Goal: Task Accomplishment & Management: Use online tool/utility

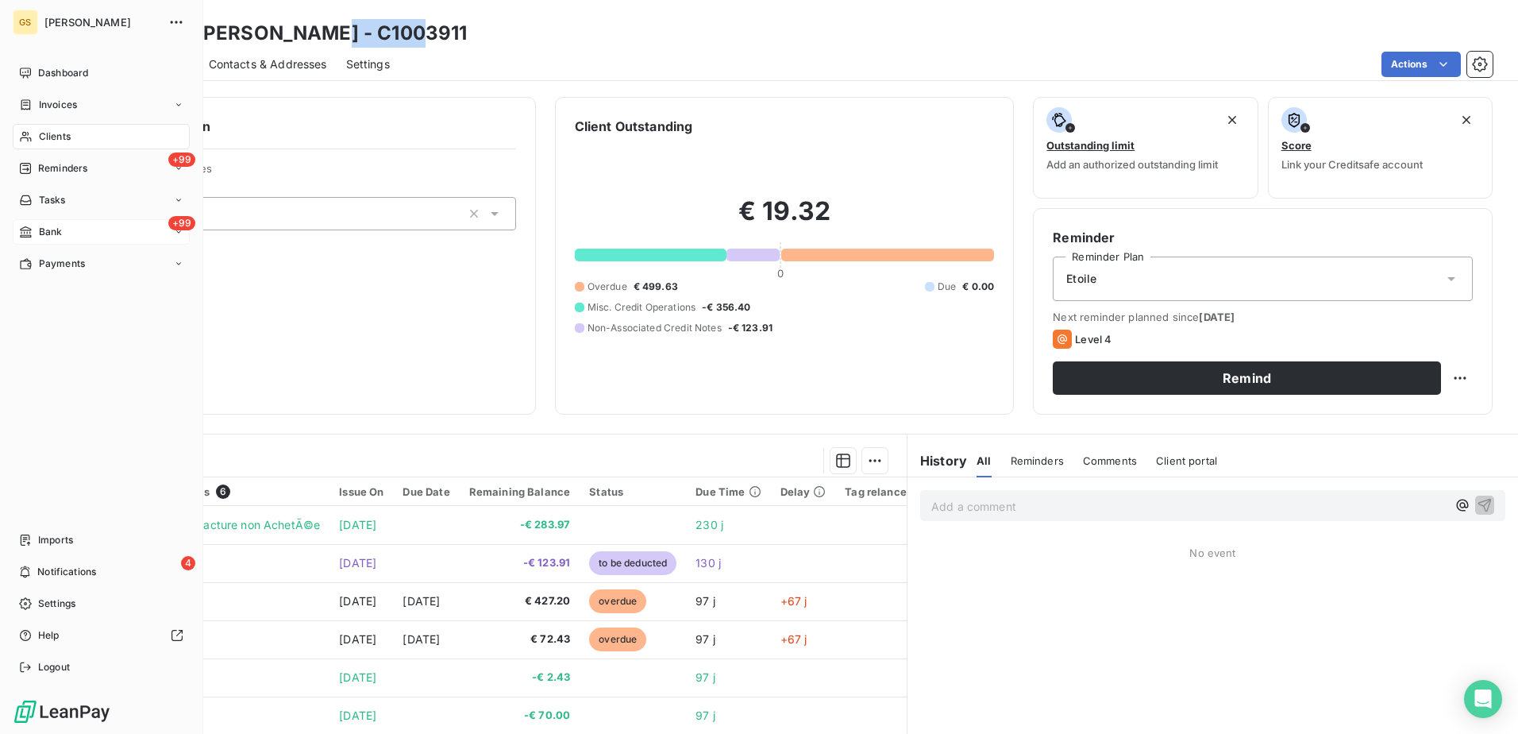
click at [58, 229] on span "Bank" at bounding box center [51, 232] width 24 height 14
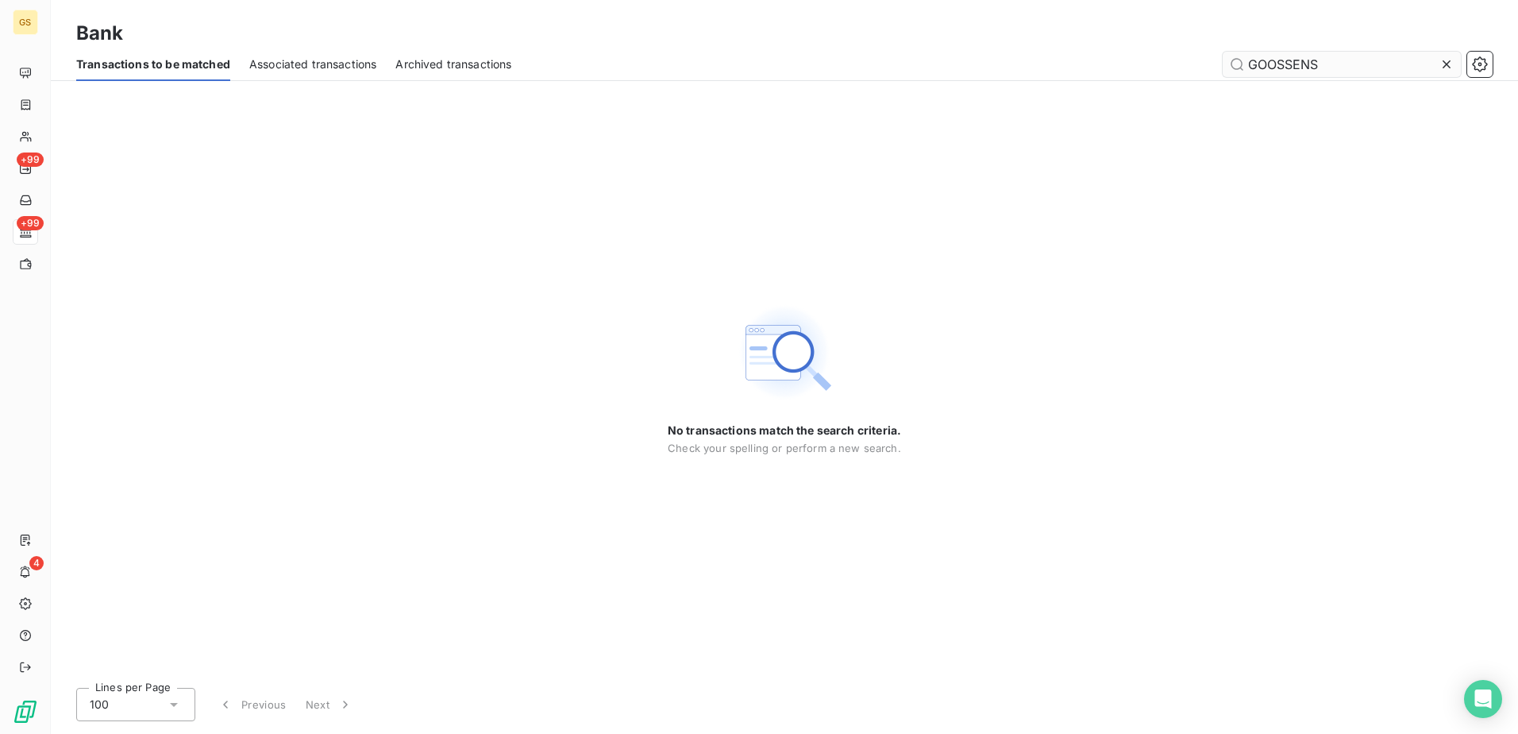
click at [1450, 64] on icon at bounding box center [1447, 64] width 16 height 16
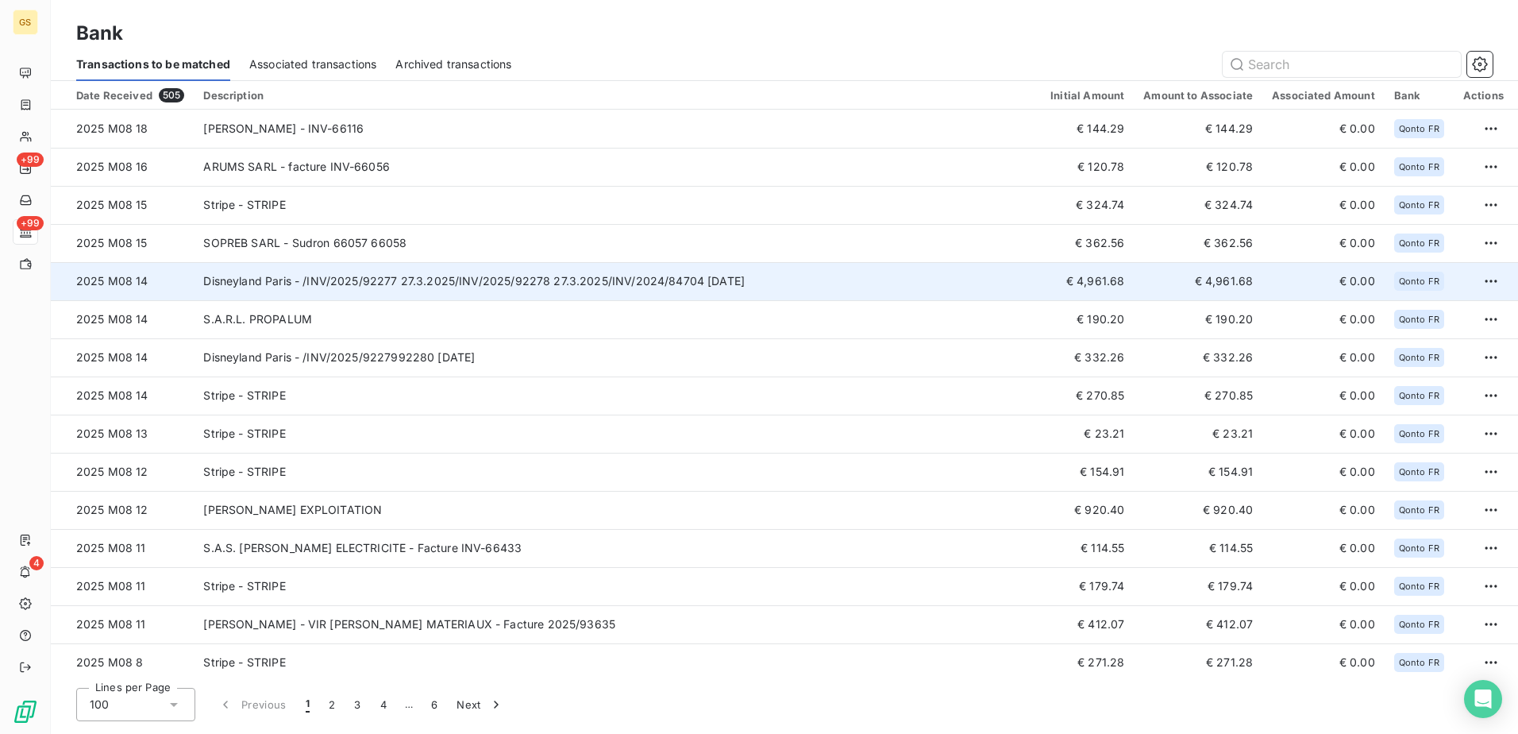
click at [512, 291] on td "Disneyland Paris - /INV/2025/92277 27.3.2025/INV/2025/92278 27.3.2025/INV/2024/…" at bounding box center [617, 281] width 847 height 38
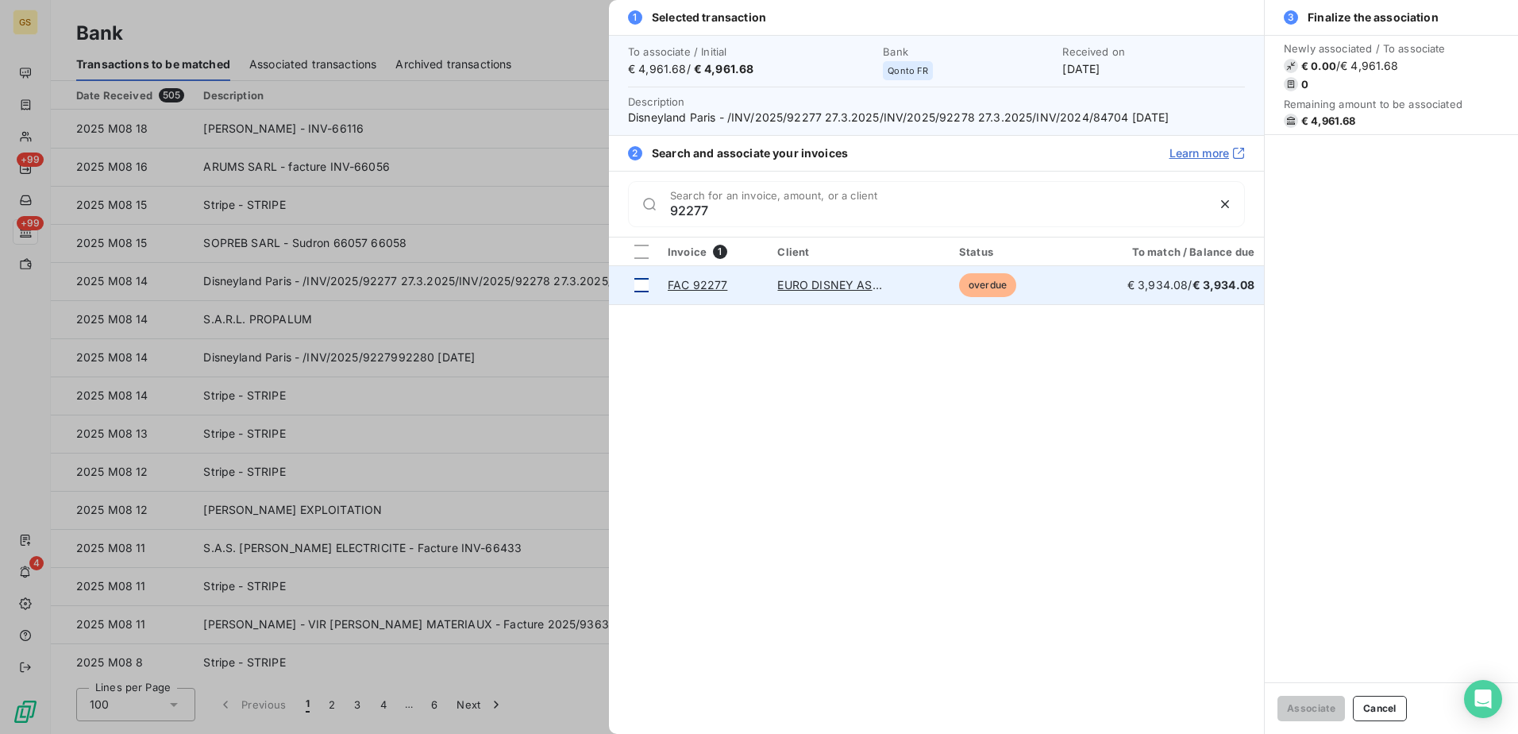
type input "92277"
click at [646, 283] on div at bounding box center [641, 285] width 14 height 14
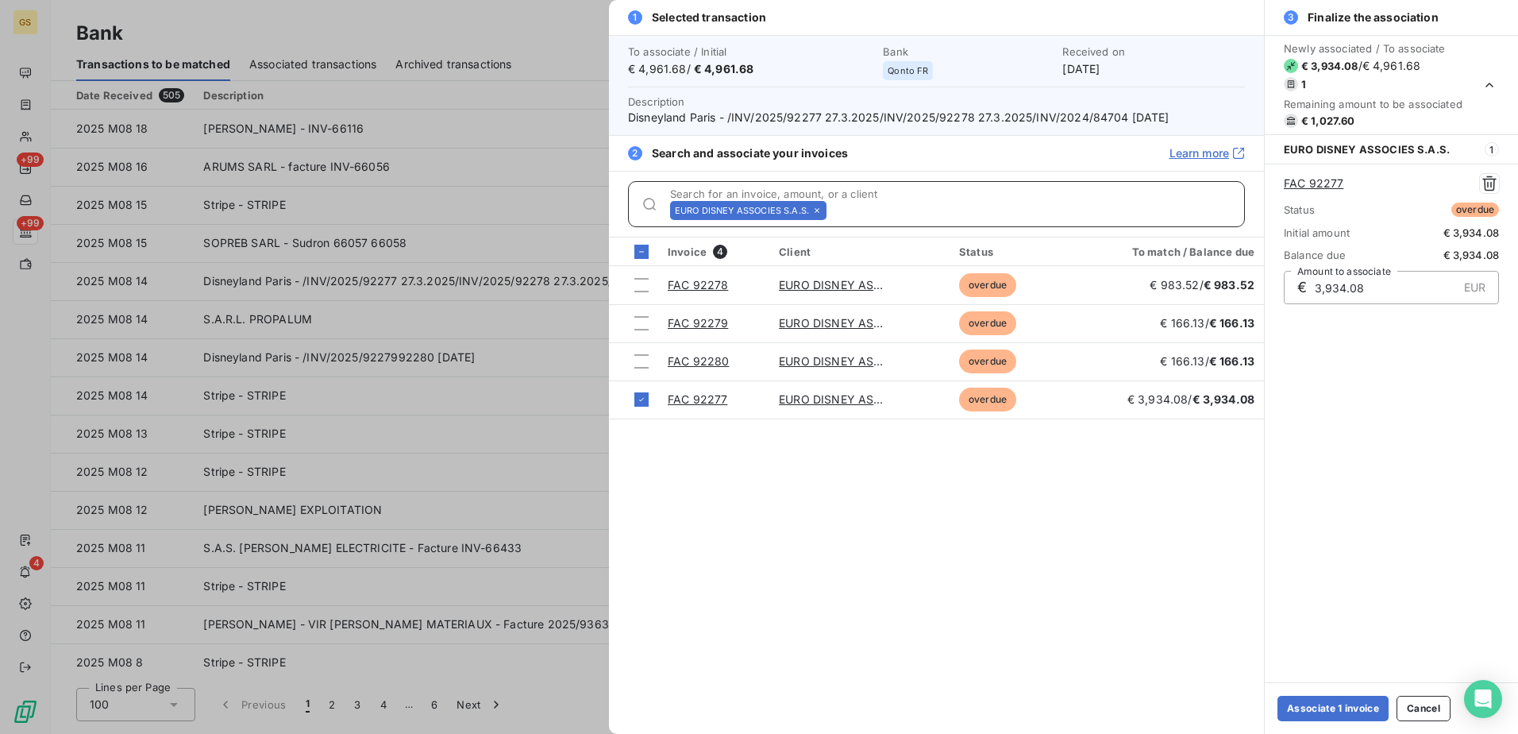
click at [881, 210] on input "Search for an invoice, amount, or a client" at bounding box center [1038, 210] width 411 height 16
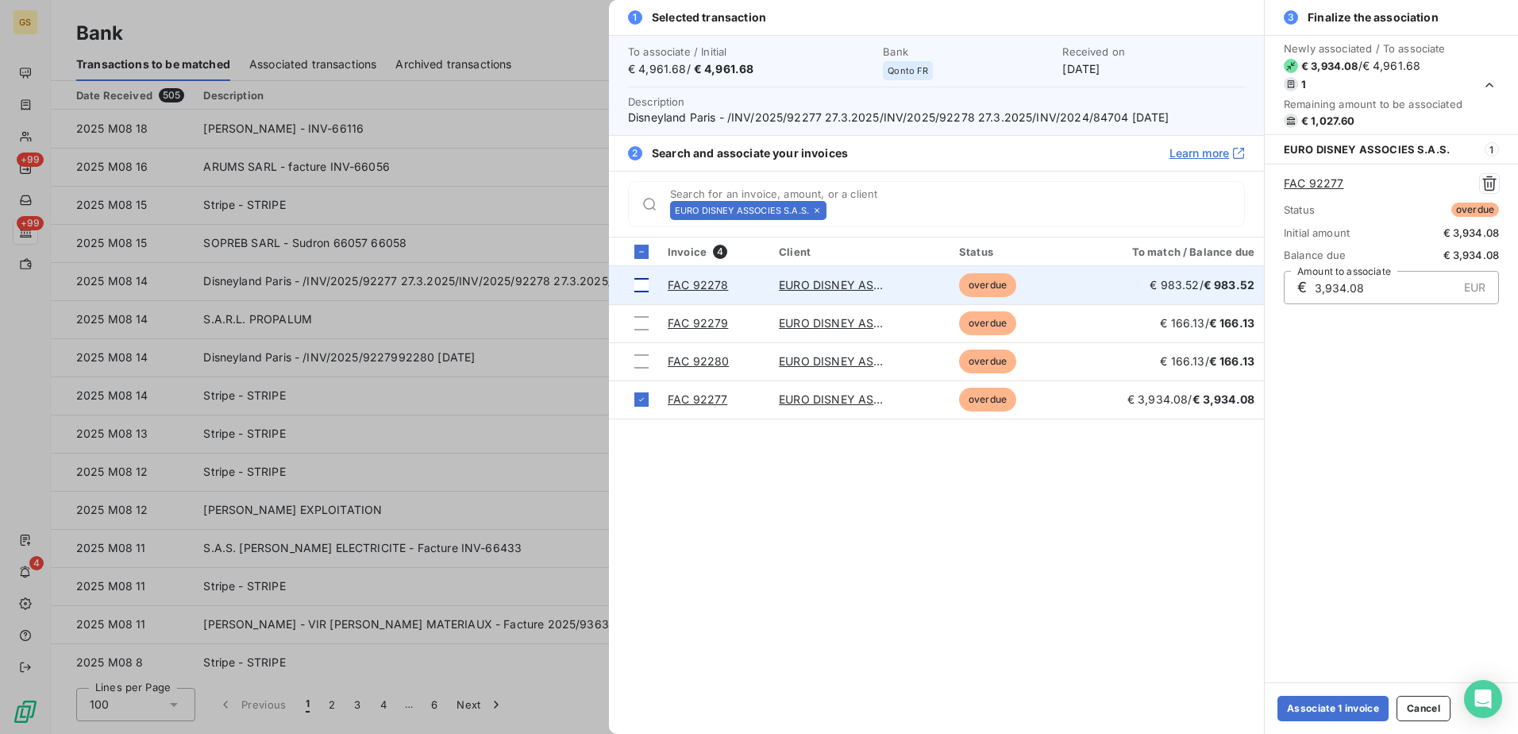
click at [643, 283] on div at bounding box center [641, 285] width 14 height 14
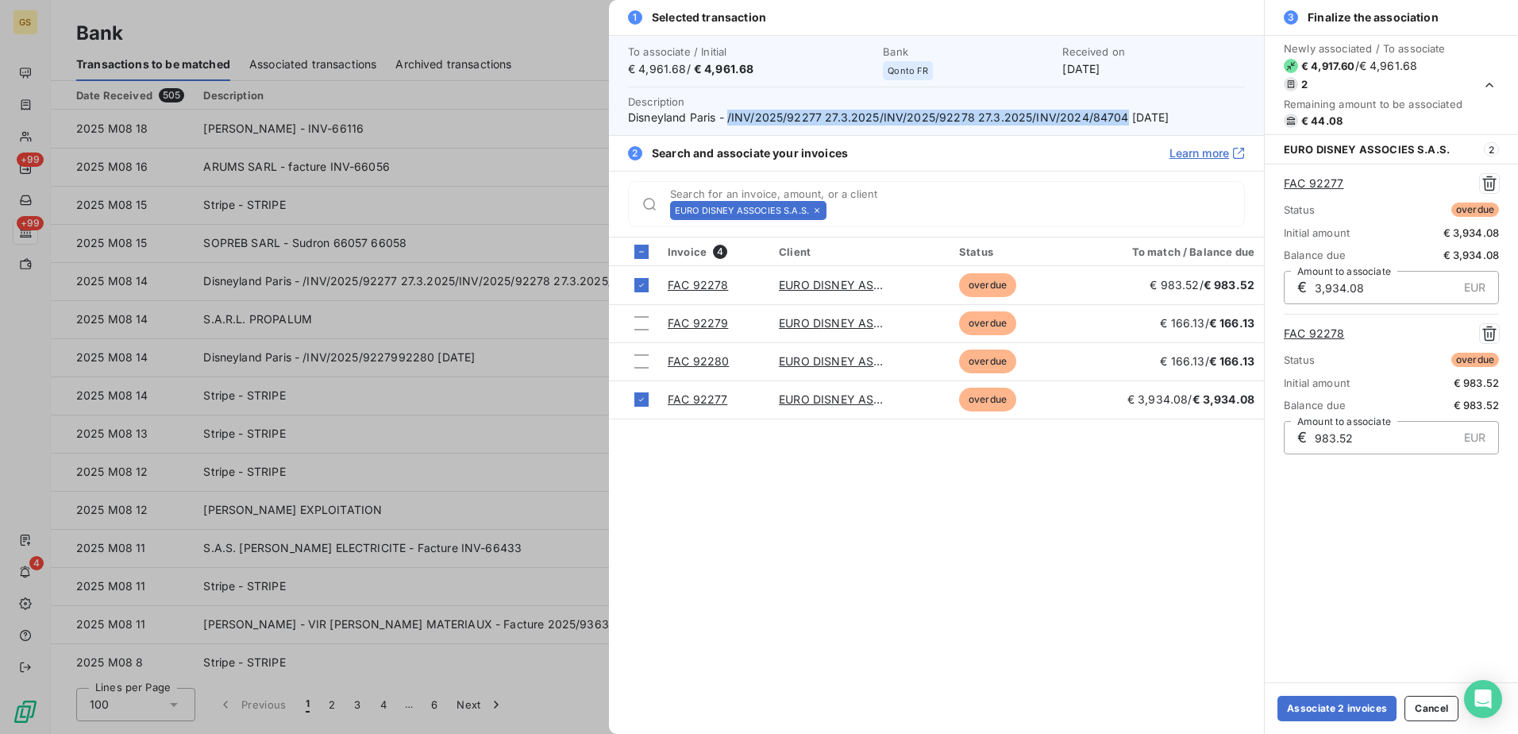
drag, startPoint x: 729, startPoint y: 121, endPoint x: 1120, endPoint y: 118, distance: 391.5
click at [1120, 118] on span "Disneyland Paris - /INV/2025/92277 27.3.2025/INV/2025/92278 27.3.2025/INV/2024/…" at bounding box center [936, 118] width 617 height 16
click at [1111, 118] on span "Disneyland Paris - /INV/2025/92277 27.3.2025/INV/2025/92278 27.3.2025/INV/2024/…" at bounding box center [936, 118] width 617 height 16
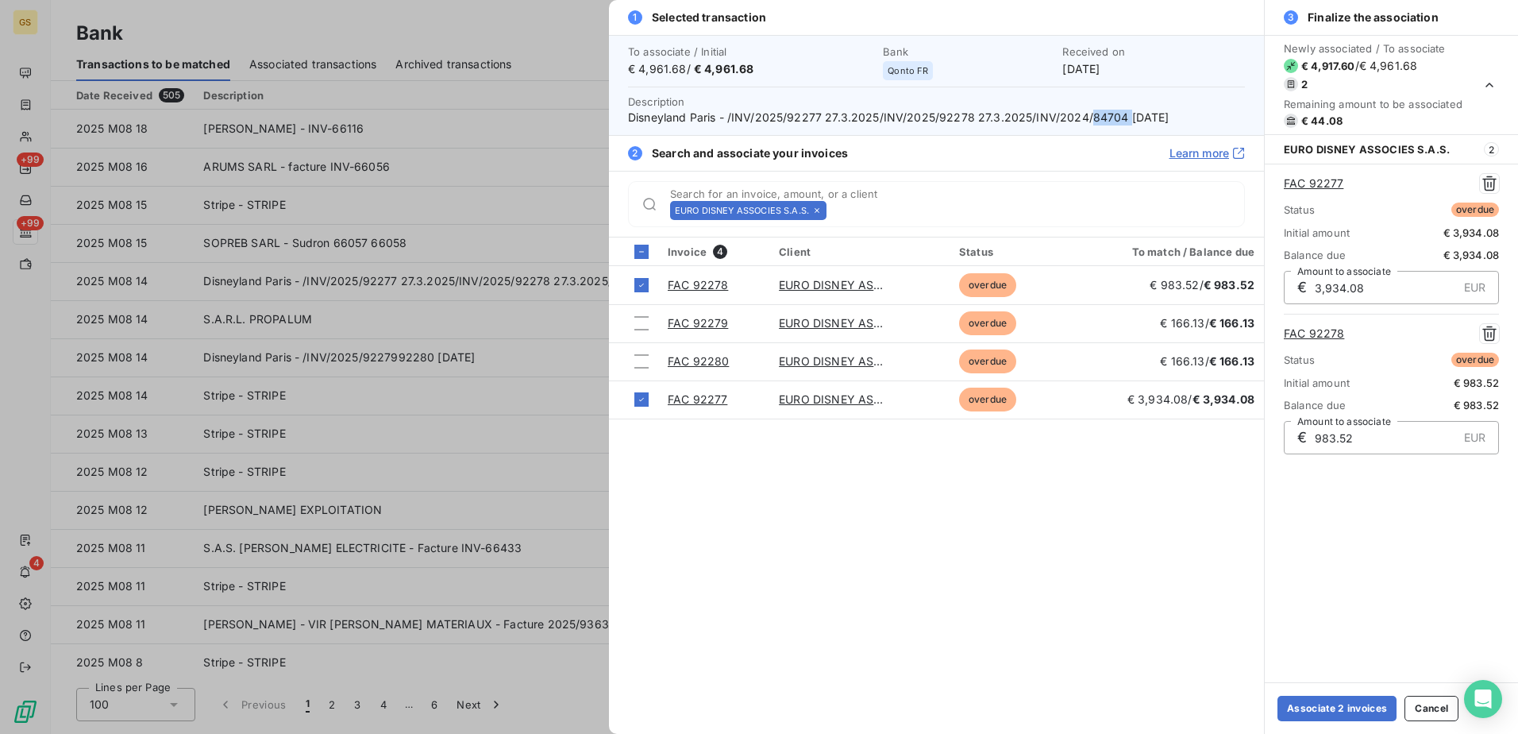
drag, startPoint x: 1111, startPoint y: 118, endPoint x: 1108, endPoint y: 176, distance: 58.8
click at [1108, 176] on div "EURO DISNEY ASSOCIES S.A.S. Search for an invoice, amount, or a client" at bounding box center [936, 204] width 655 height 66
drag, startPoint x: 1087, startPoint y: 117, endPoint x: 1120, endPoint y: 117, distance: 32.6
click at [1120, 117] on span "Disneyland Paris - /INV/2025/92277 27.3.2025/INV/2025/92278 27.3.2025/INV/2024/…" at bounding box center [936, 118] width 617 height 16
copy span "84704"
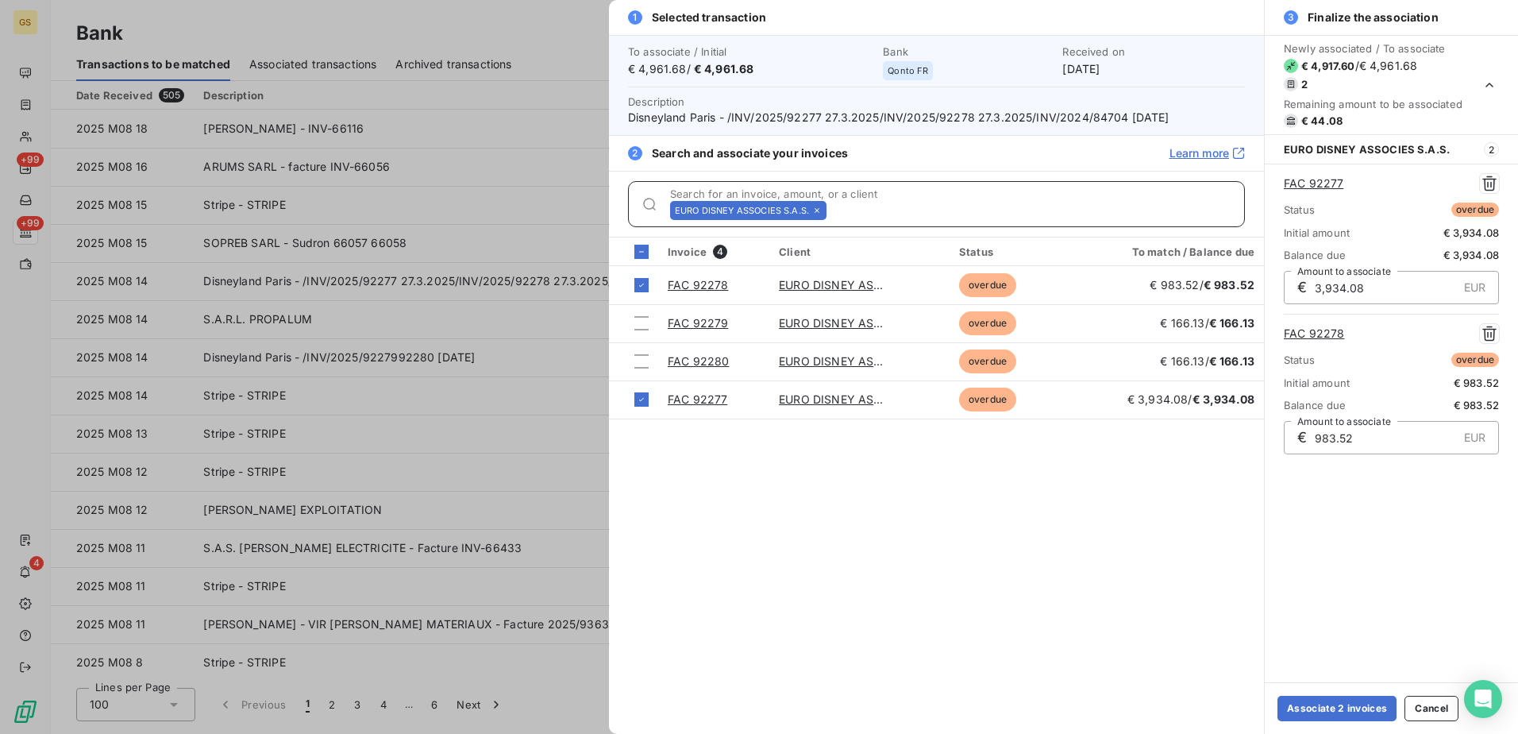
click at [885, 209] on input "Search for an invoice, amount, or a client" at bounding box center [1038, 210] width 411 height 16
paste input "84704"
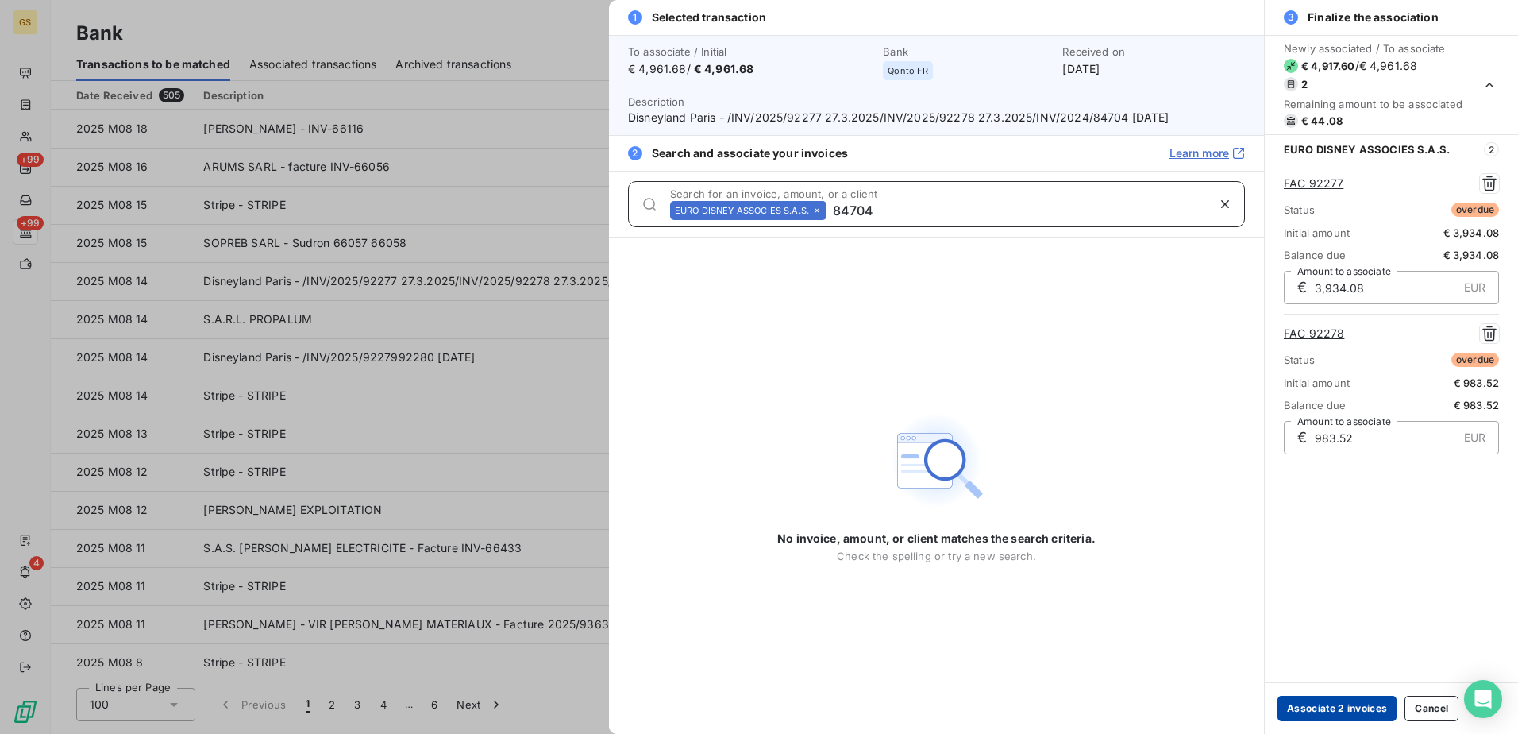
type input "84704"
click at [1341, 708] on button "Associate 2 invoices" at bounding box center [1337, 708] width 119 height 25
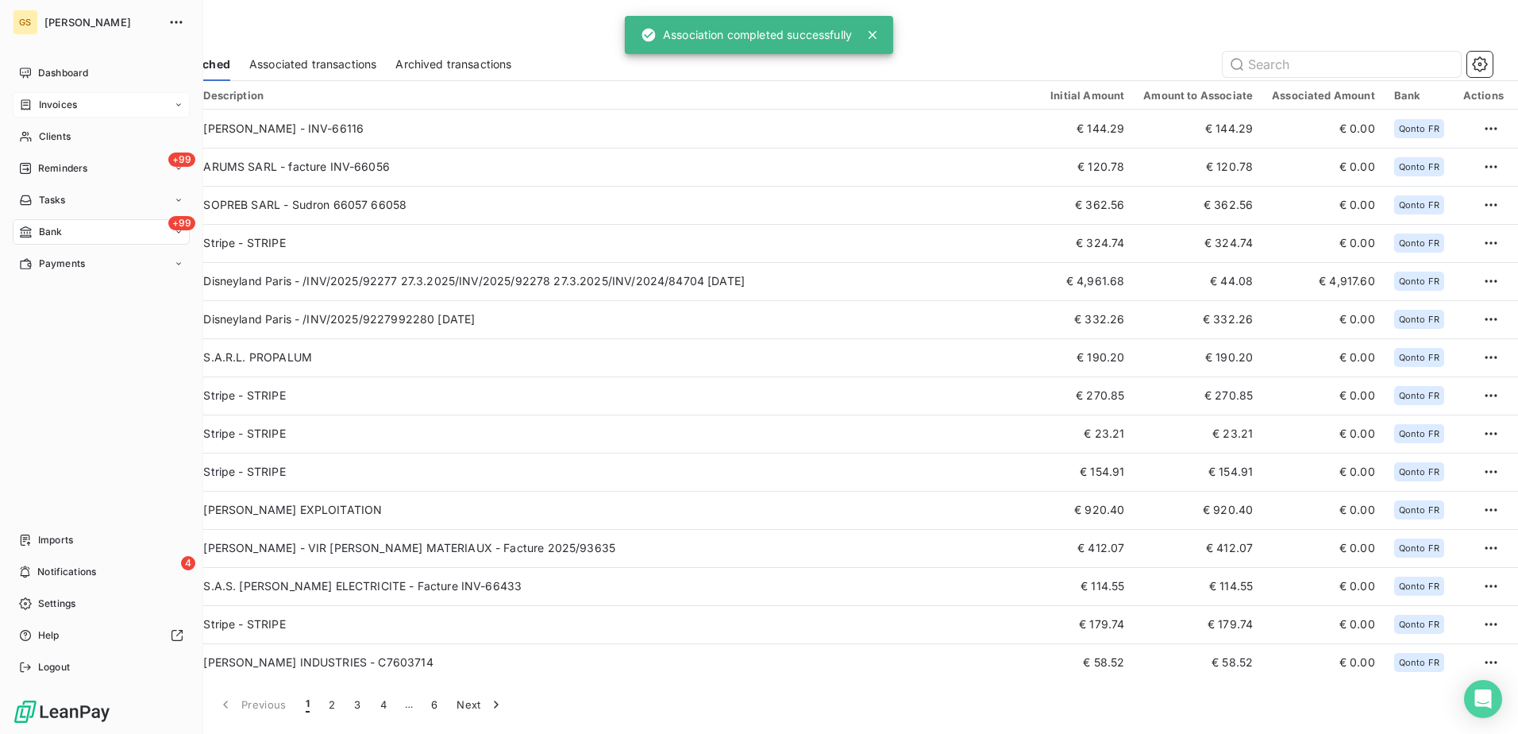
click at [56, 114] on div "Invoices" at bounding box center [101, 104] width 177 height 25
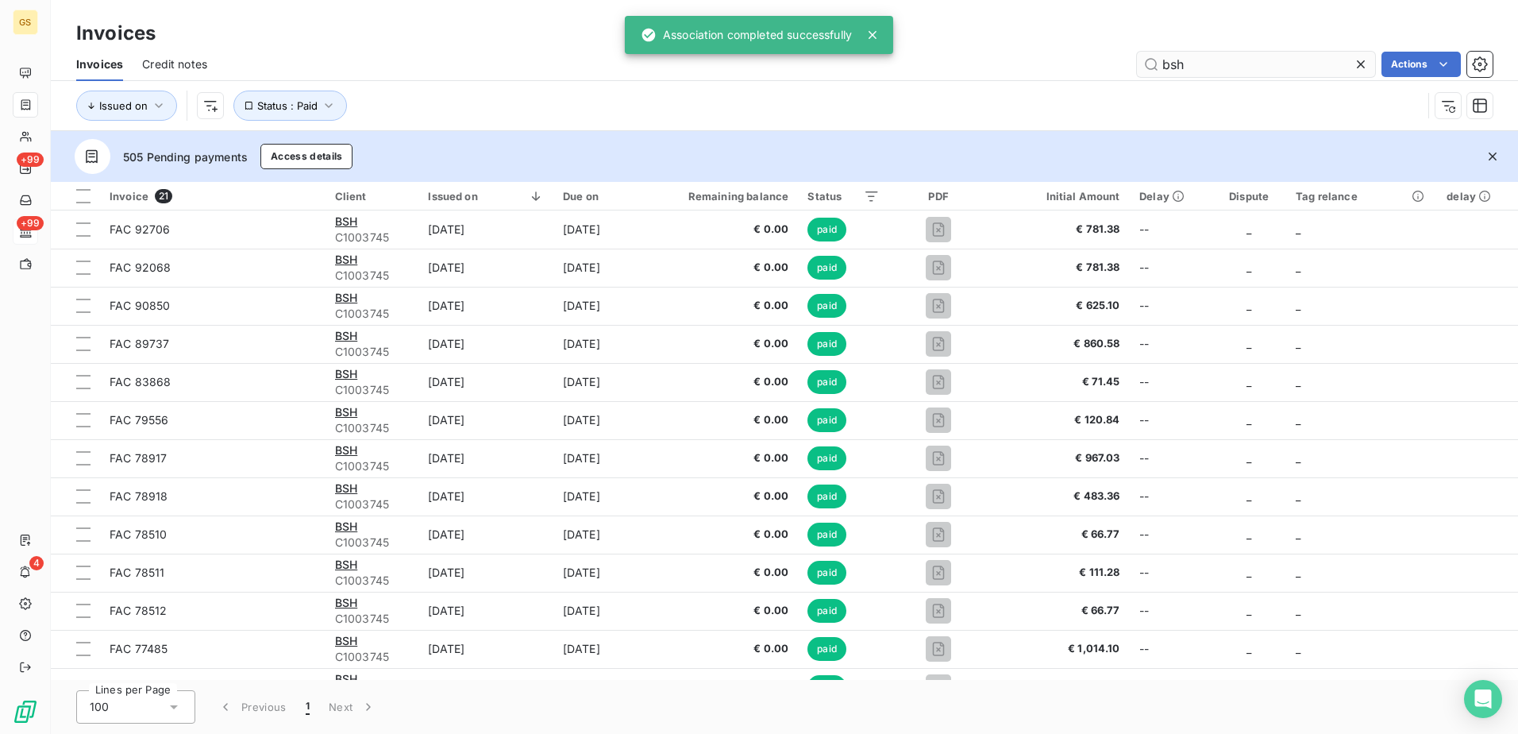
click at [1205, 54] on input "bsh" at bounding box center [1256, 64] width 238 height 25
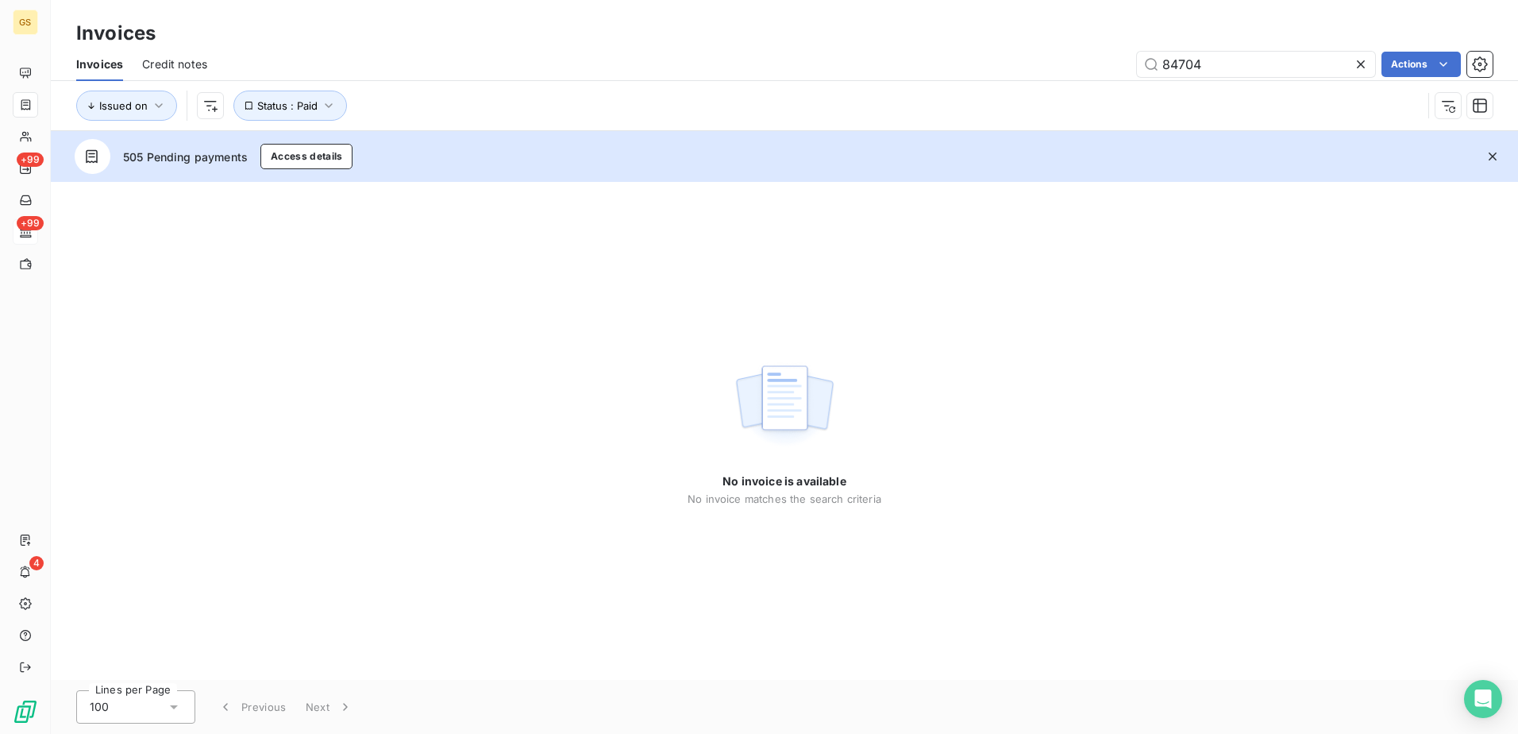
type input "84704"
click at [649, 418] on div "No invoice is available No invoice matches the search criteria" at bounding box center [784, 431] width 1467 height 498
click at [628, 511] on div "No invoice is available No invoice matches the search criteria" at bounding box center [784, 431] width 1467 height 498
click at [720, 523] on div "No invoice is available No invoice matches the search criteria" at bounding box center [784, 431] width 1467 height 498
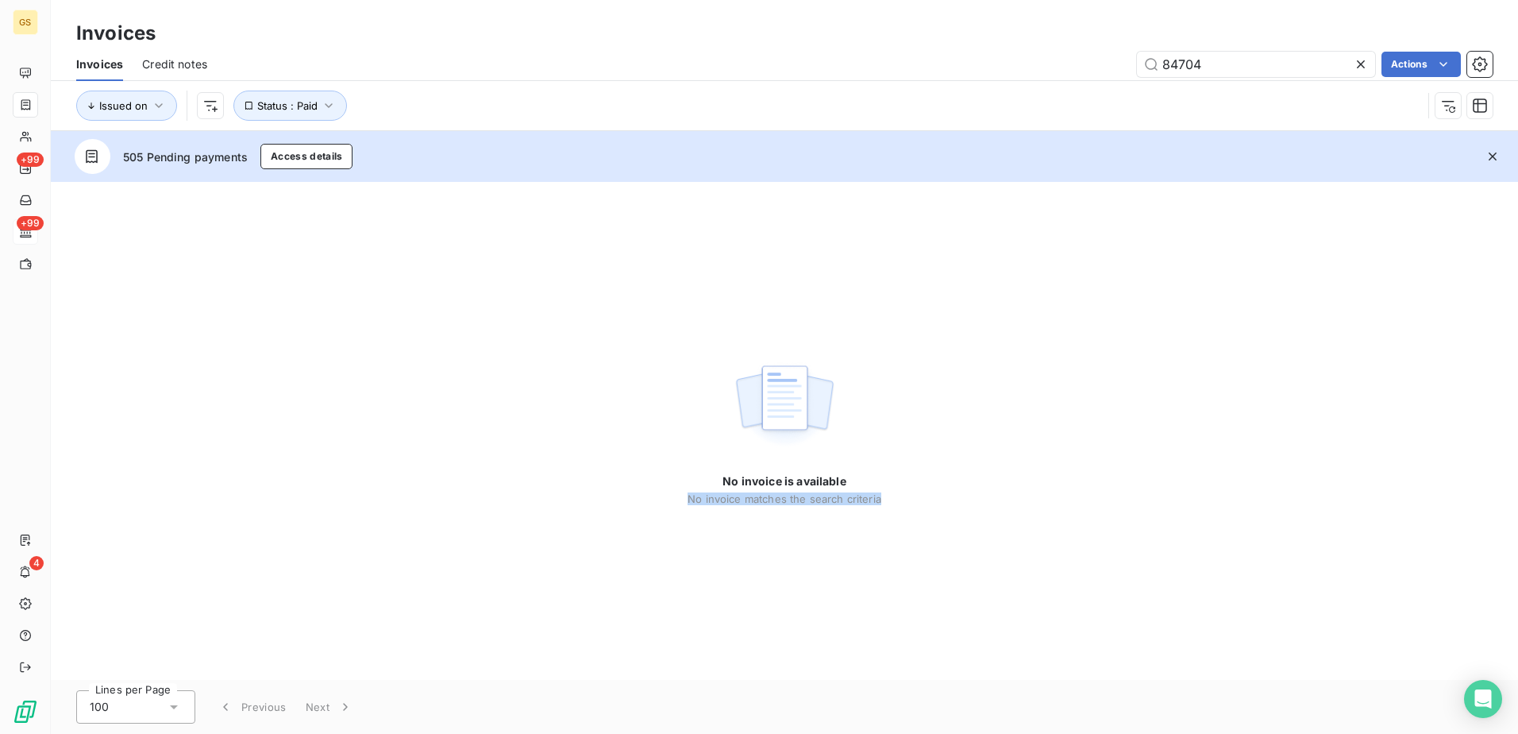
click at [720, 523] on div "No invoice is available No invoice matches the search criteria" at bounding box center [784, 431] width 1467 height 498
drag, startPoint x: 720, startPoint y: 523, endPoint x: 764, endPoint y: 536, distance: 45.5
click at [764, 536] on div "No invoice is available No invoice matches the search criteria" at bounding box center [784, 431] width 1467 height 498
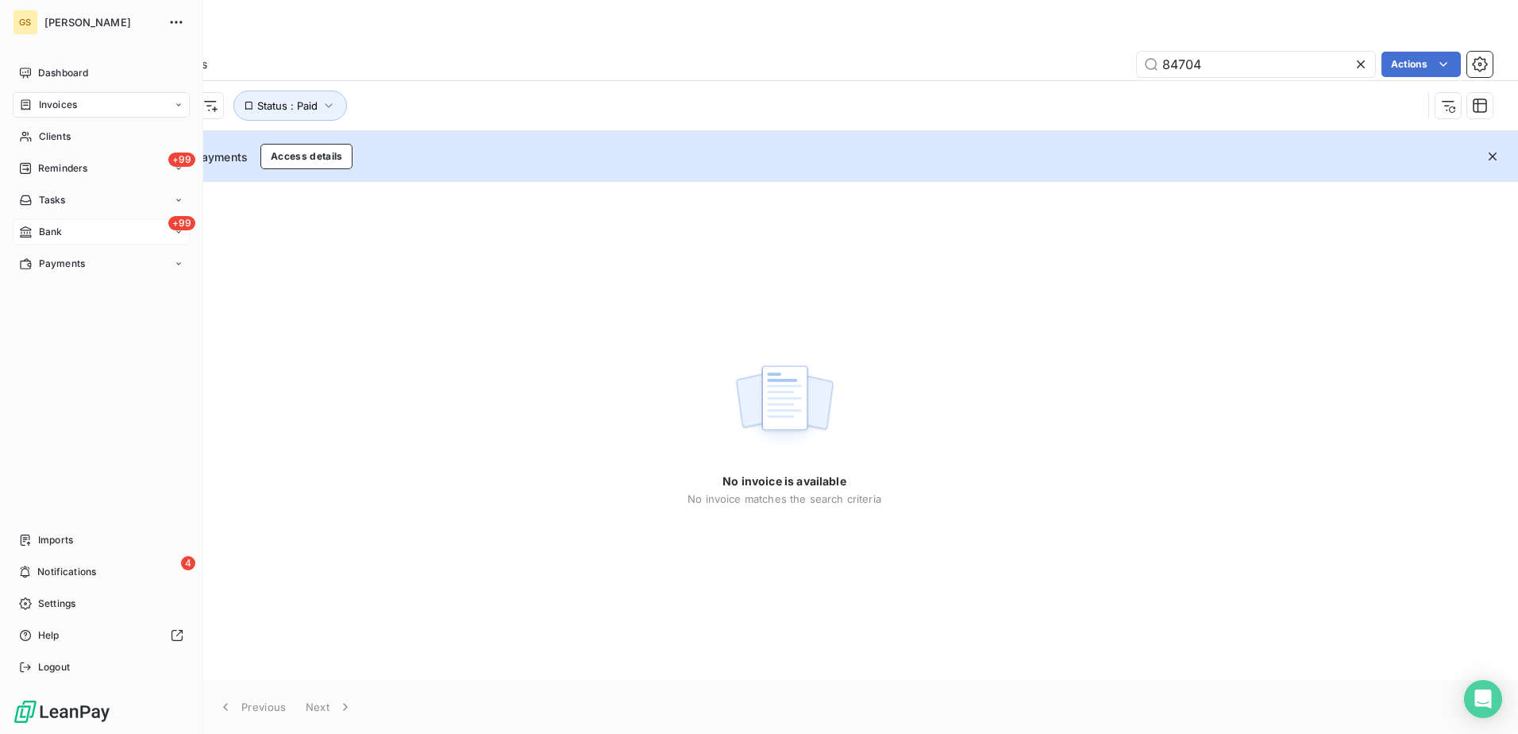
click at [57, 230] on span "Bank" at bounding box center [51, 232] width 24 height 14
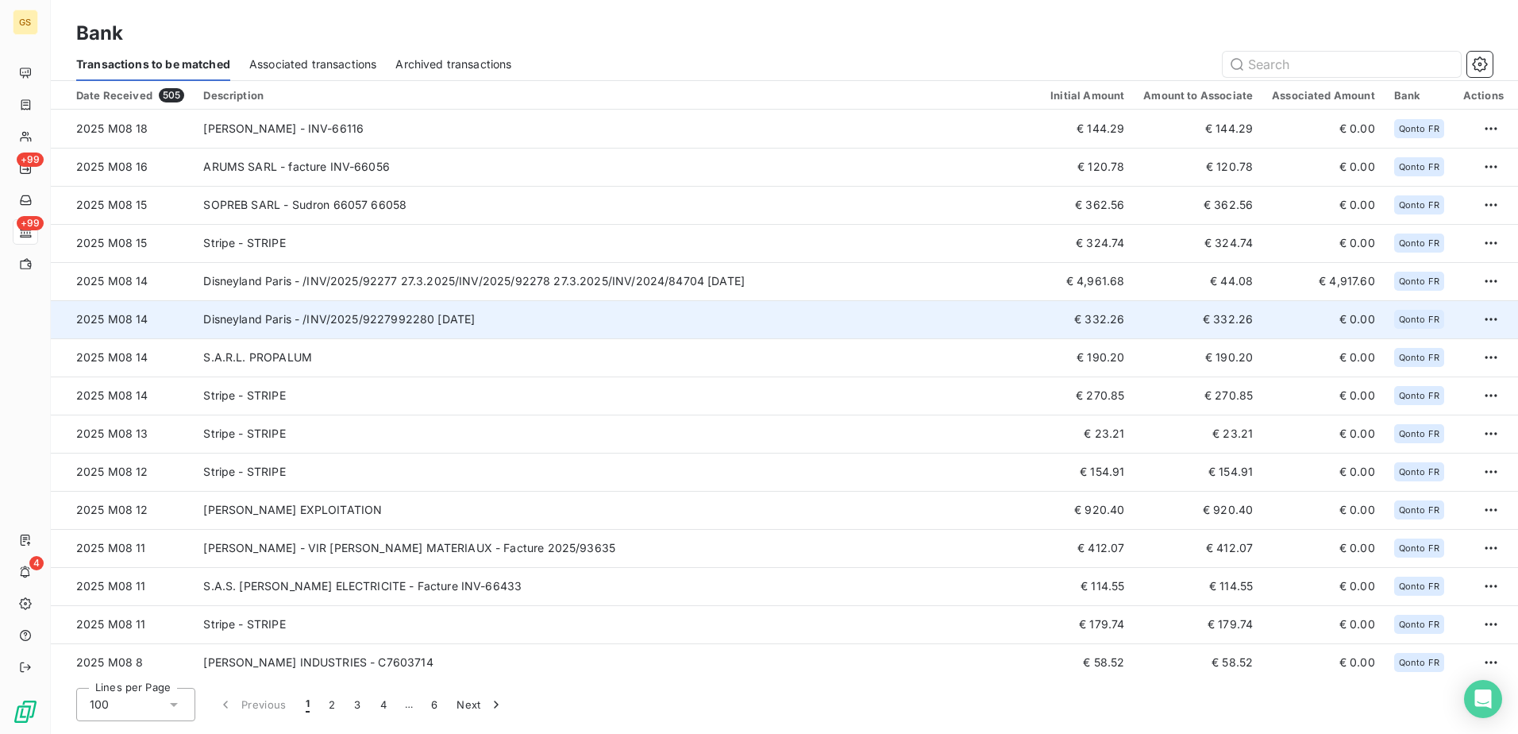
click at [656, 318] on td "Disneyland Paris - /INV/2025/9227992280 [DATE]" at bounding box center [617, 319] width 847 height 38
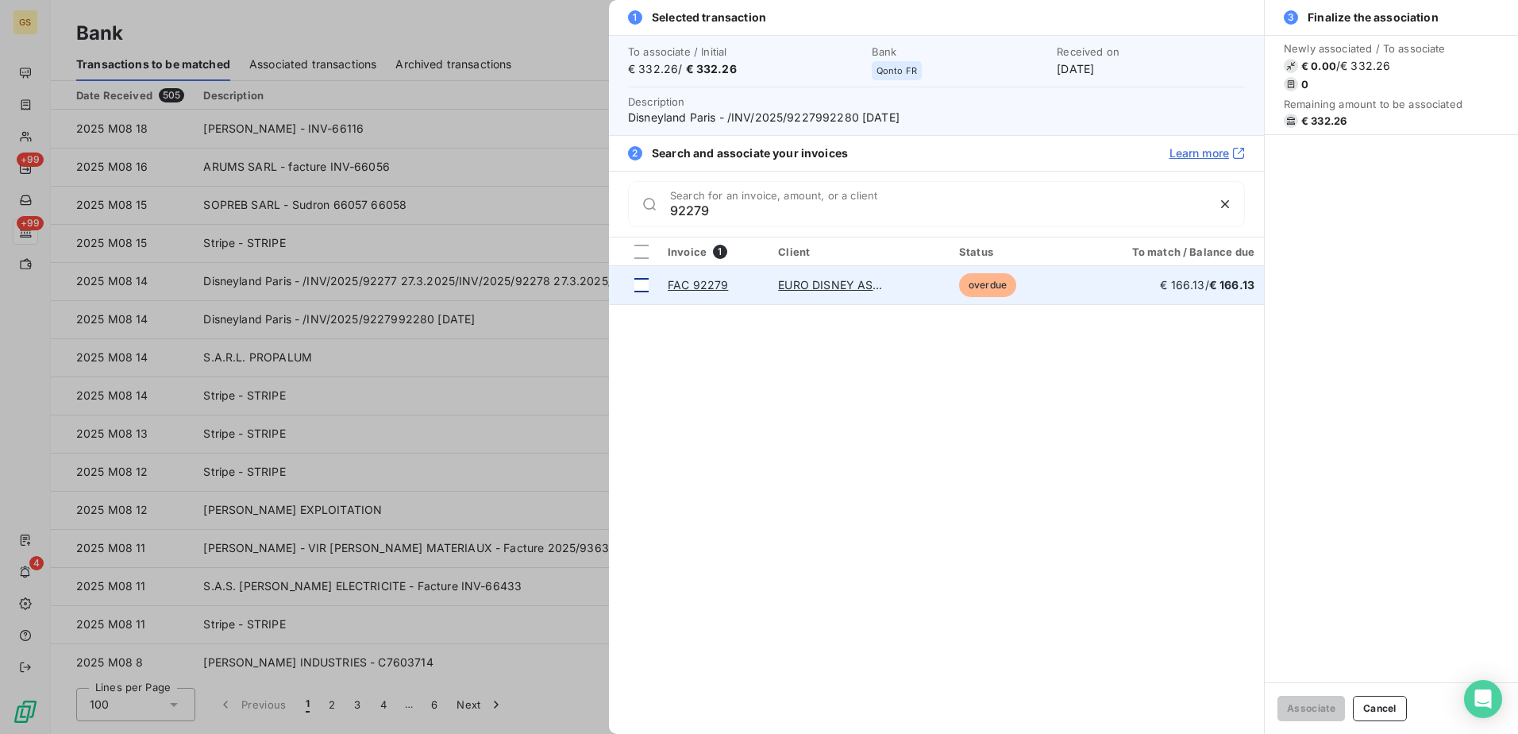
type input "92279"
click at [639, 283] on div at bounding box center [641, 285] width 14 height 14
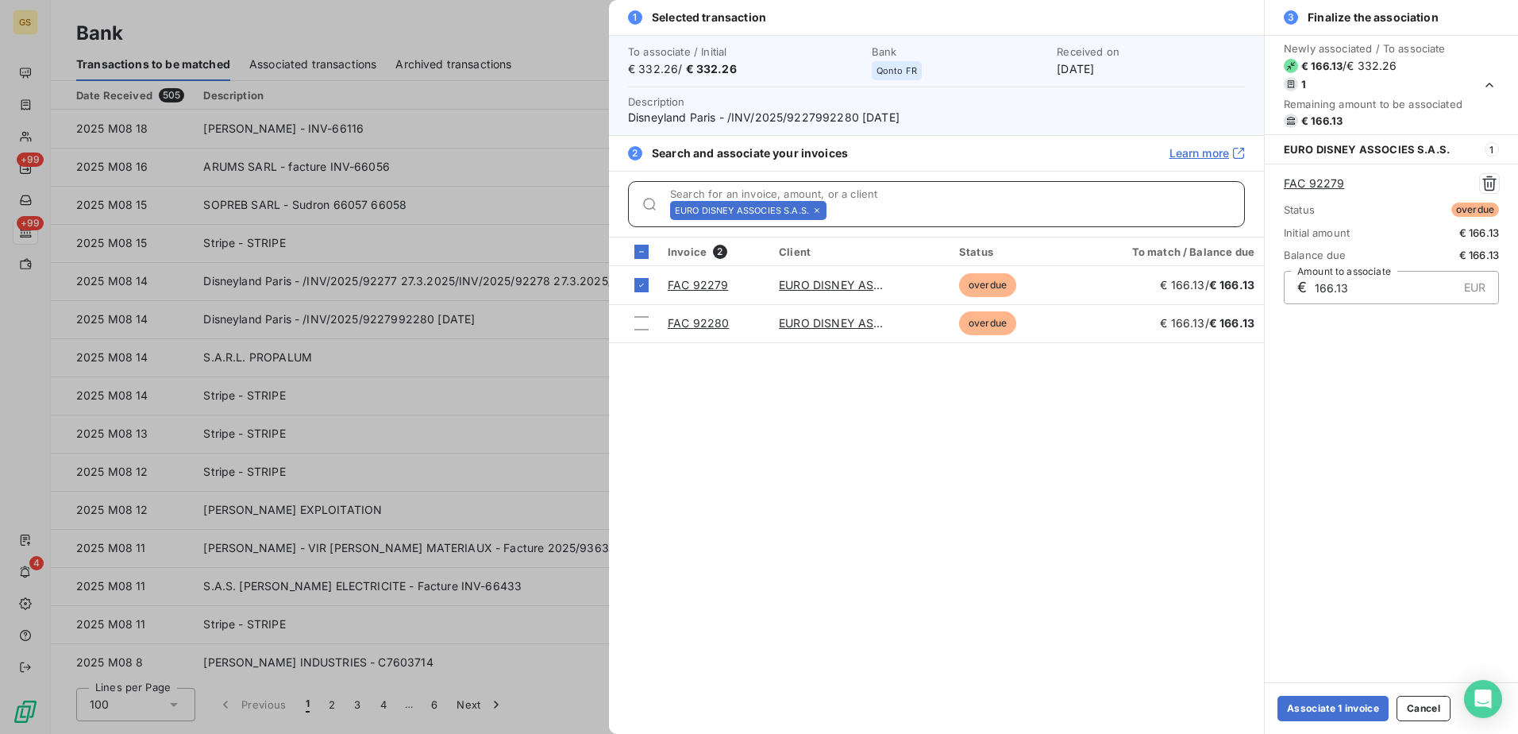
click at [865, 214] on input "Search for an invoice, amount, or a client" at bounding box center [1038, 210] width 411 height 16
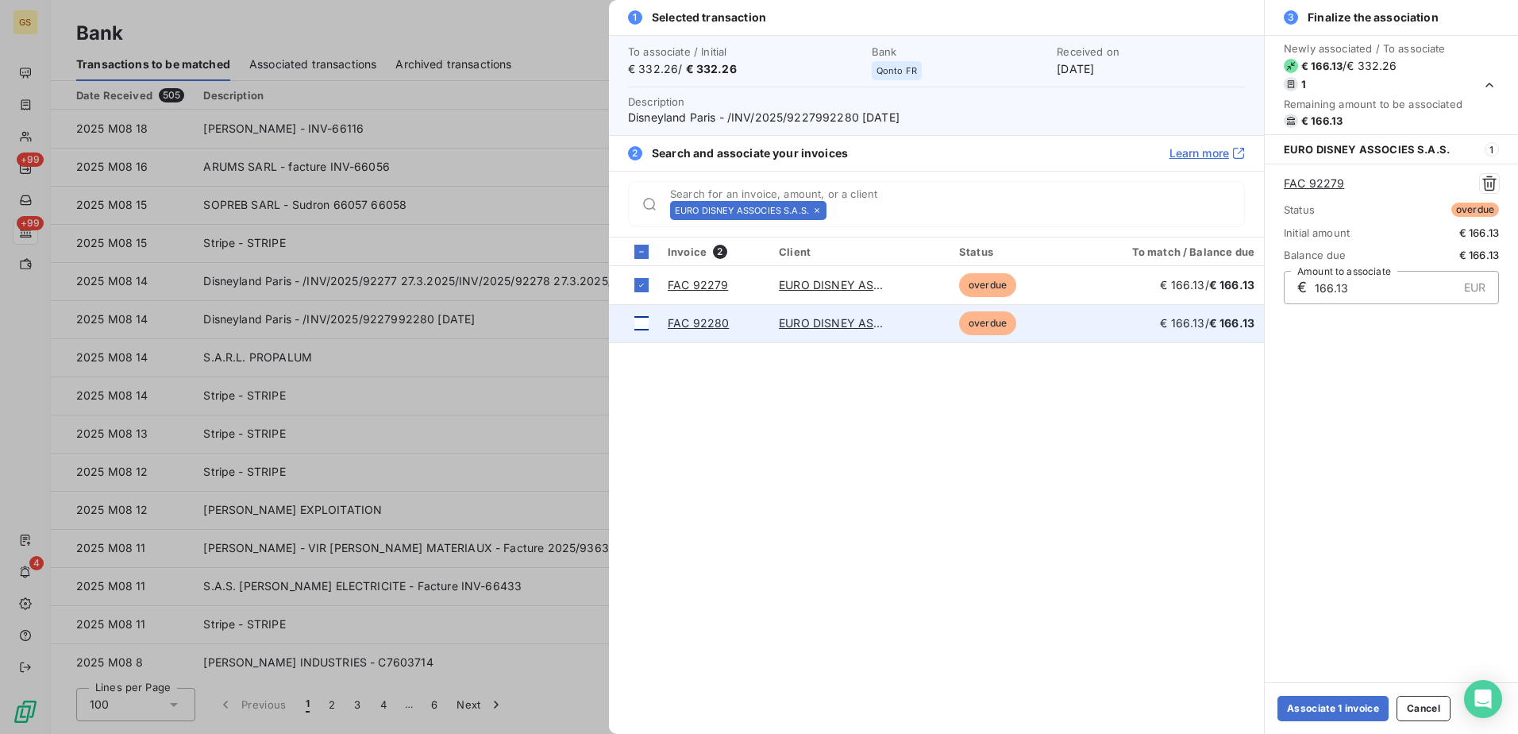
click at [642, 328] on div at bounding box center [641, 323] width 14 height 14
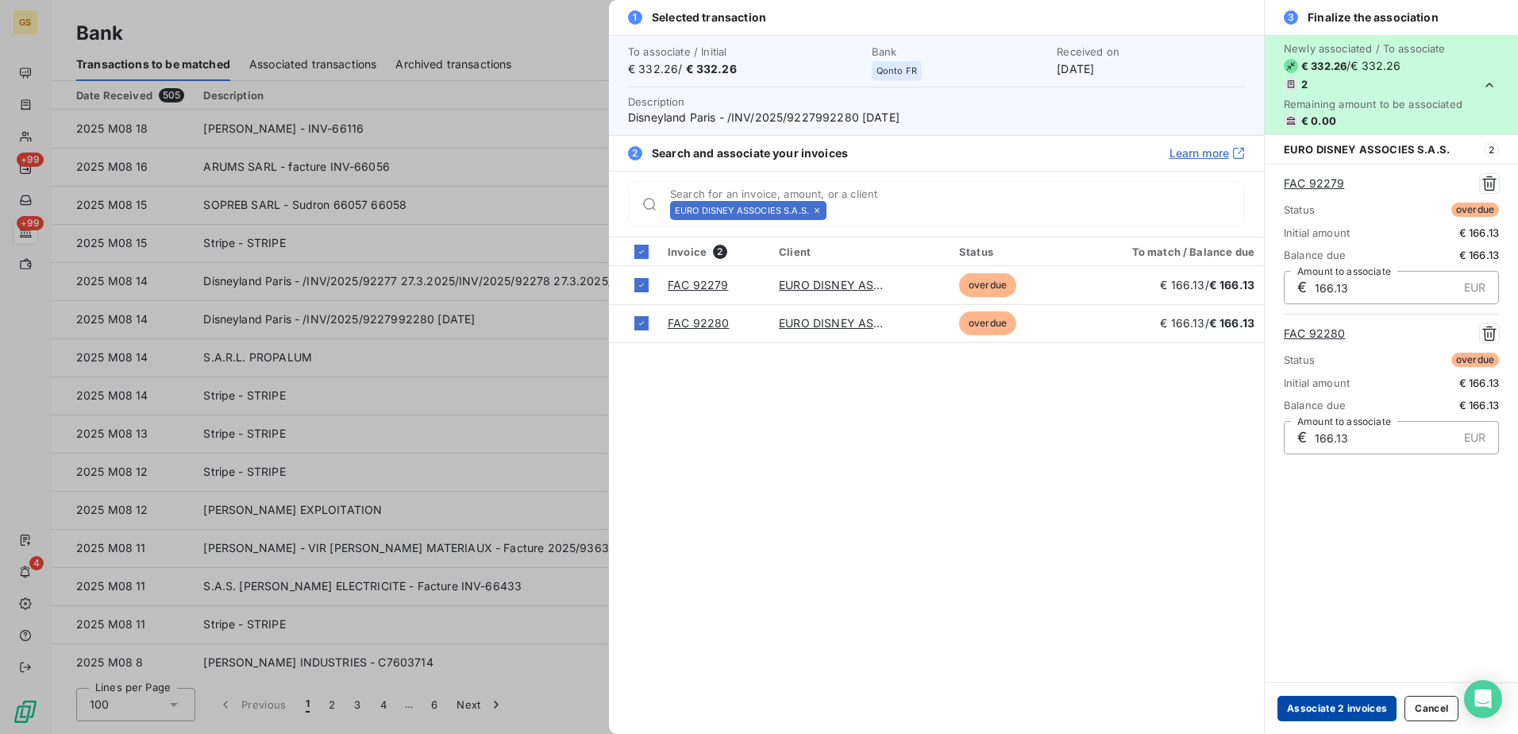
click at [1332, 712] on button "Associate 2 invoices" at bounding box center [1337, 708] width 119 height 25
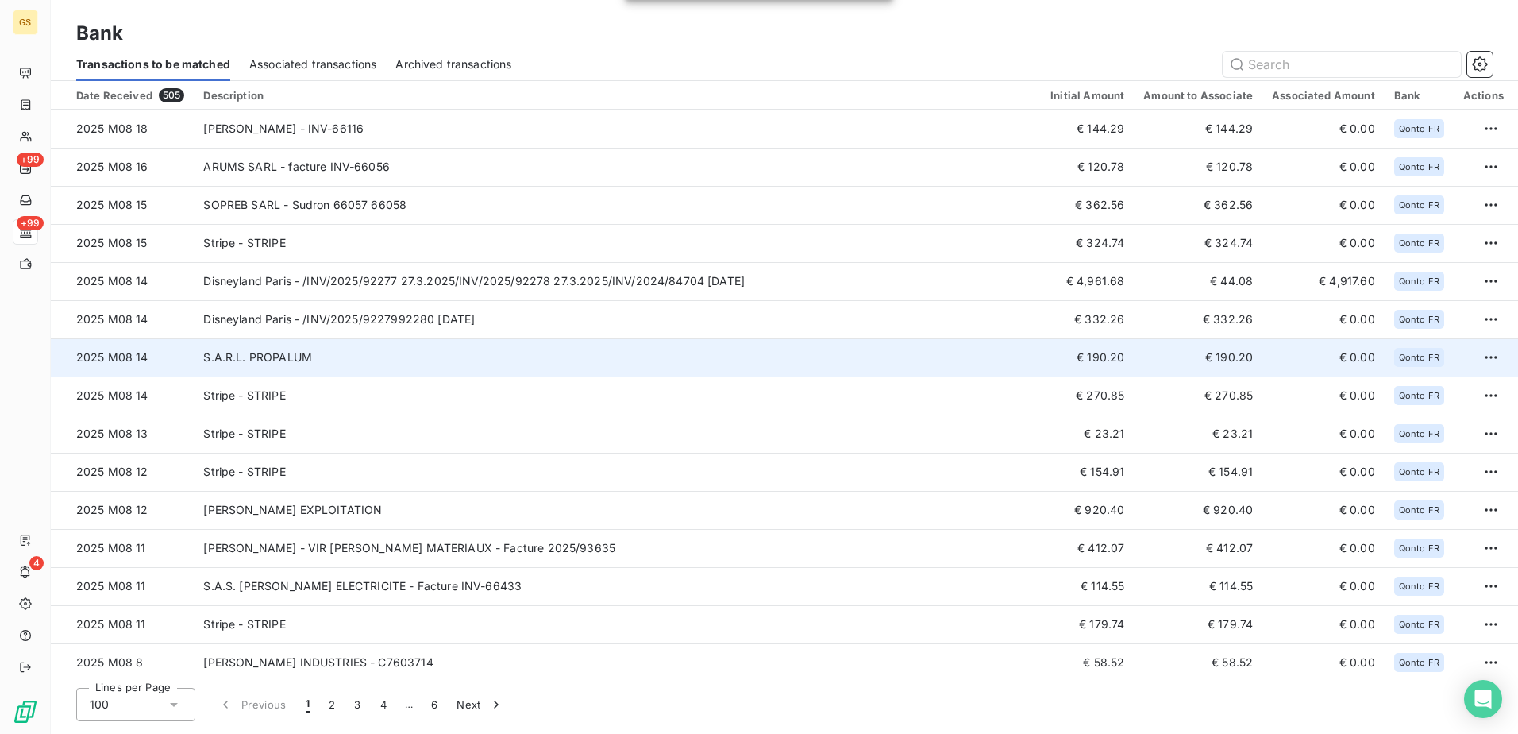
click at [731, 346] on td "S.A.R.L. PROPALUM" at bounding box center [617, 357] width 847 height 38
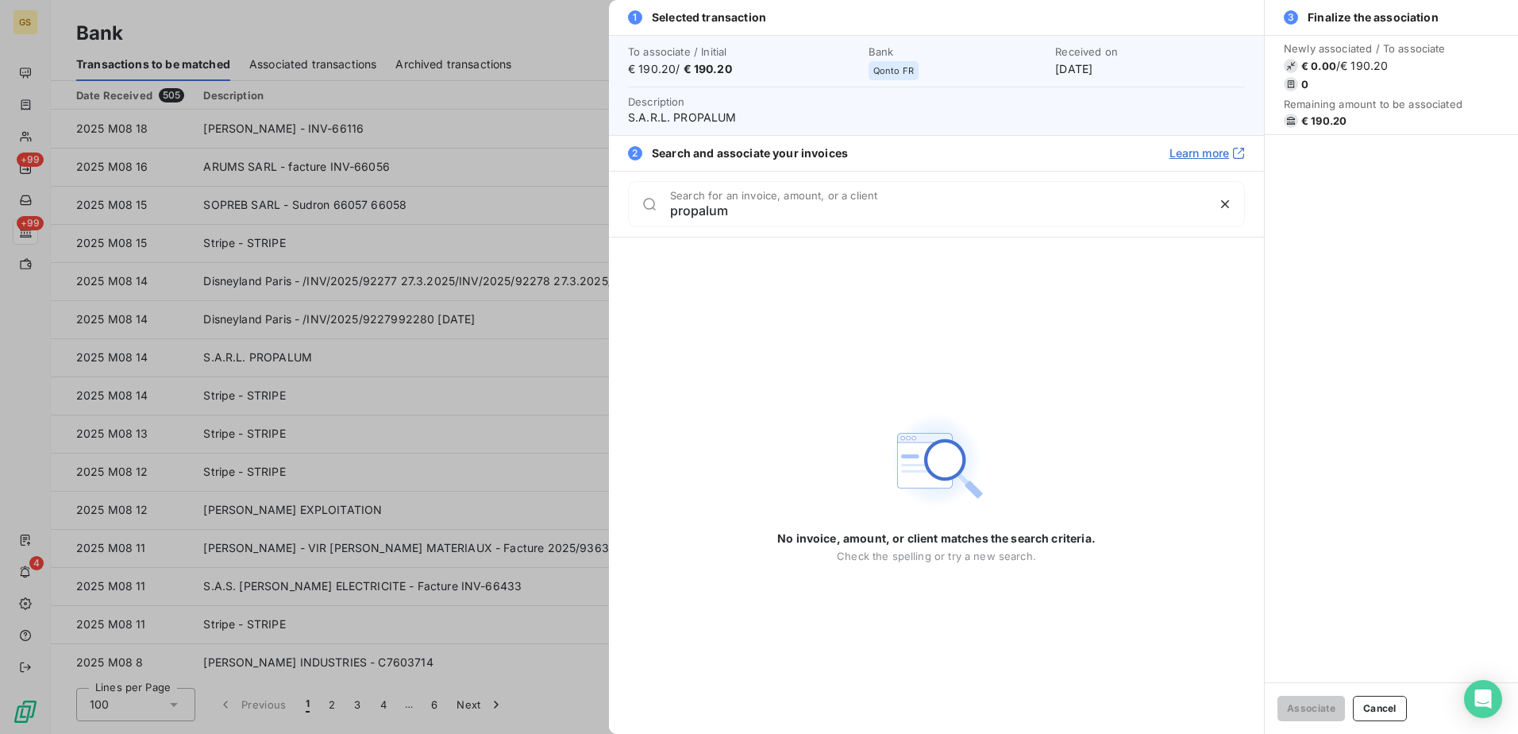
drag, startPoint x: 746, startPoint y: 215, endPoint x: 569, endPoint y: 206, distance: 178.1
click at [569, 733] on div "1 Selected transaction To associate / Initial € 190.20 / € 190.20 Bank Qonto FR…" at bounding box center [759, 734] width 1518 height 0
type input "propalum"
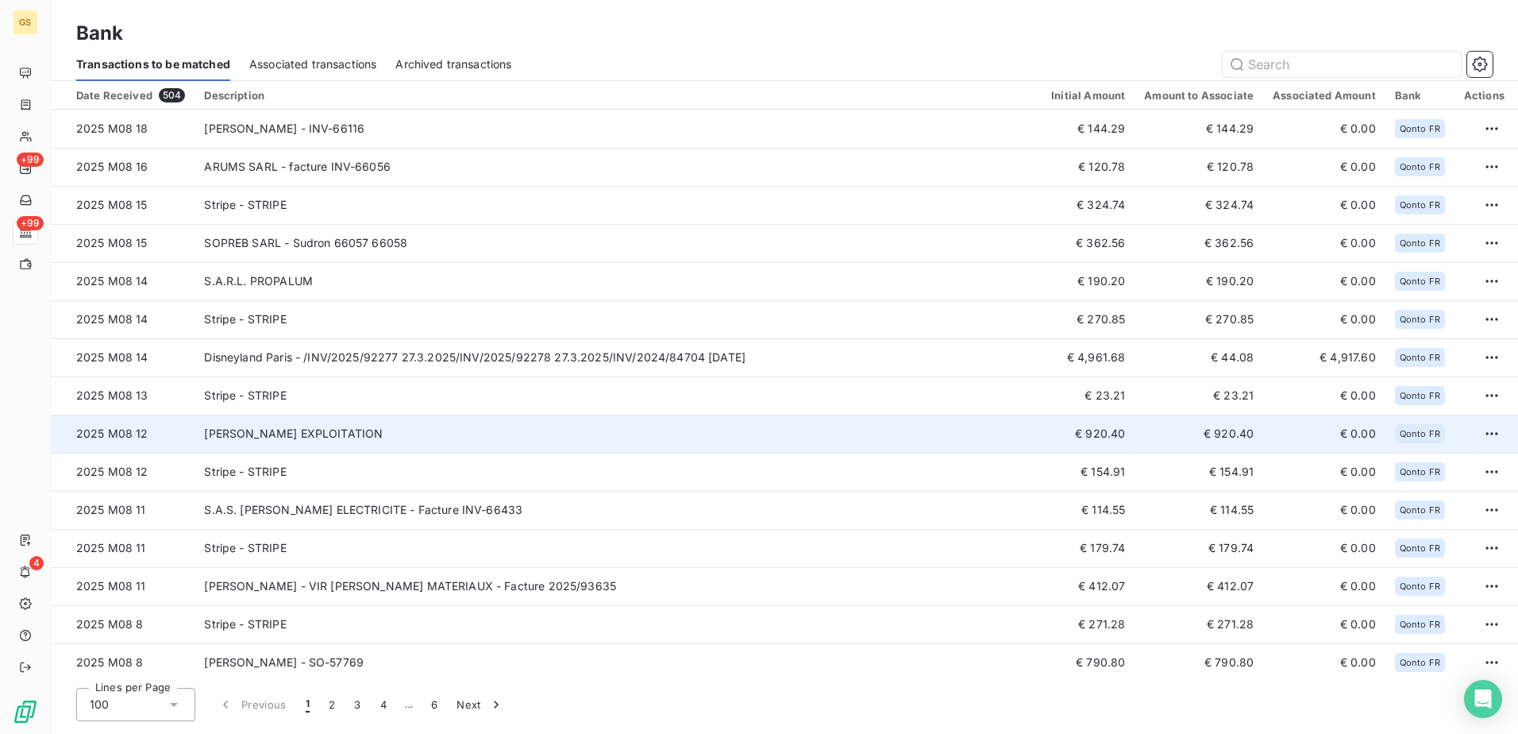
click at [497, 417] on td "[PERSON_NAME] EXPLOITATION" at bounding box center [618, 433] width 847 height 38
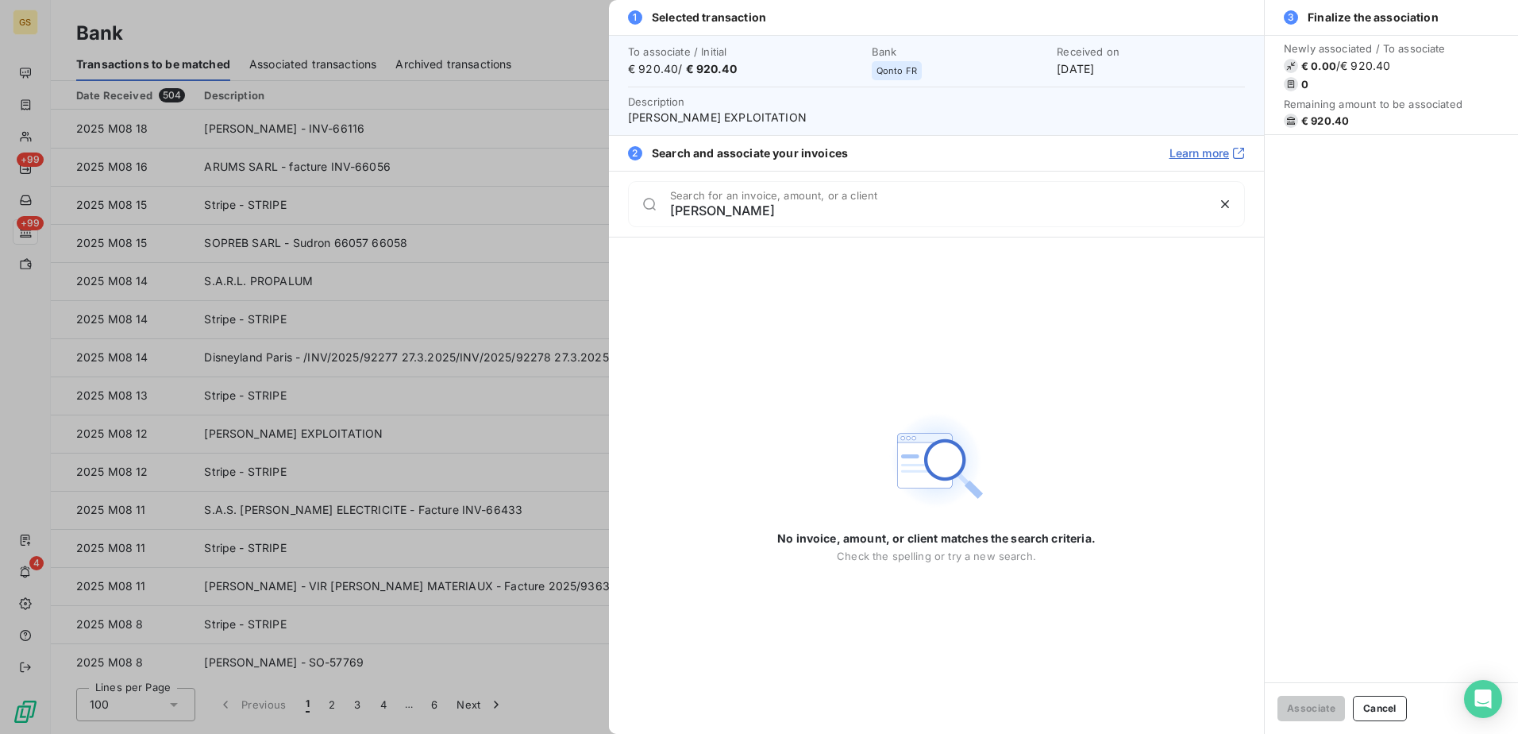
drag, startPoint x: 750, startPoint y: 212, endPoint x: 584, endPoint y: 212, distance: 166.0
click at [584, 733] on div "1 Selected transaction To associate / Initial € 920.40 / € 920.40 Bank Qonto FR…" at bounding box center [759, 734] width 1518 height 0
type input "[PERSON_NAME]"
click at [502, 488] on div at bounding box center [759, 367] width 1518 height 734
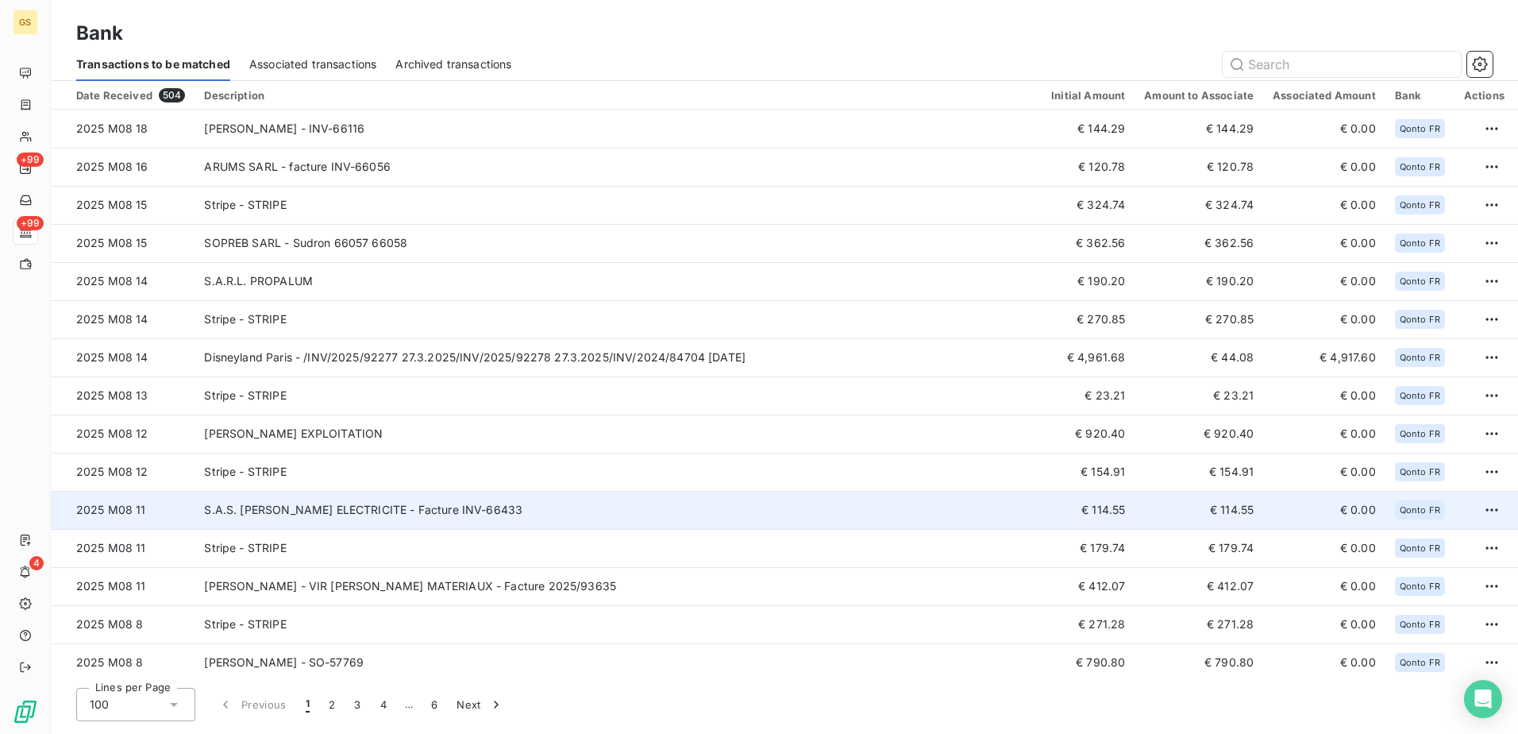
click at [615, 519] on td "S.A.S. [PERSON_NAME] ELECTRICITE - Facture INV-66433" at bounding box center [618, 510] width 847 height 38
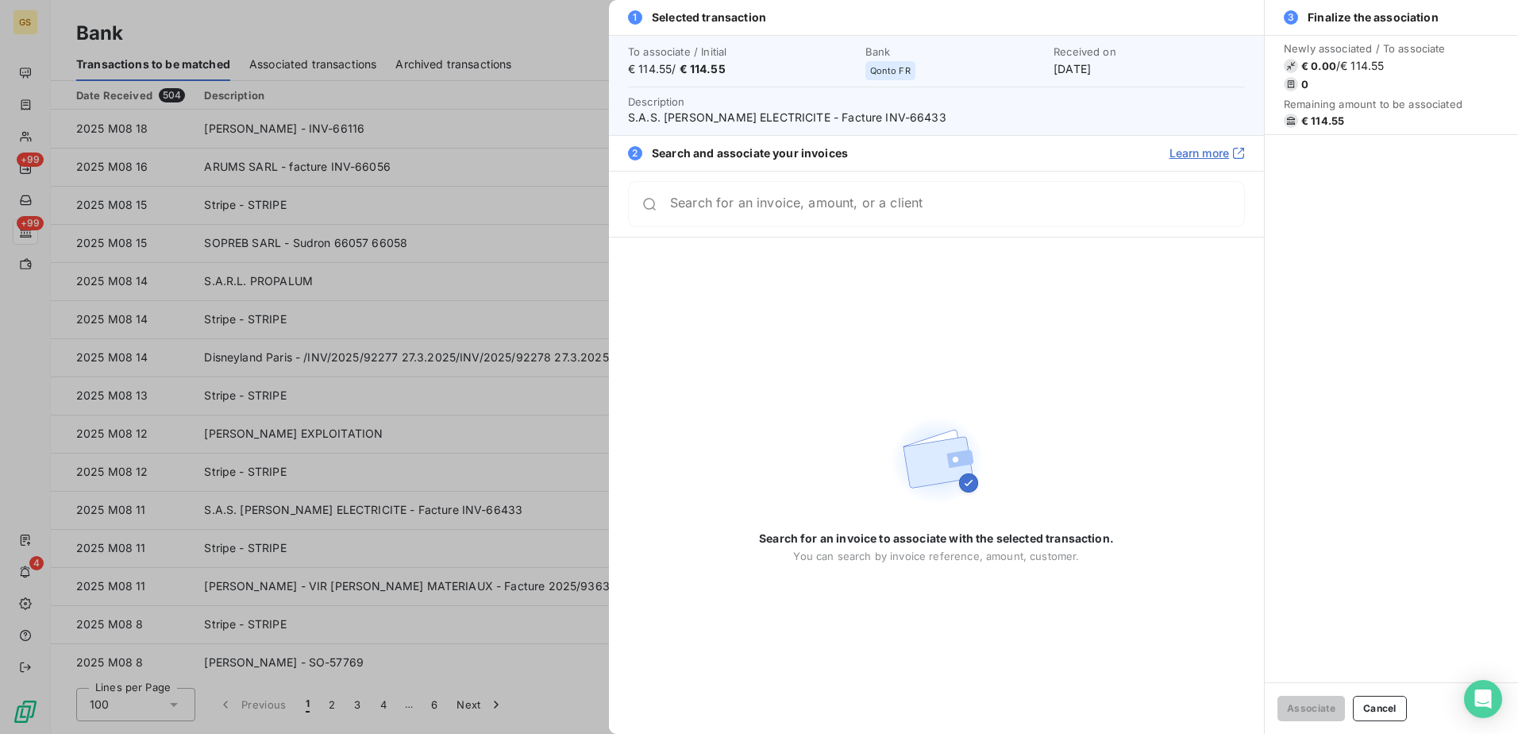
click at [943, 106] on span "Description S.A.S. [PERSON_NAME] ELECTRICITE - Facture INV-66433" at bounding box center [936, 110] width 617 height 32
click at [941, 110] on span "S.A.S. [PERSON_NAME] ELECTRICITE - Facture INV-66433" at bounding box center [936, 118] width 617 height 16
copy span "66433"
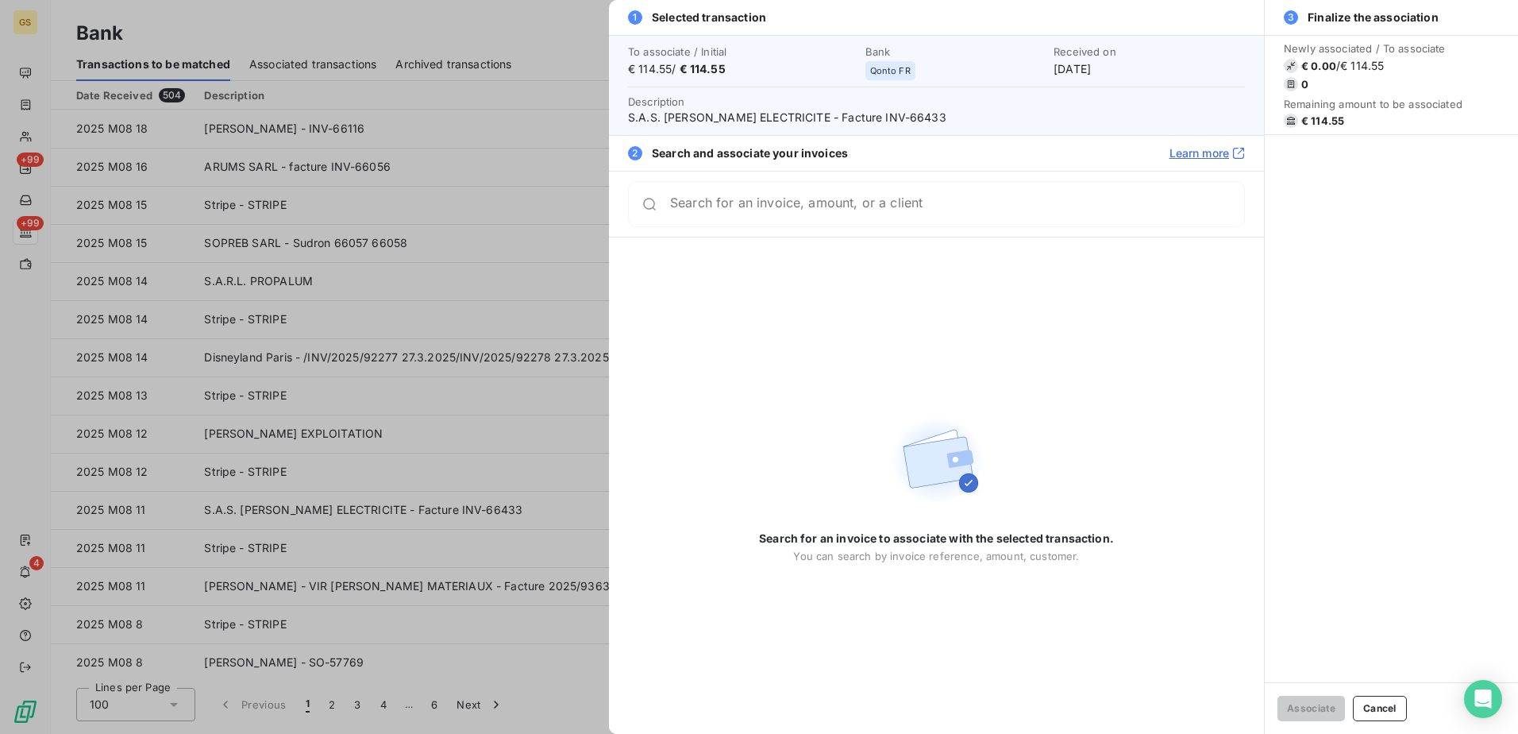
click at [536, 348] on div at bounding box center [759, 367] width 1518 height 734
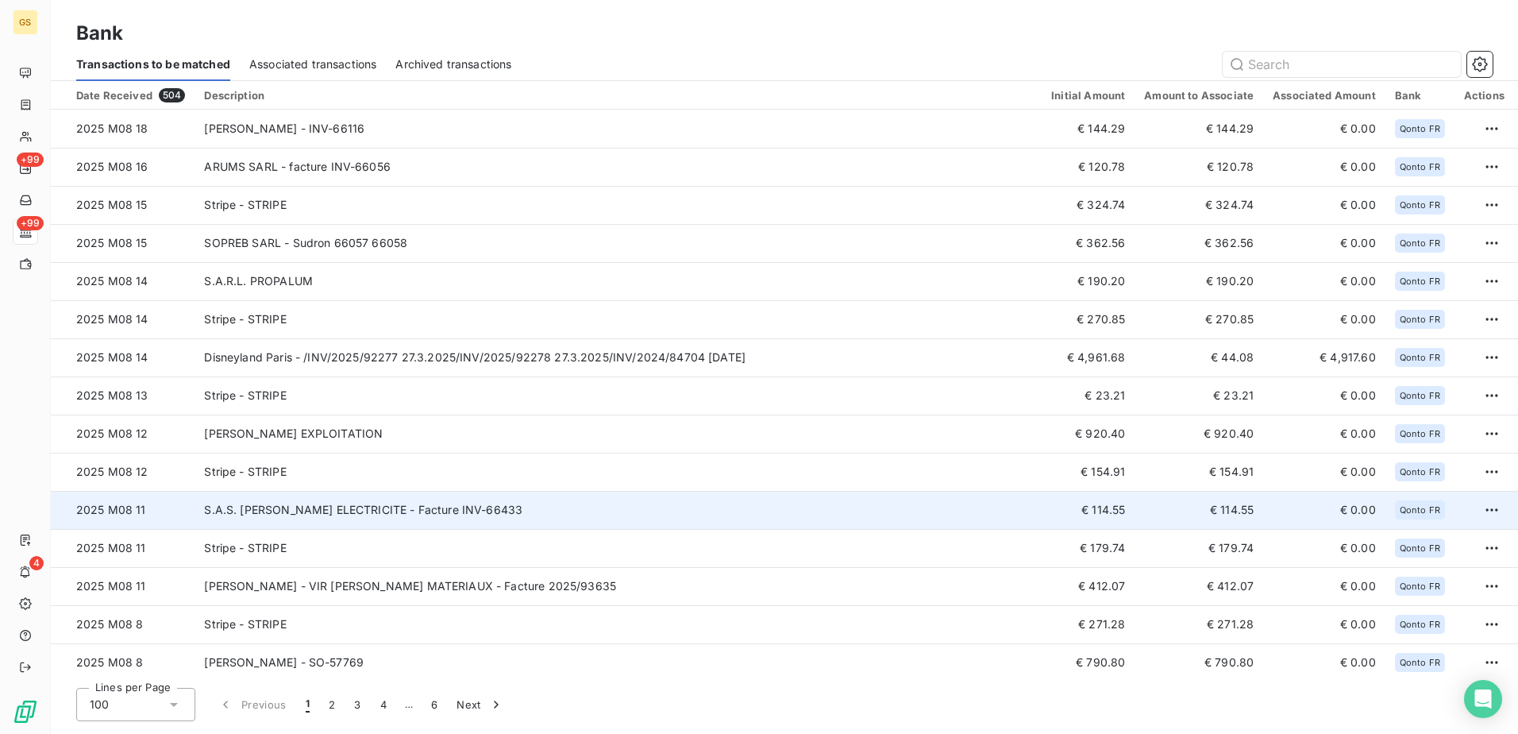
click at [606, 511] on td "S.A.S. [PERSON_NAME] ELECTRICITE - Facture INV-66433" at bounding box center [618, 510] width 847 height 38
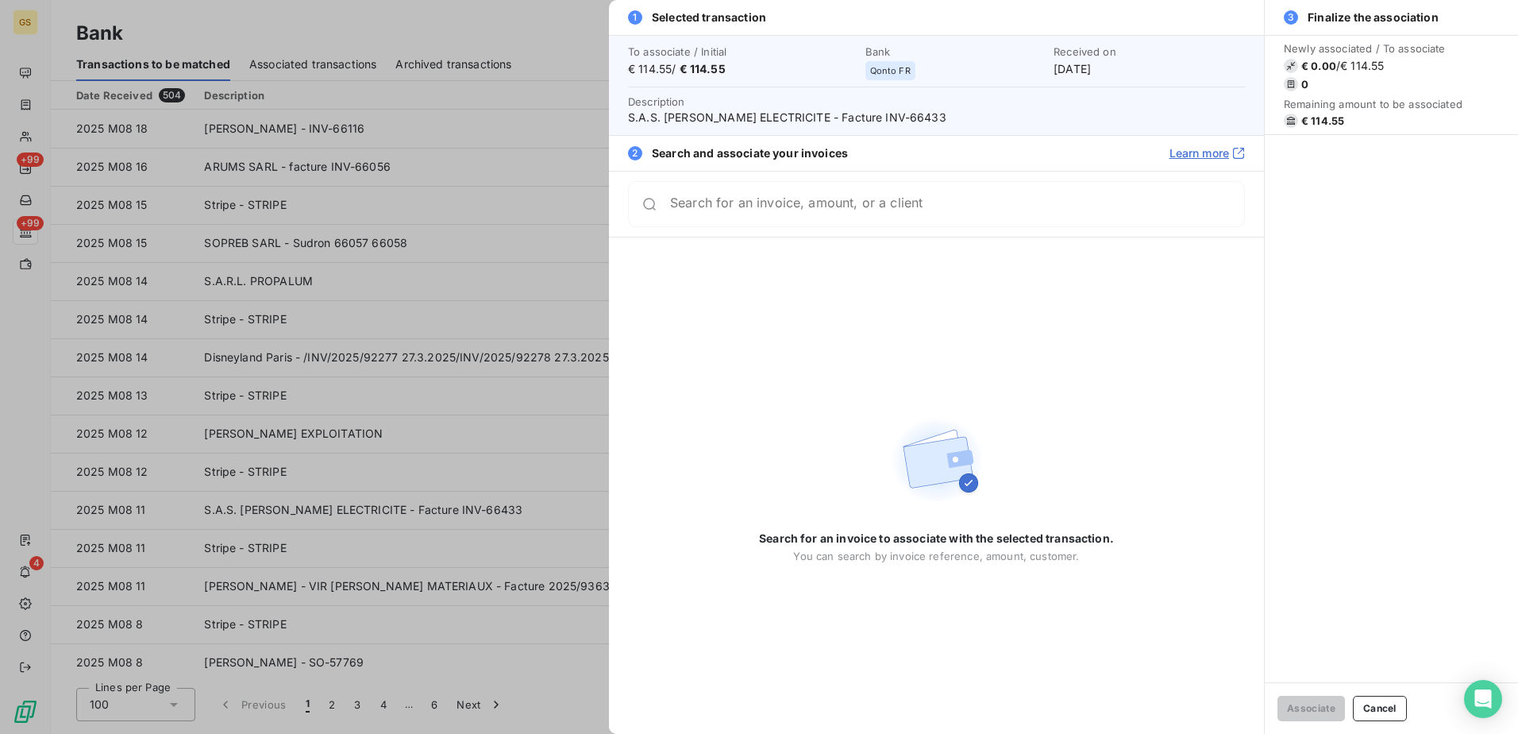
click at [953, 118] on span "S.A.S. [PERSON_NAME] ELECTRICITE - Facture INV-66433" at bounding box center [936, 118] width 617 height 16
click at [946, 120] on span "S.A.S. [PERSON_NAME] ELECTRICITE - Facture INV-66433" at bounding box center [936, 118] width 617 height 16
click at [944, 119] on span "S.A.S. [PERSON_NAME] ELECTRICITE - Facture INV-66433" at bounding box center [936, 118] width 617 height 16
copy span "66433"
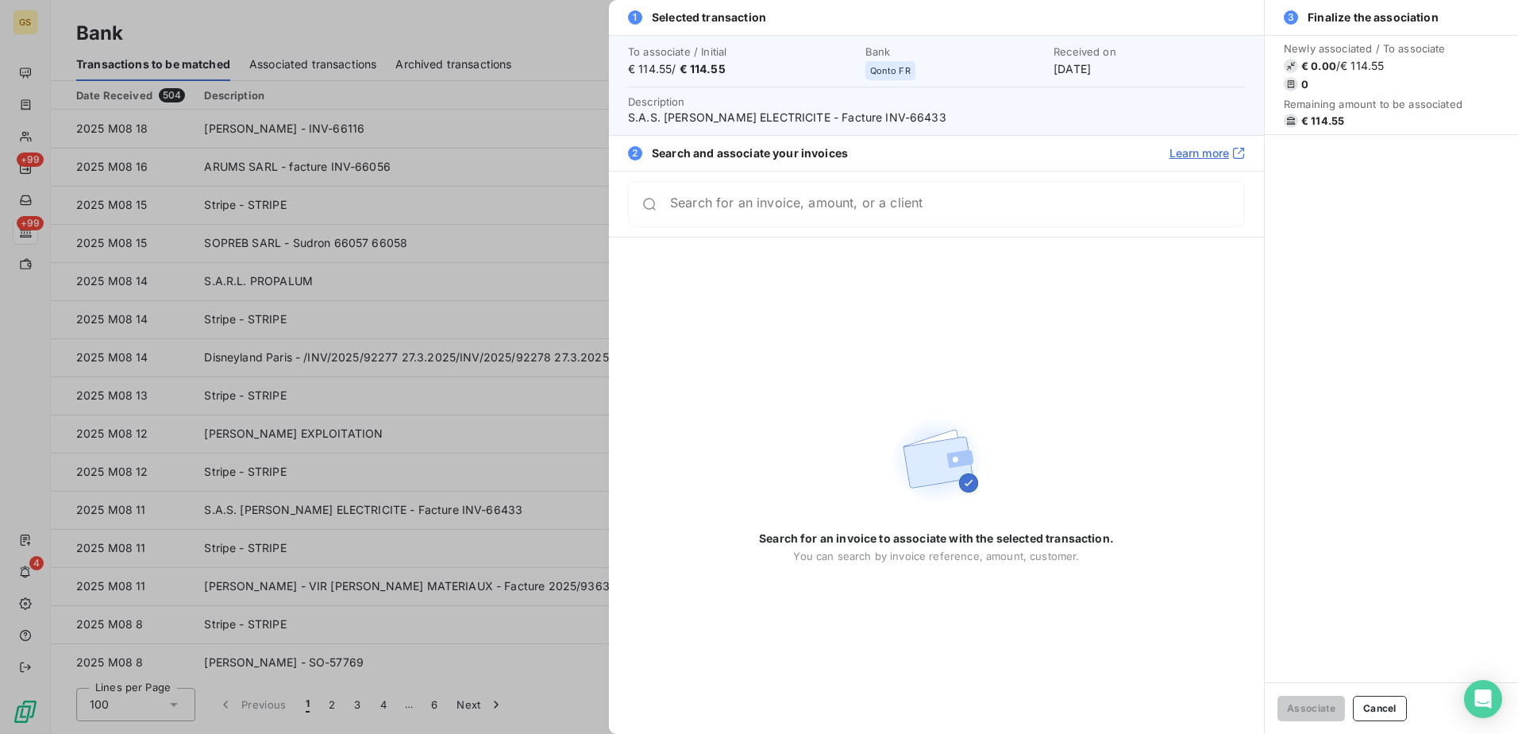
click at [483, 454] on div at bounding box center [759, 367] width 1518 height 734
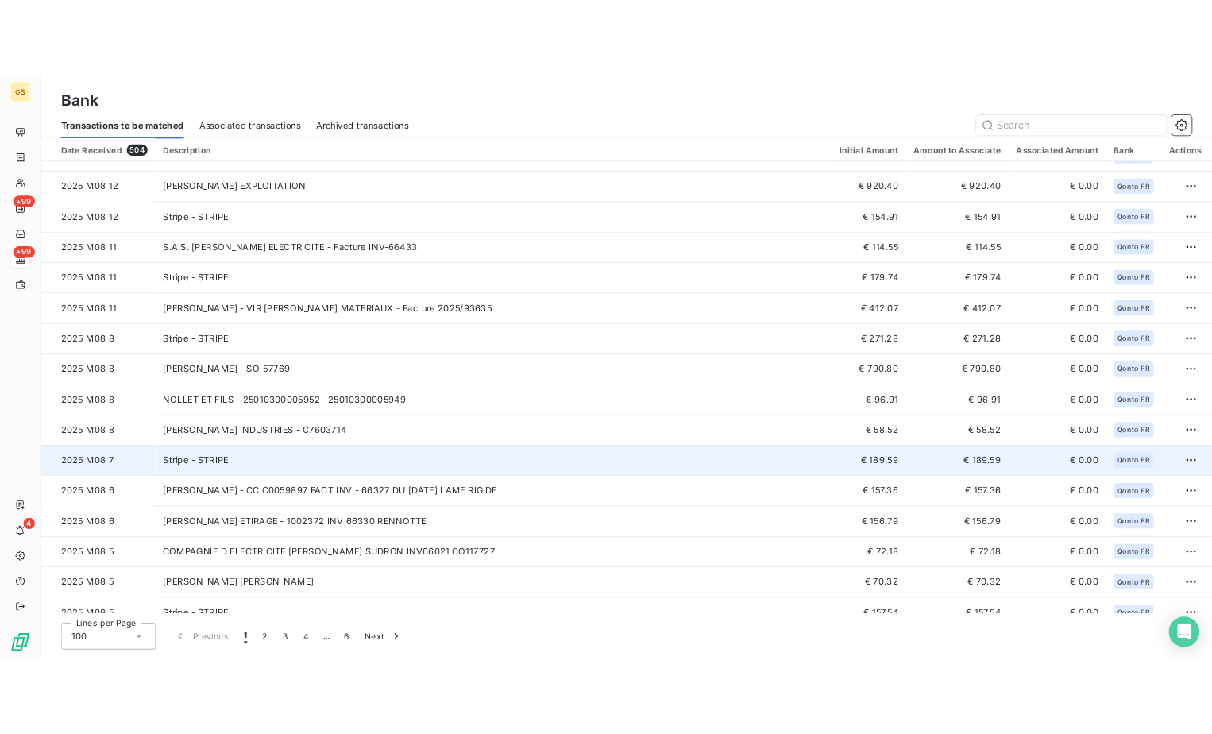
scroll to position [318, 0]
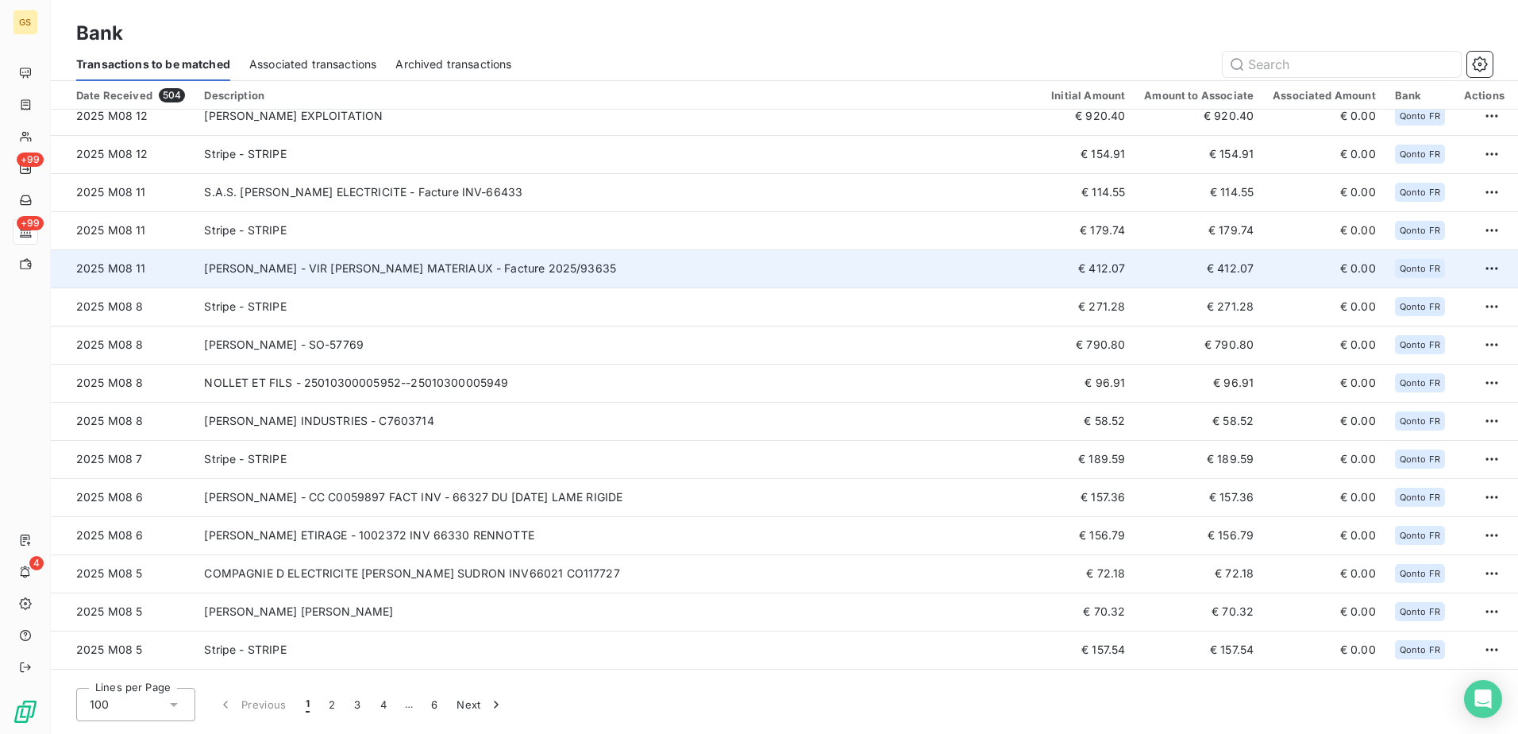
click at [600, 268] on td "[PERSON_NAME] - VIR [PERSON_NAME] MATERIAUX - Facture 2025/93635" at bounding box center [618, 268] width 847 height 38
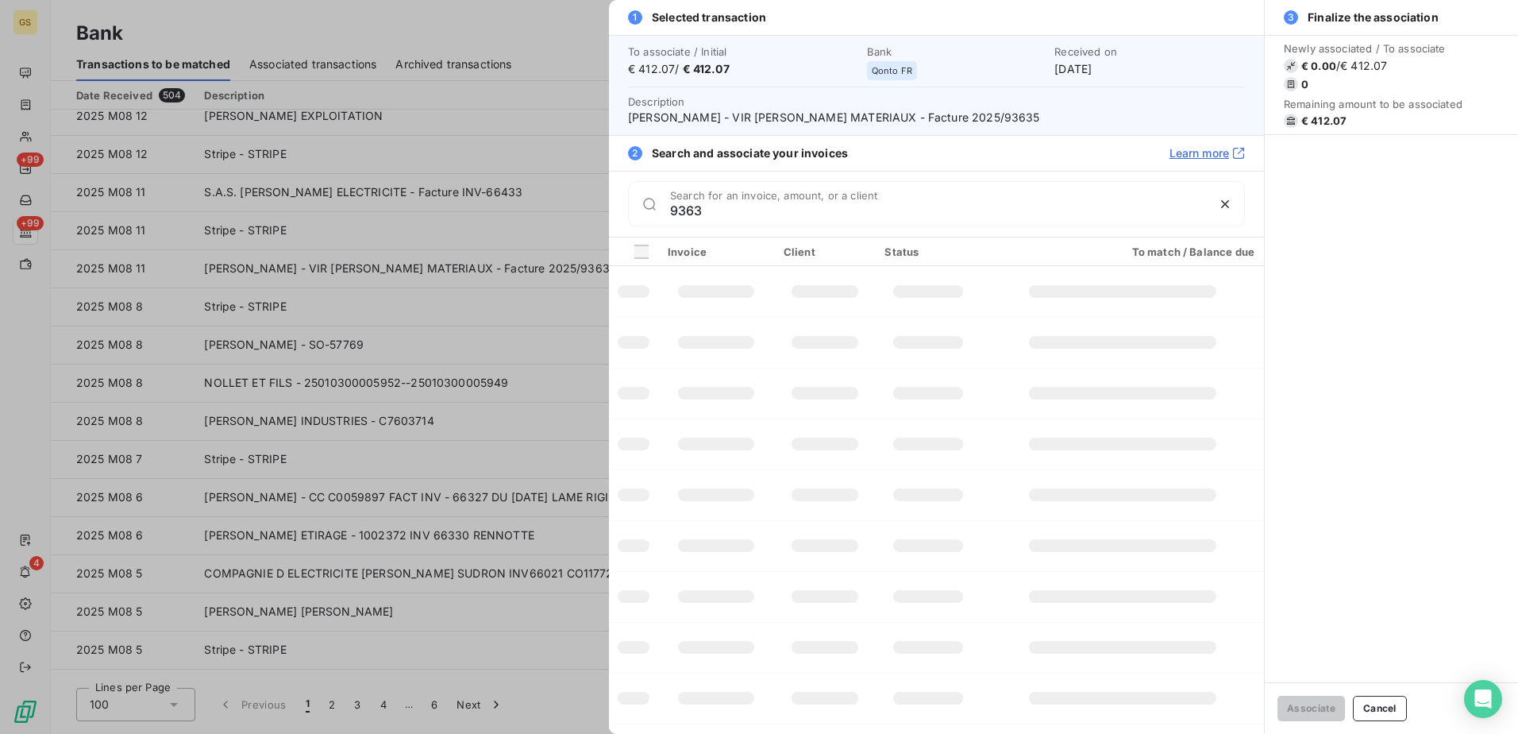
type input "93635"
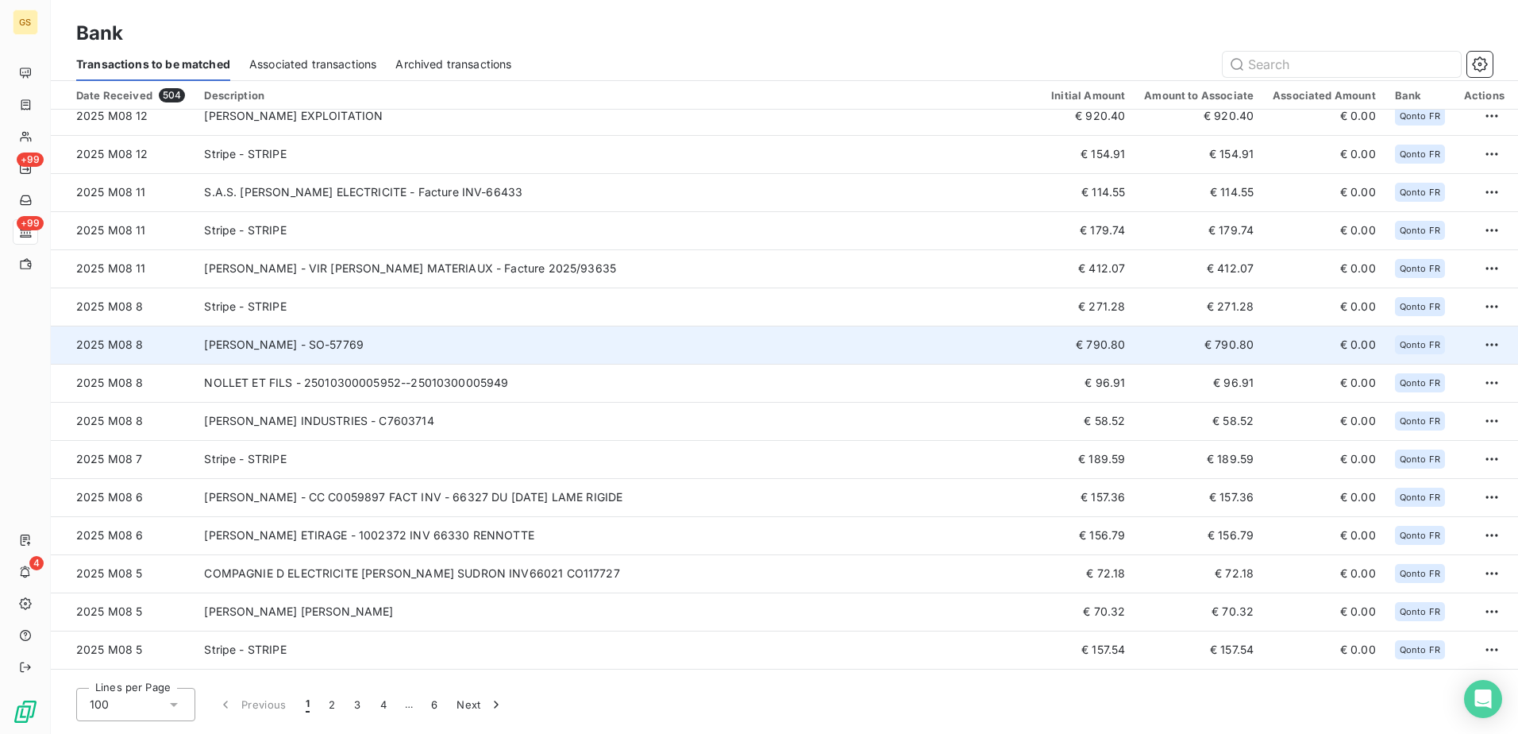
click at [598, 332] on td "[PERSON_NAME] - SO-57769" at bounding box center [618, 345] width 847 height 38
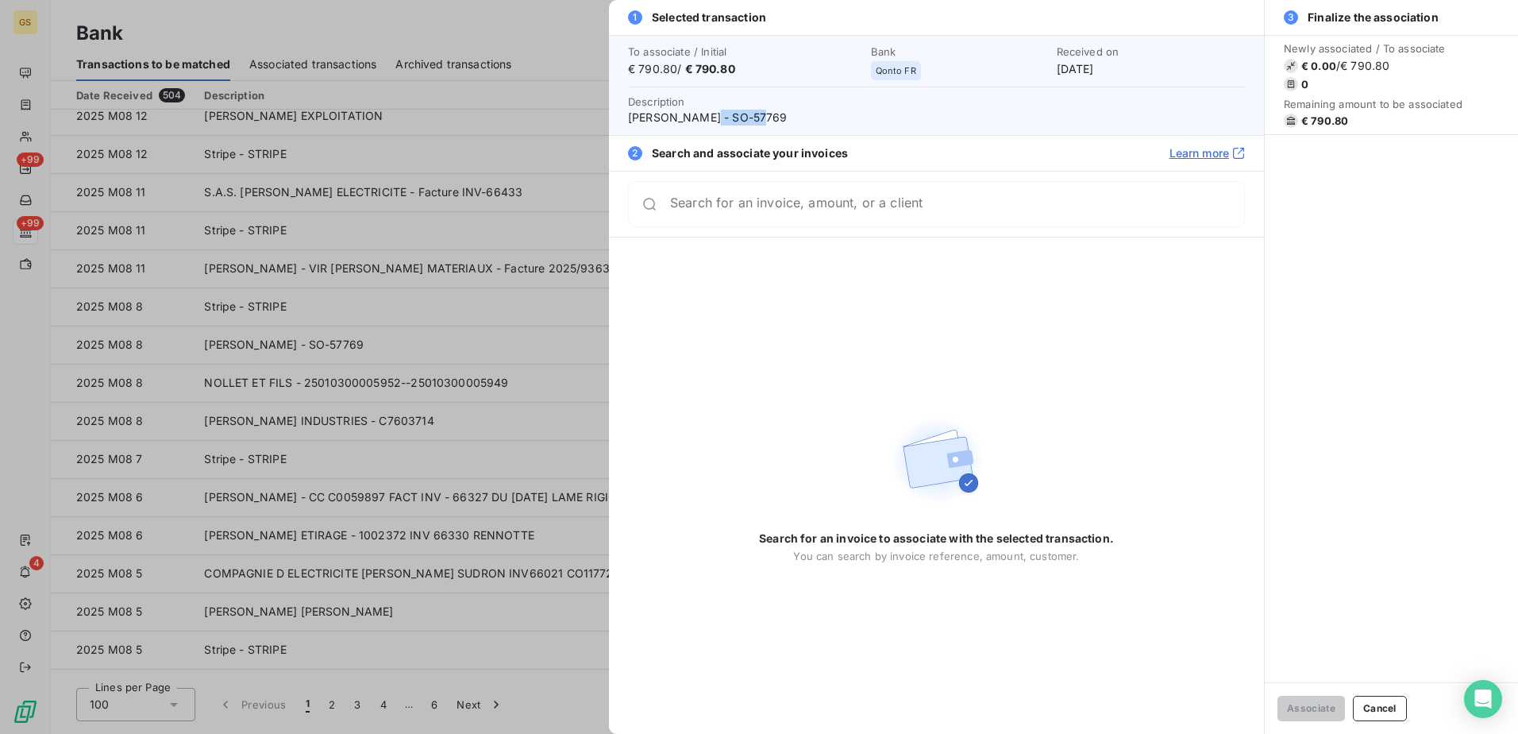
drag, startPoint x: 721, startPoint y: 121, endPoint x: 700, endPoint y: 121, distance: 20.6
click at [700, 121] on span "[PERSON_NAME] - SO-57769" at bounding box center [936, 118] width 617 height 16
copy span "SO-57769"
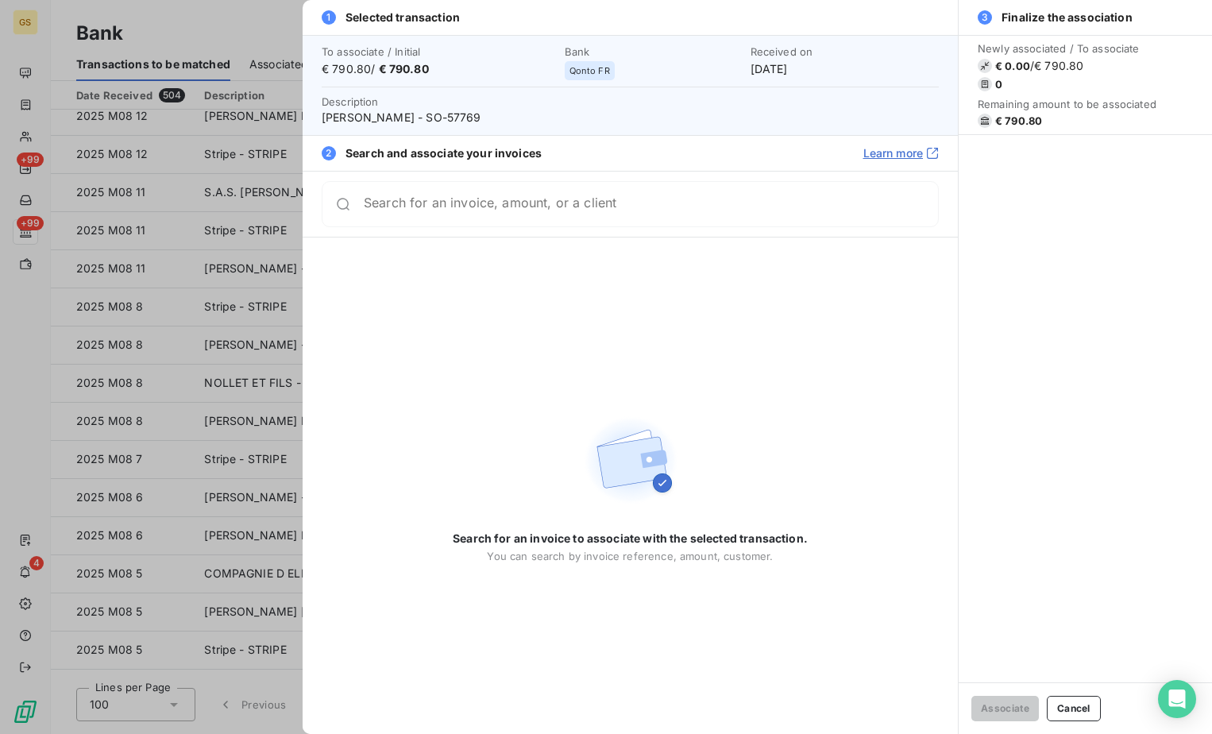
click at [179, 219] on div at bounding box center [606, 367] width 1212 height 734
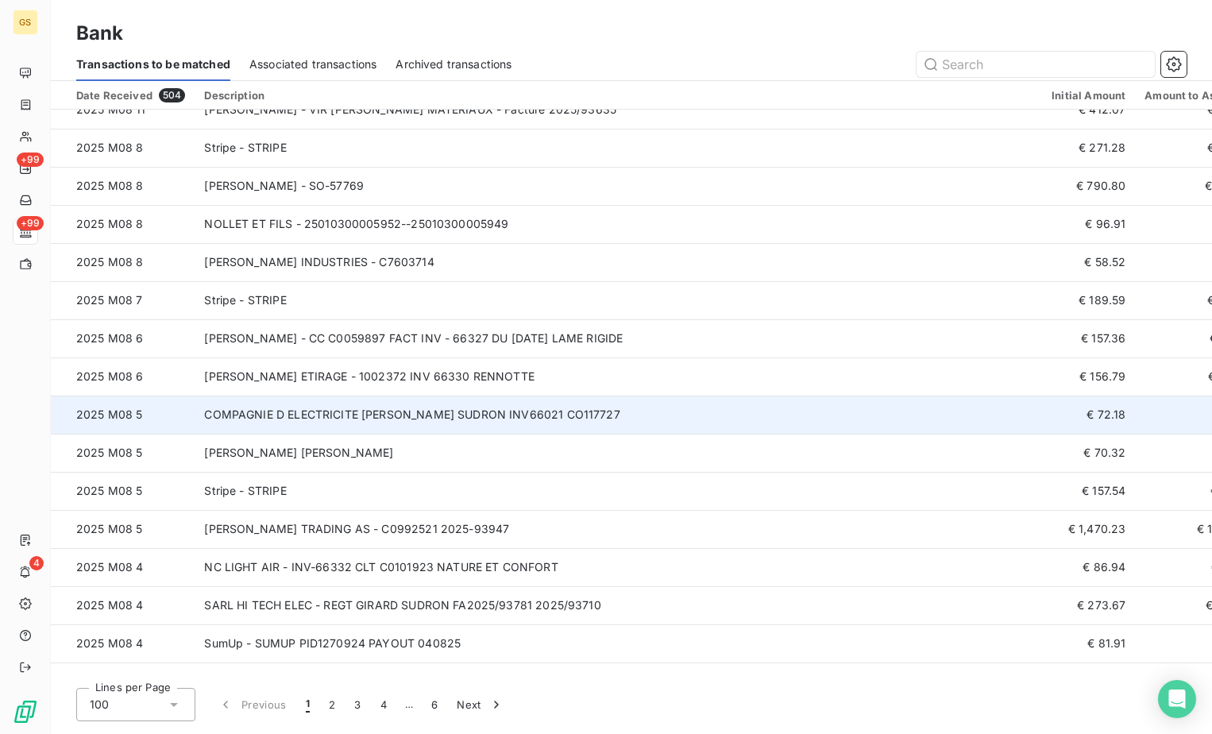
scroll to position [556, 0]
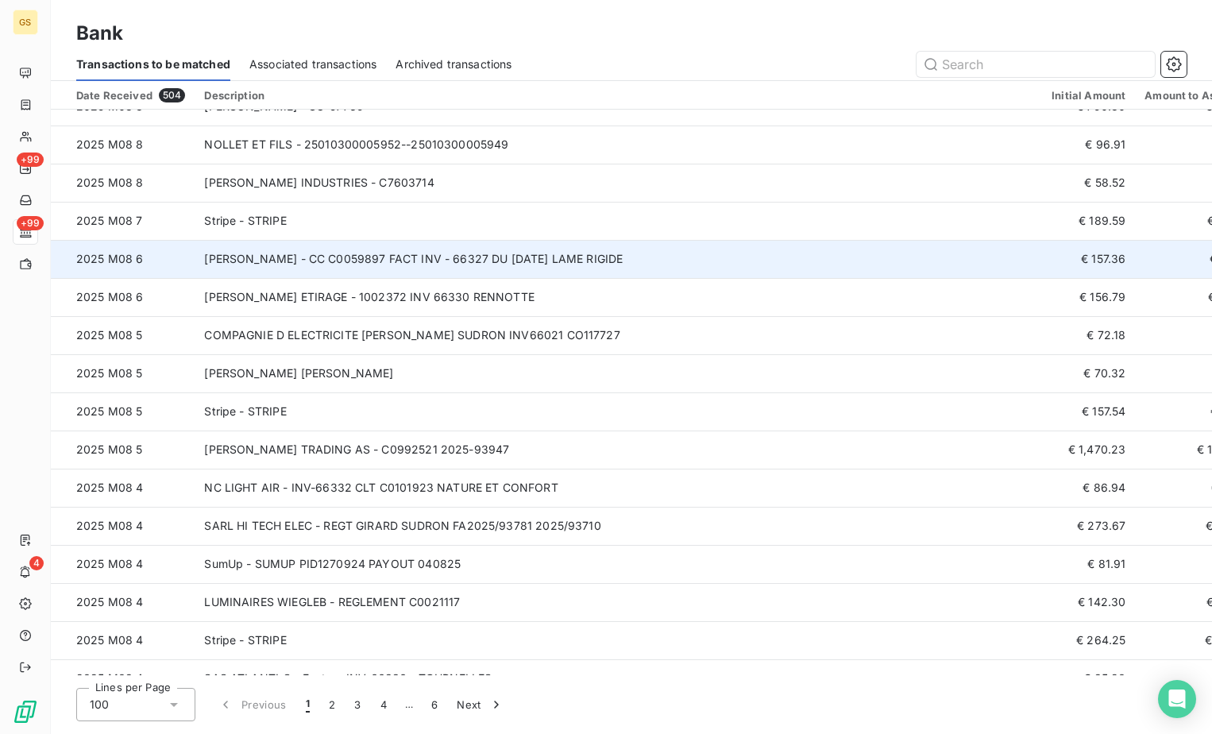
click at [607, 263] on td "[PERSON_NAME] - CC C0059897 FACT INV - 66327 DU [DATE] LAME RIGIDE" at bounding box center [618, 259] width 847 height 38
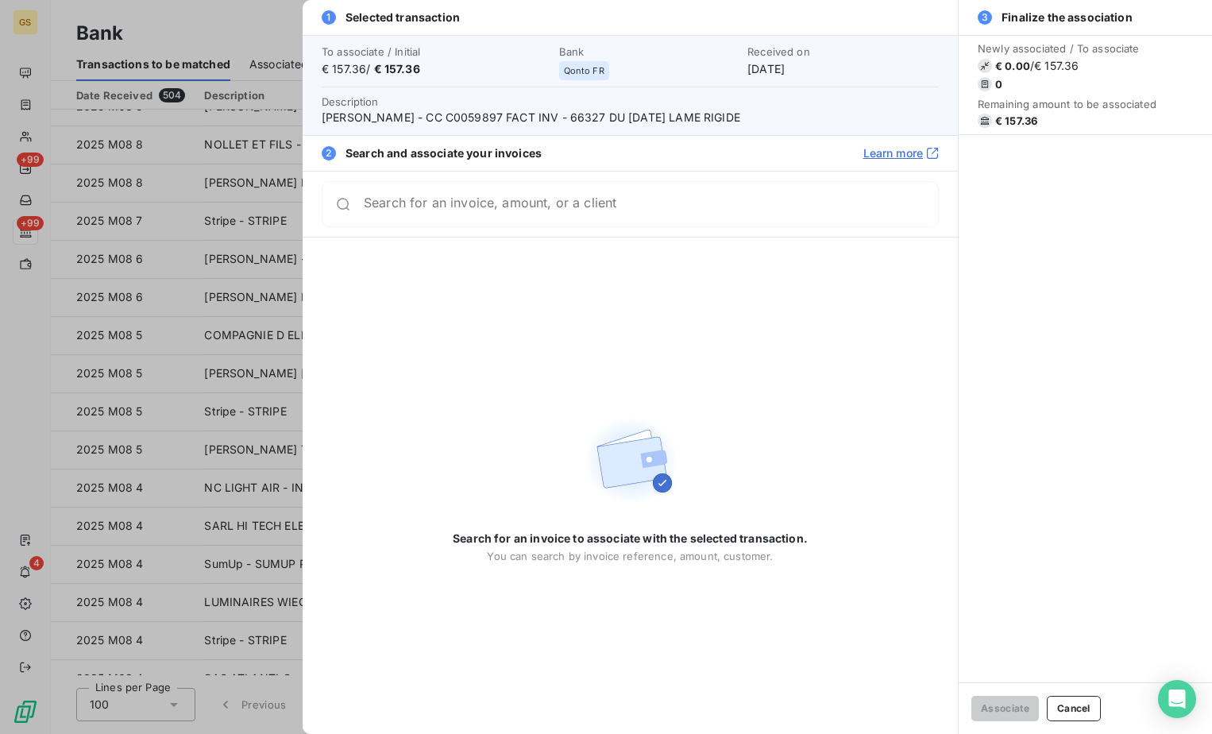
click at [522, 117] on span "[PERSON_NAME] - CC C0059897 FACT INV - 66327 DU [DATE] LAME RIGIDE" at bounding box center [630, 118] width 617 height 16
copy span "66327"
click at [236, 348] on div at bounding box center [606, 367] width 1212 height 734
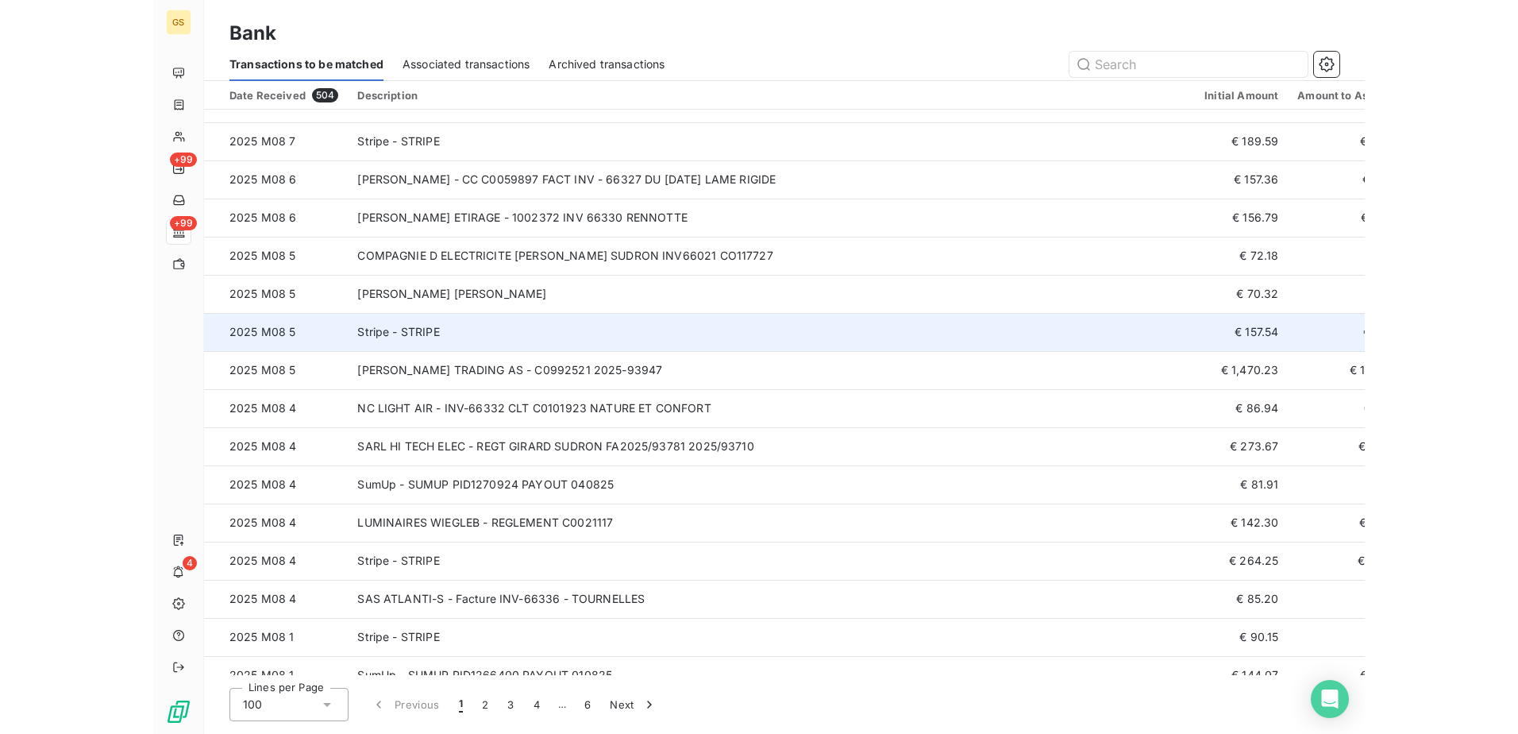
scroll to position [715, 0]
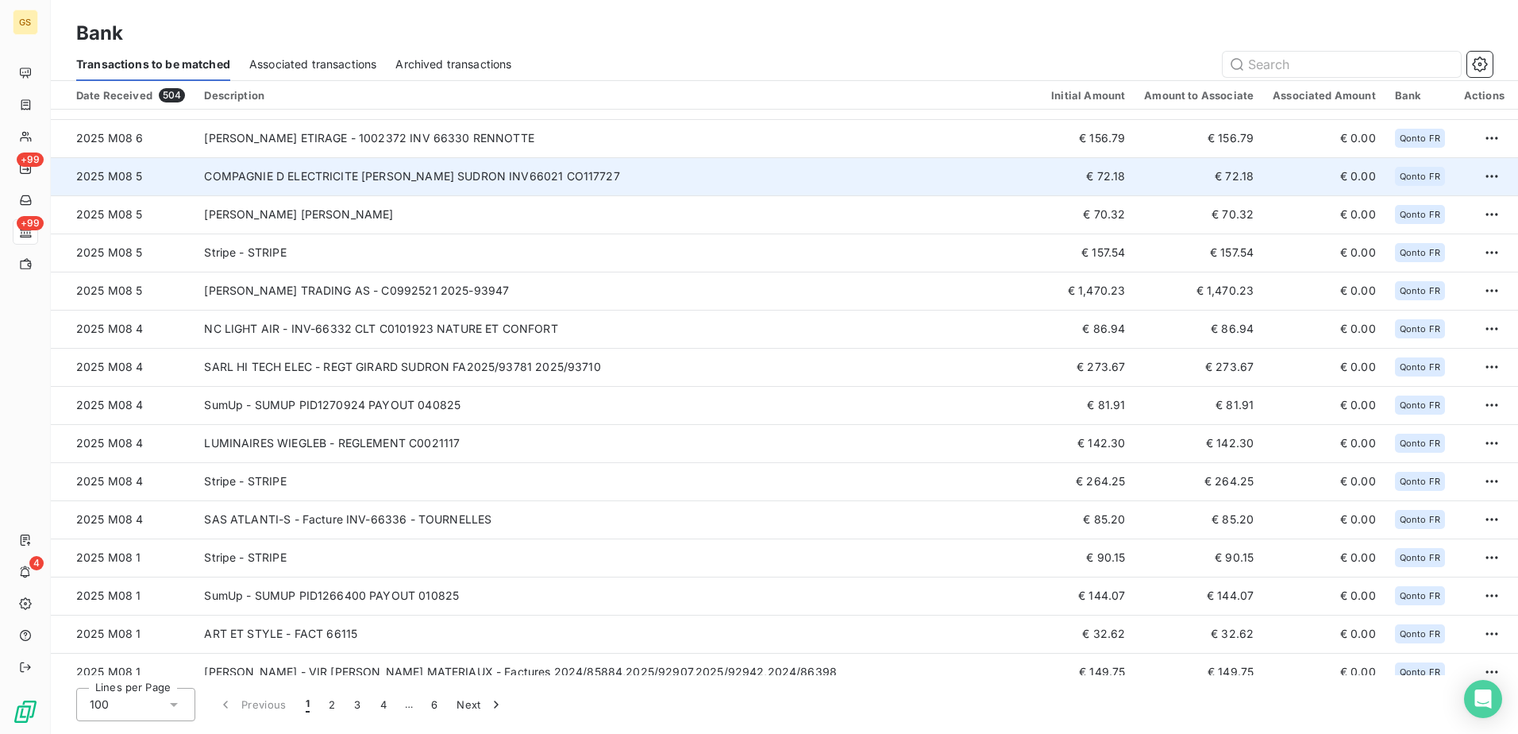
click at [683, 190] on td "COMPAGNIE D ELECTRICITE [PERSON_NAME] SUDRON INV66021 CO117727" at bounding box center [618, 176] width 847 height 38
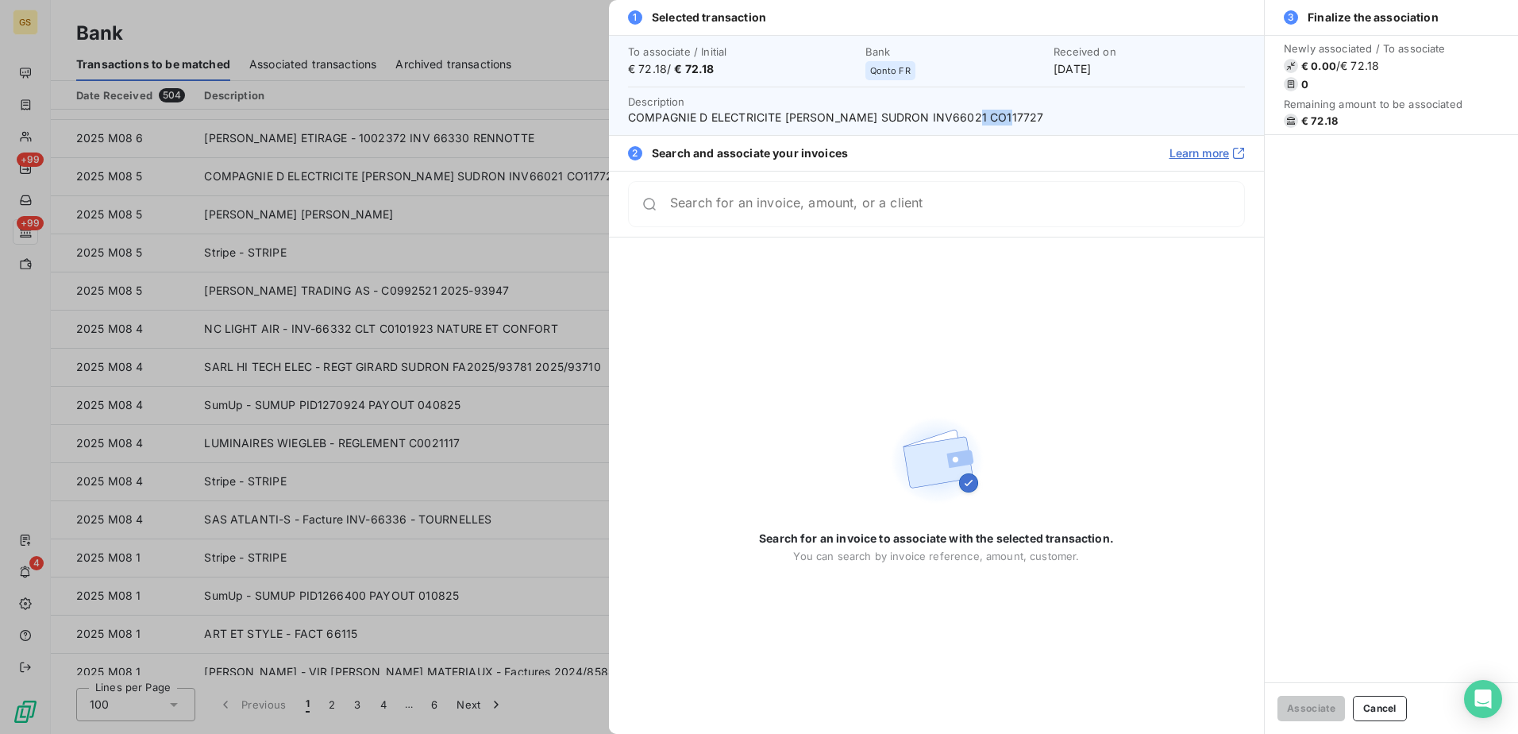
drag, startPoint x: 995, startPoint y: 118, endPoint x: 962, endPoint y: 119, distance: 32.6
click at [962, 119] on span "COMPAGNIE D ELECTRICITE [PERSON_NAME] SUDRON INV66021 CO117727" at bounding box center [936, 118] width 617 height 16
copy span "66021"
click at [383, 384] on div at bounding box center [759, 367] width 1518 height 734
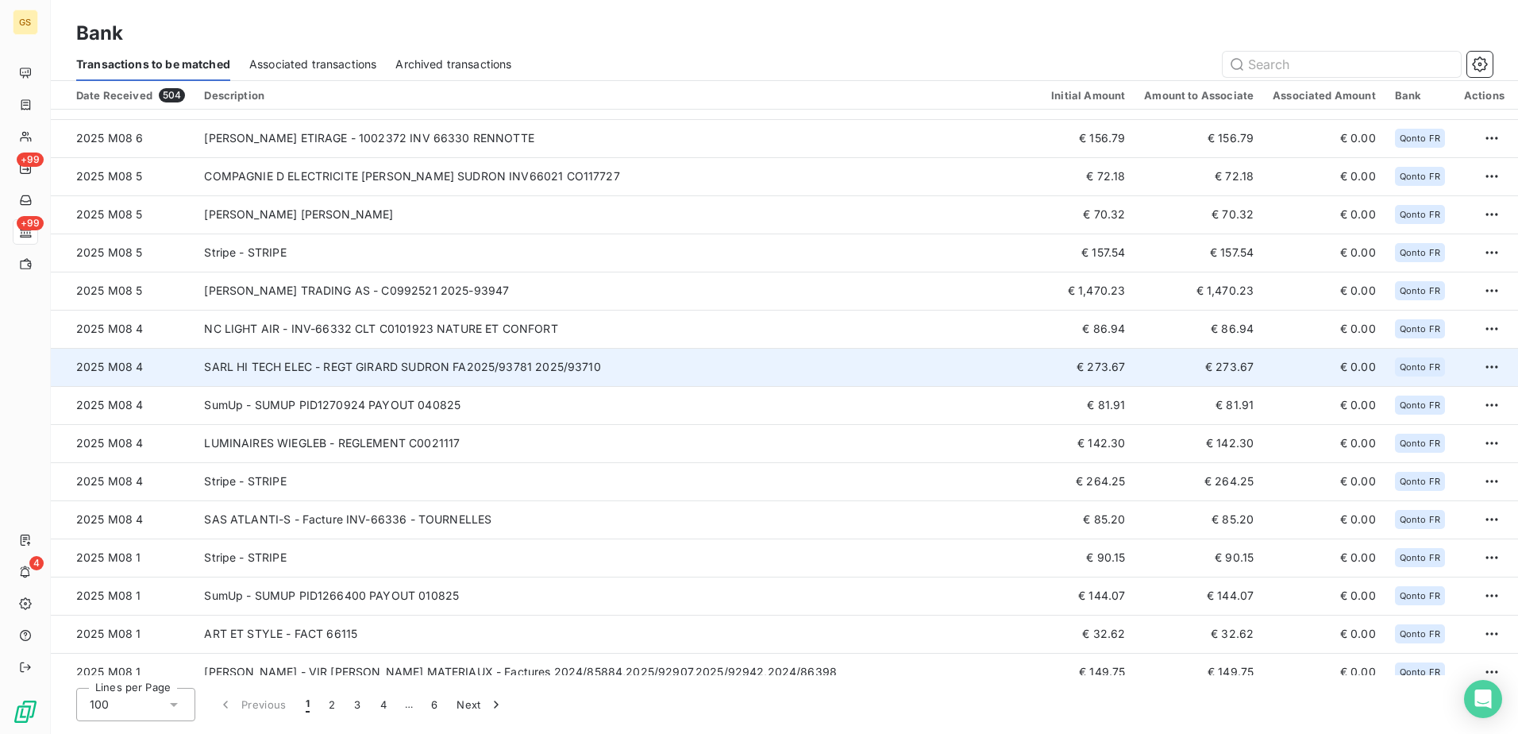
click at [626, 367] on td "SARL HI TECH ELEC - REGT GIRARD SUDRON FA2025/93781 2025/93710" at bounding box center [618, 367] width 847 height 38
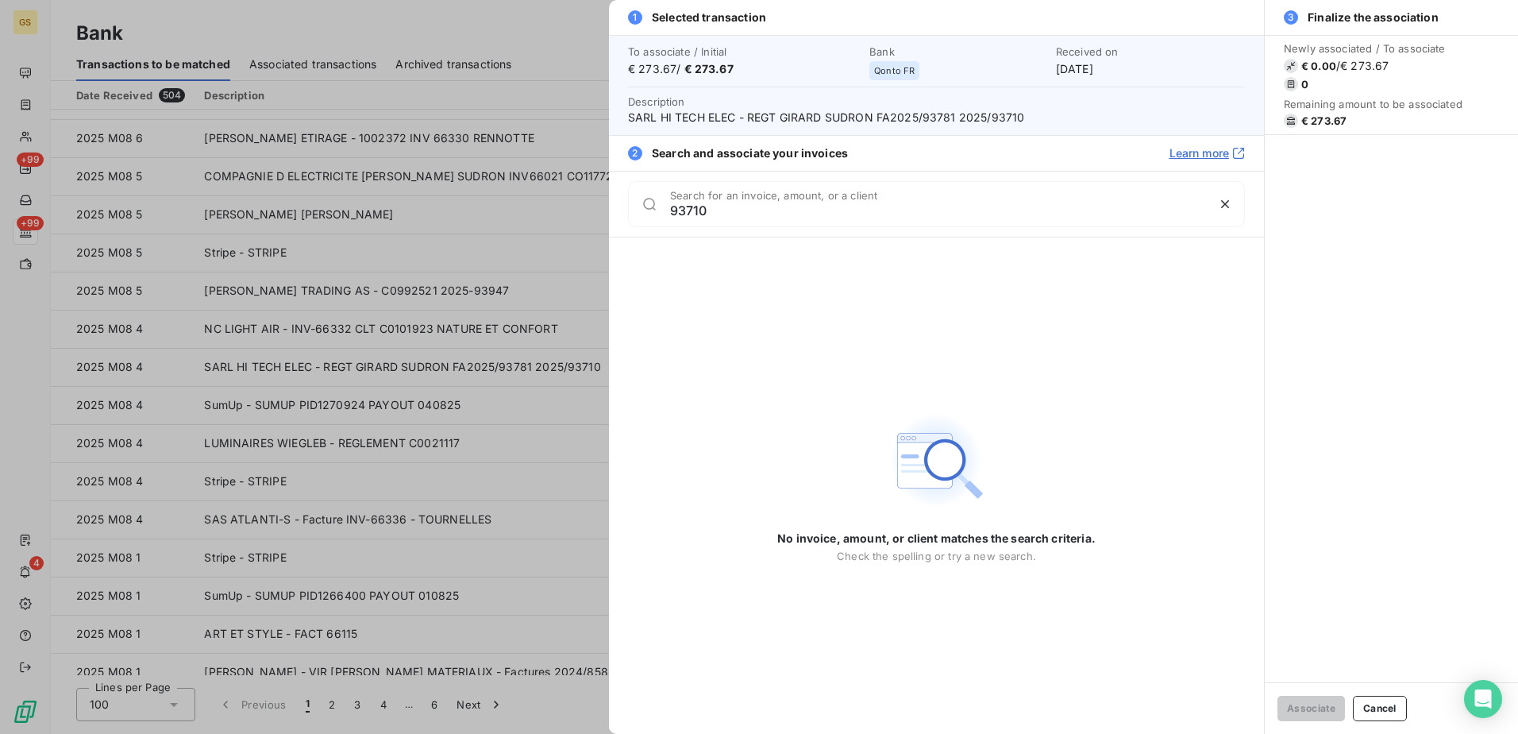
type input "93710"
click at [524, 329] on div at bounding box center [759, 367] width 1518 height 734
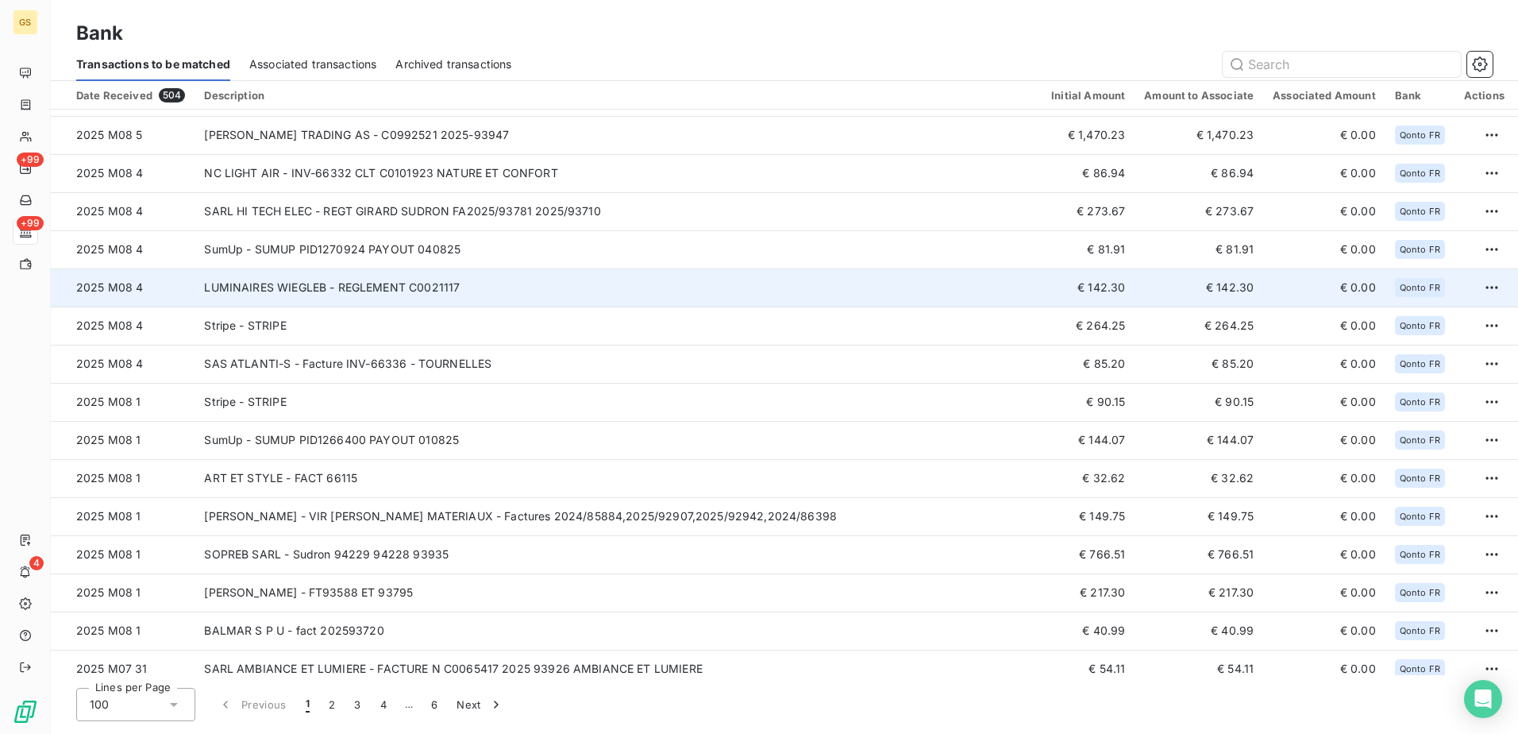
scroll to position [873, 0]
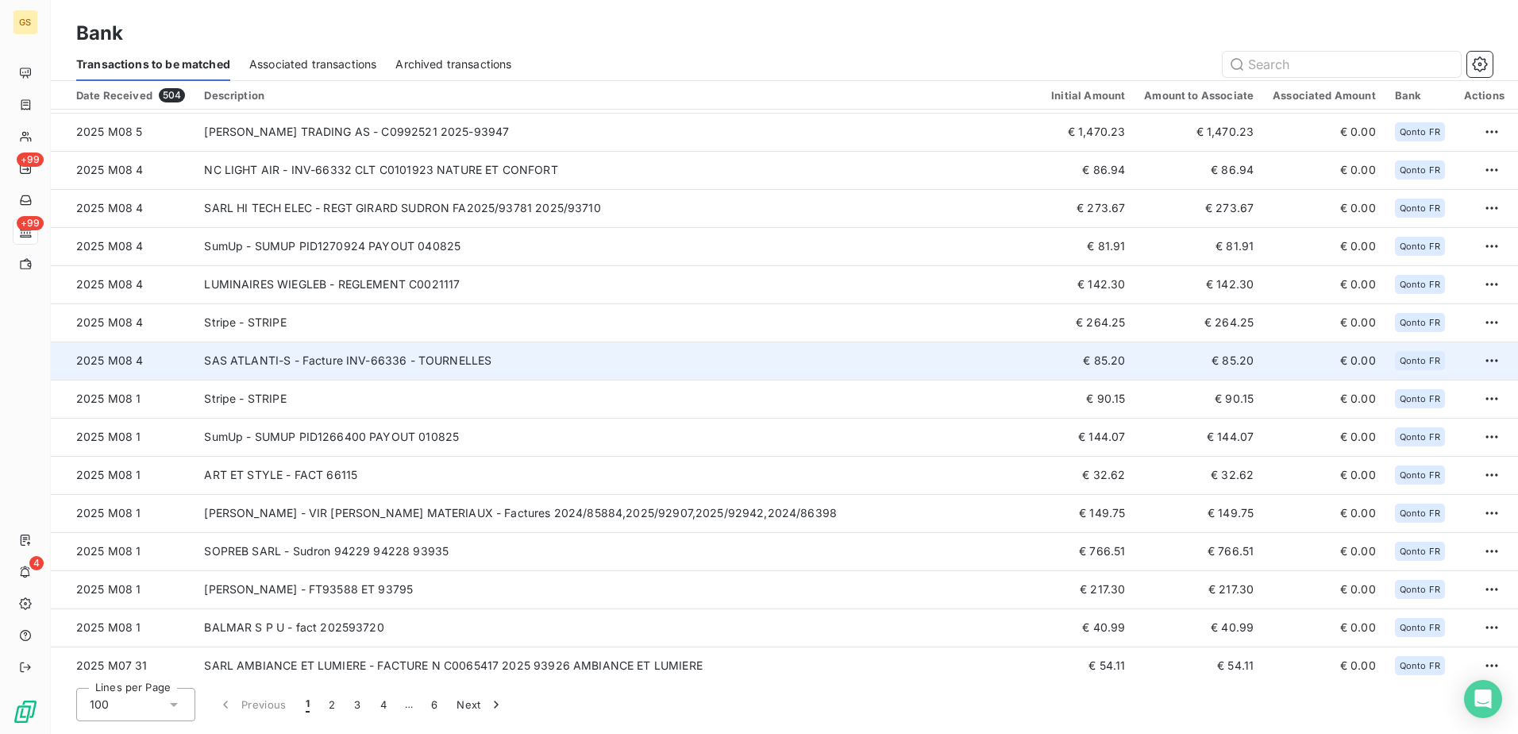
click at [665, 368] on td "SAS ATLANTI-S - Facture INV-66336 - TOURNELLES" at bounding box center [618, 360] width 847 height 38
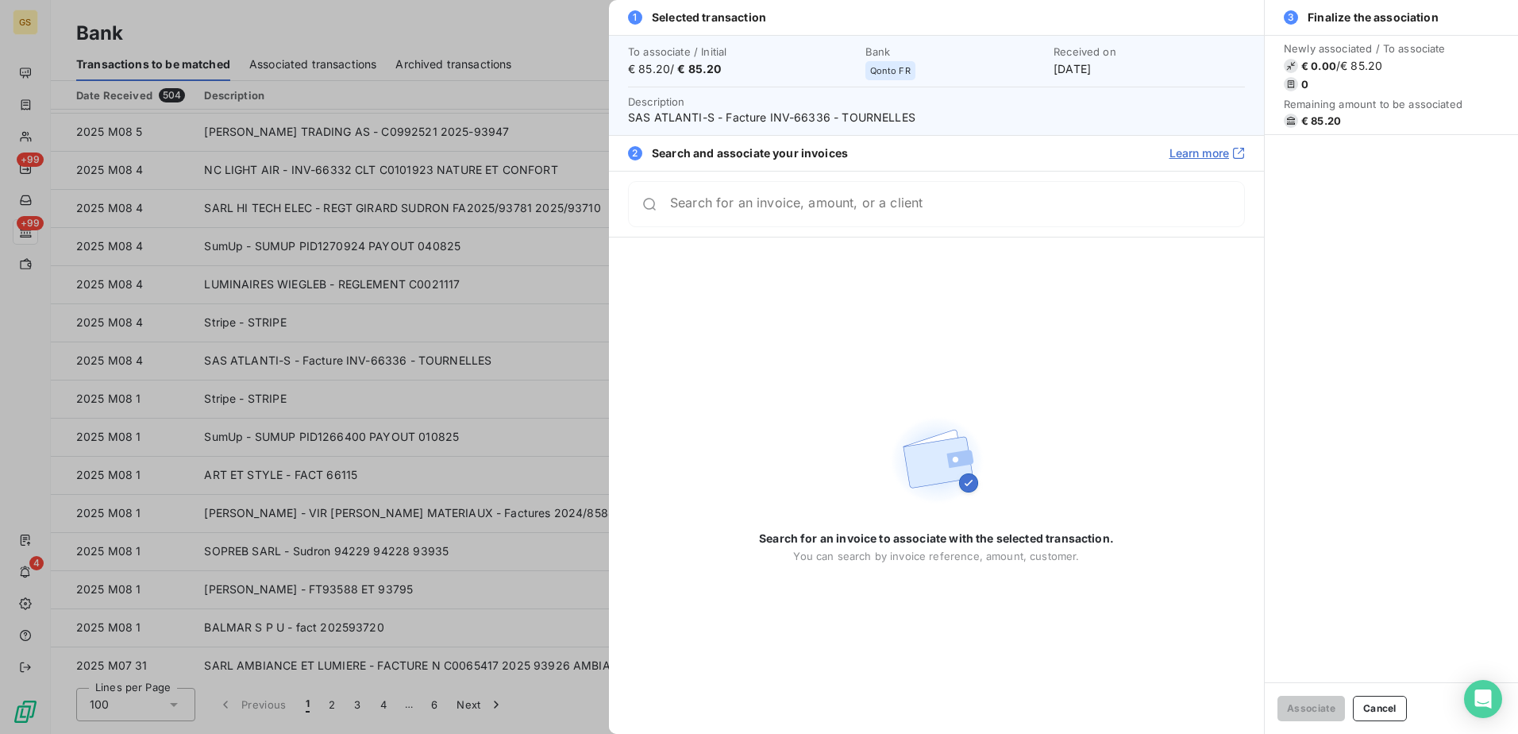
click at [513, 350] on div at bounding box center [759, 367] width 1518 height 734
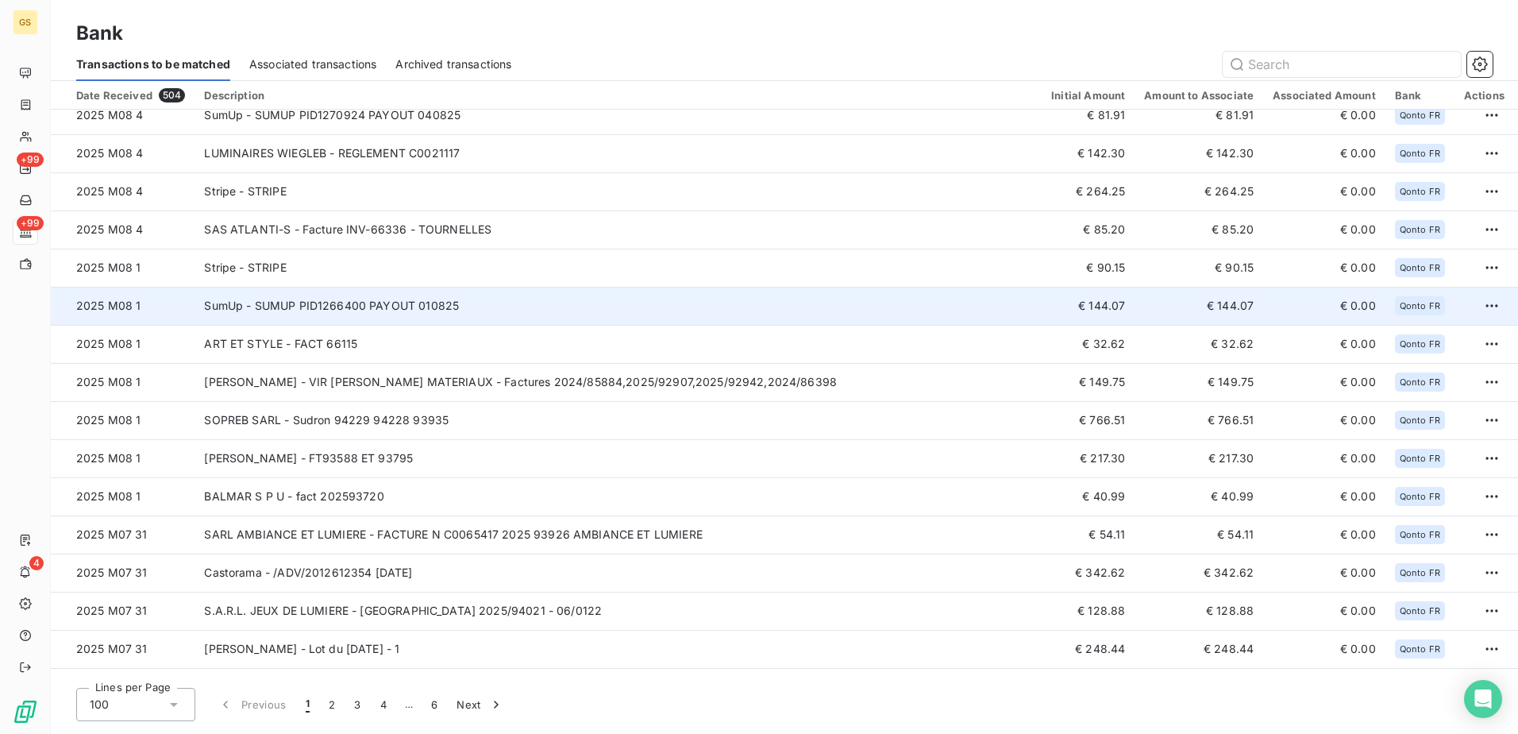
scroll to position [1032, 0]
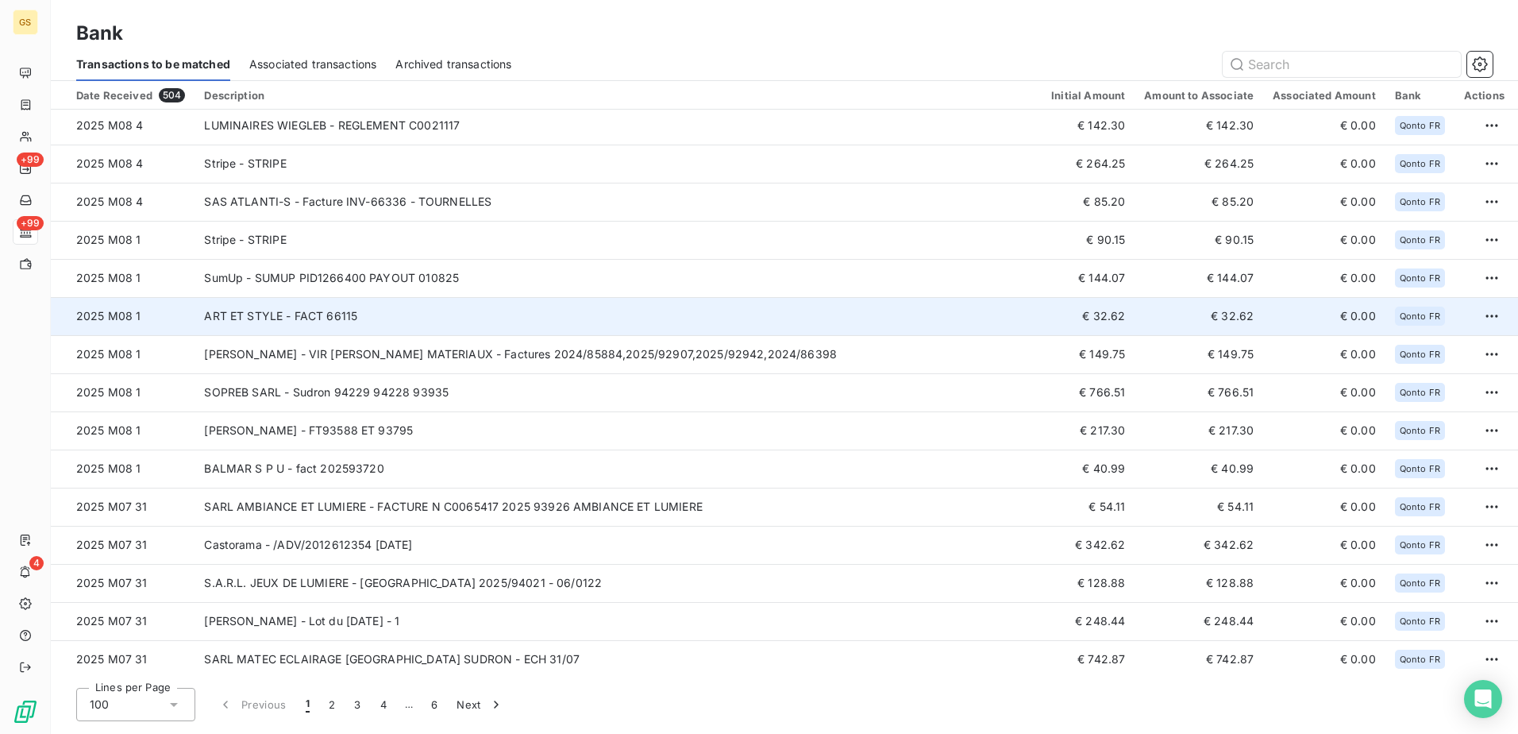
click at [493, 326] on td "ART ET STYLE - FACT 66115" at bounding box center [618, 316] width 847 height 38
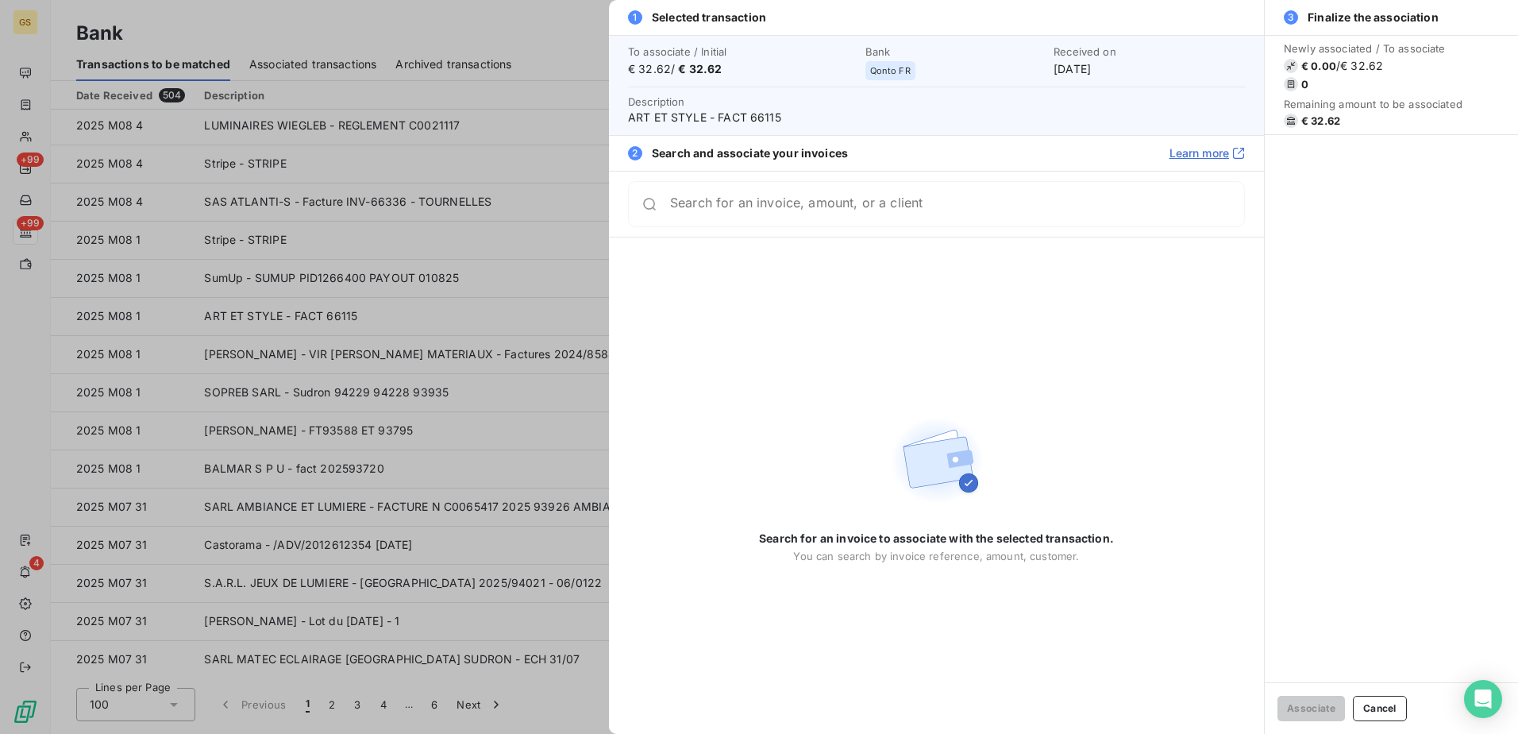
click at [769, 111] on span "ART ET STYLE - FACT 66115" at bounding box center [936, 118] width 617 height 16
copy span "66115"
click at [537, 317] on div at bounding box center [759, 367] width 1518 height 734
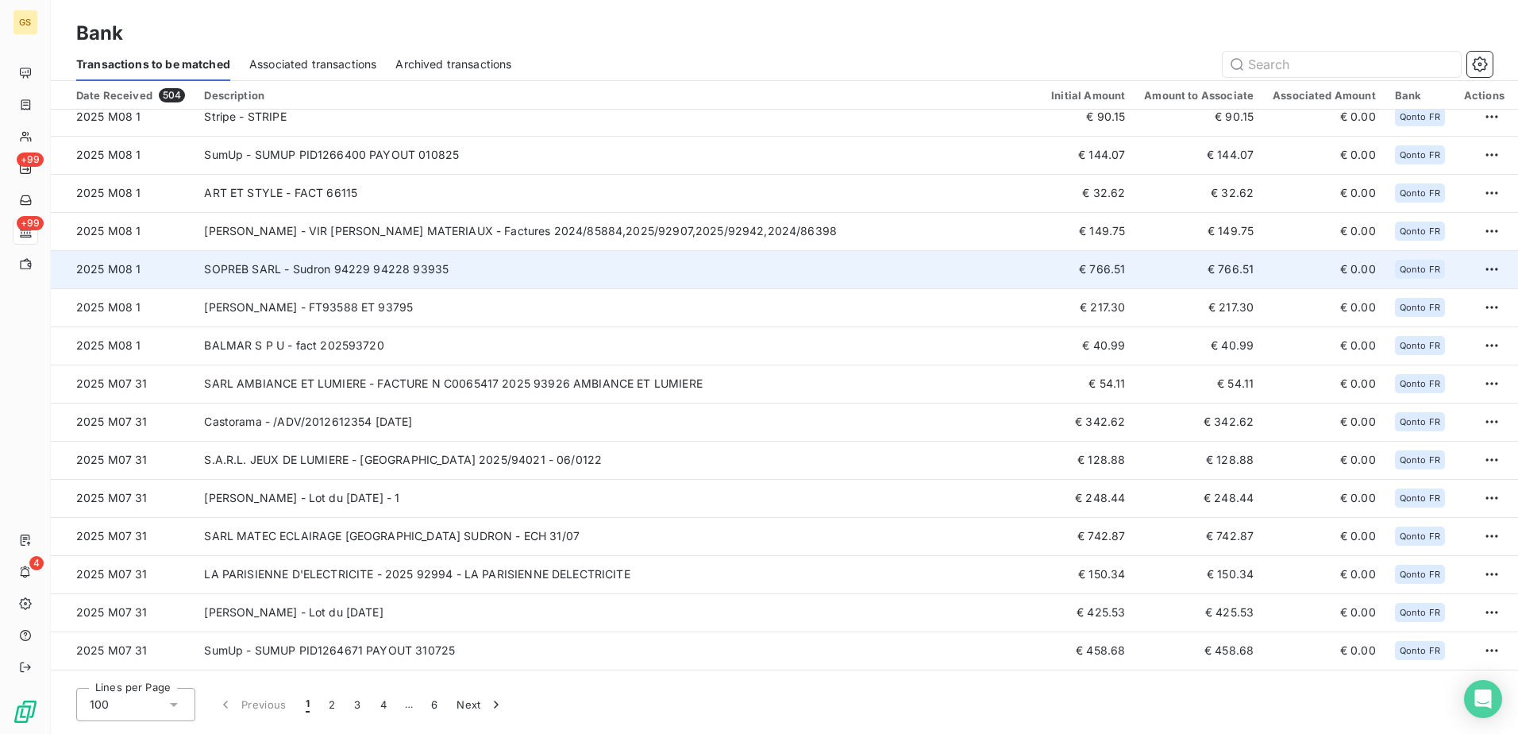
scroll to position [1191, 0]
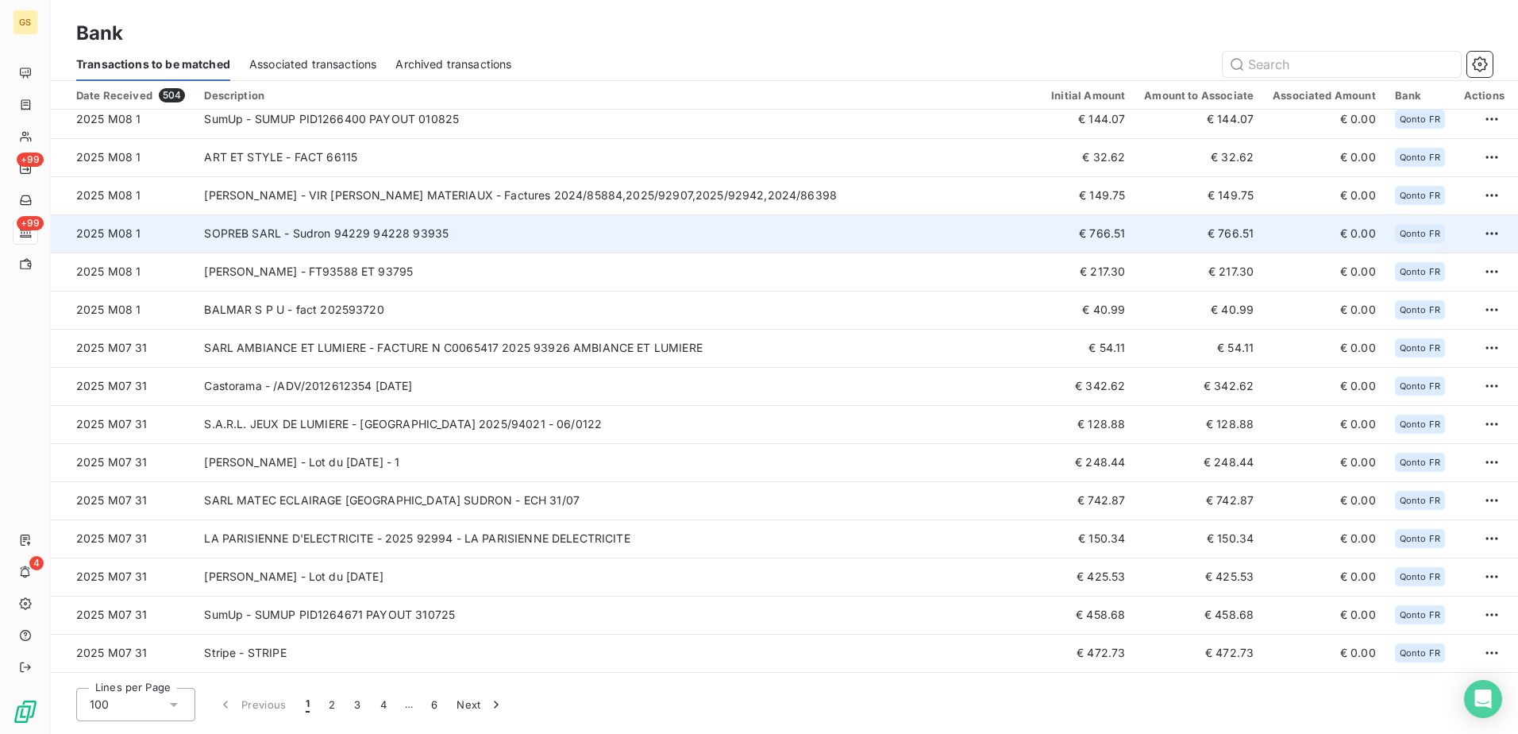
click at [515, 237] on td "SOPREB SARL - Sudron 94229 94228 93935" at bounding box center [618, 233] width 847 height 38
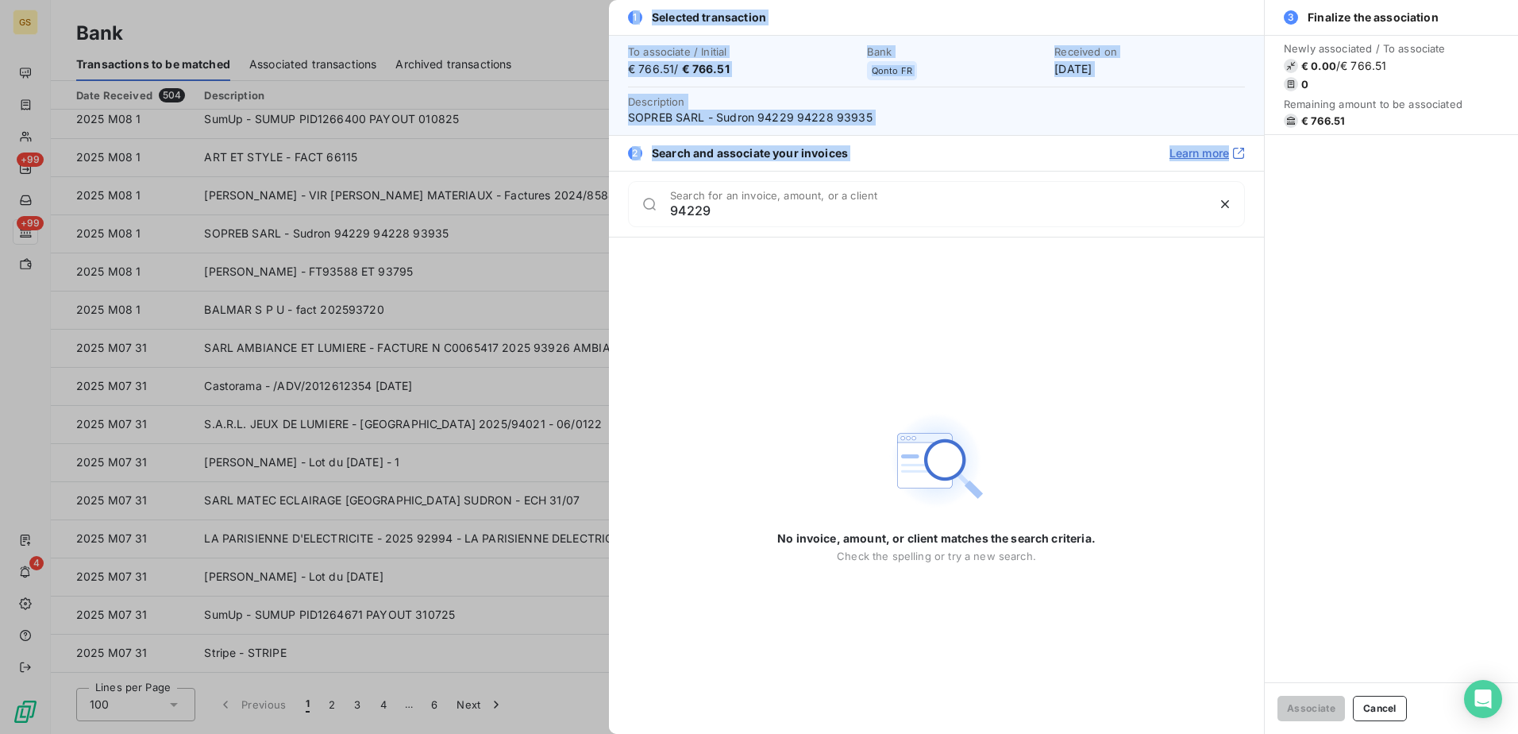
drag, startPoint x: 724, startPoint y: 221, endPoint x: 584, endPoint y: 216, distance: 140.6
click at [584, 733] on div "1 Selected transaction To associate / Initial € 766.51 / € 766.51 Bank Qonto FR…" at bounding box center [759, 734] width 1518 height 0
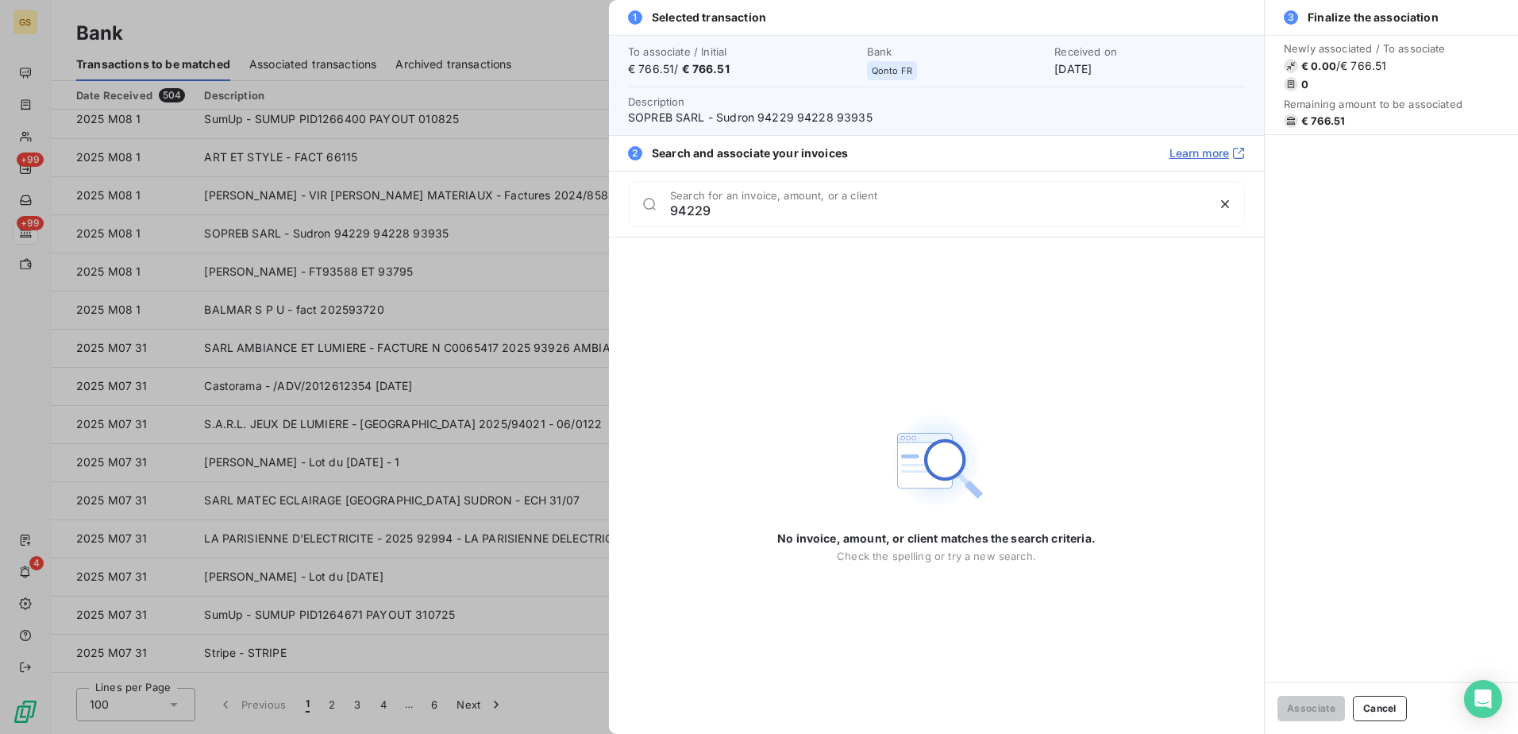
drag, startPoint x: 584, startPoint y: 216, endPoint x: 789, endPoint y: 226, distance: 205.9
click at [859, 274] on div "No invoice, amount, or client matches the search criteria. Check the spelling o…" at bounding box center [936, 485] width 318 height 496
drag, startPoint x: 761, startPoint y: 210, endPoint x: 538, endPoint y: 215, distance: 223.2
click at [538, 733] on div "1 Selected transaction To associate / Initial € 766.51 / € 766.51 Bank Qonto FR…" at bounding box center [759, 734] width 1518 height 0
type input "93935"
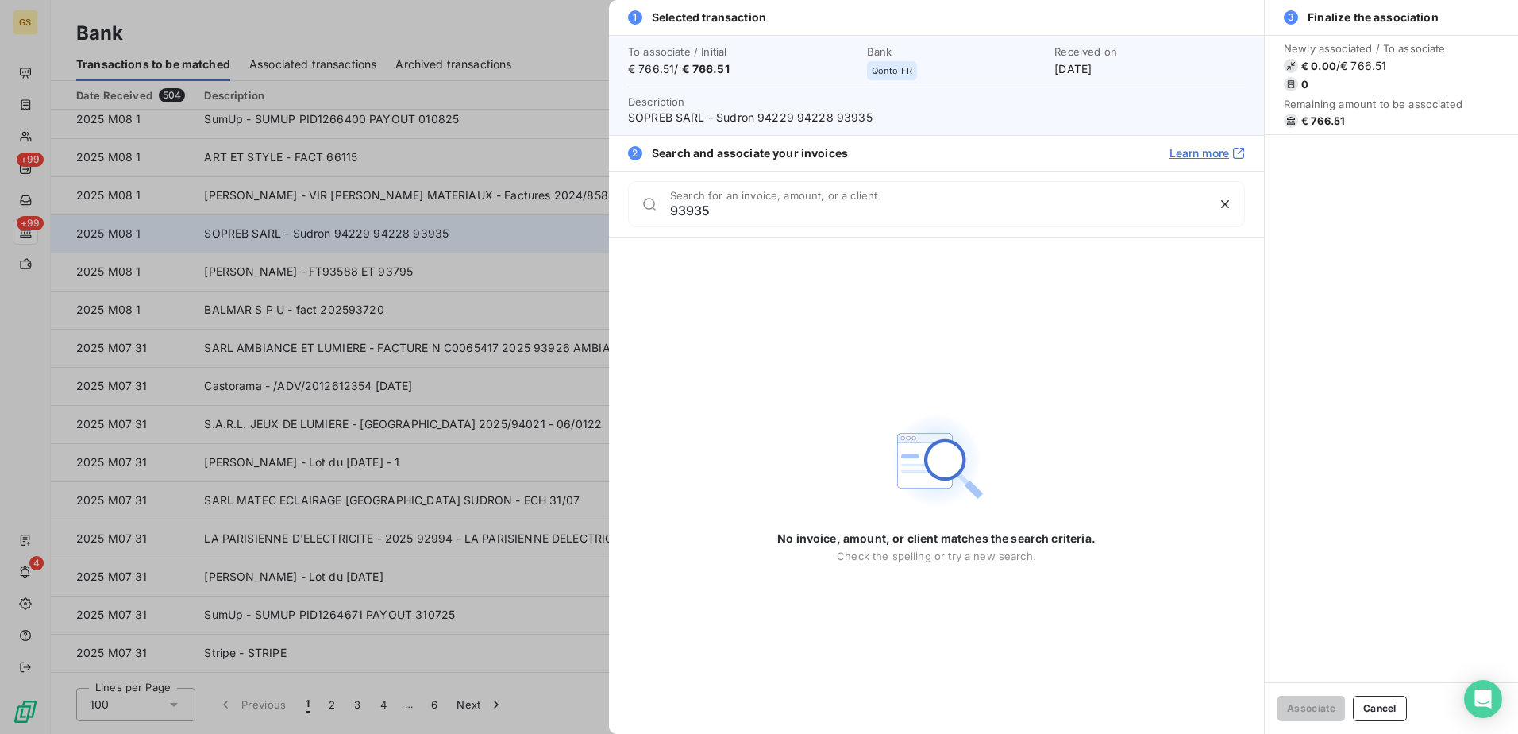
click at [537, 215] on div at bounding box center [759, 367] width 1518 height 734
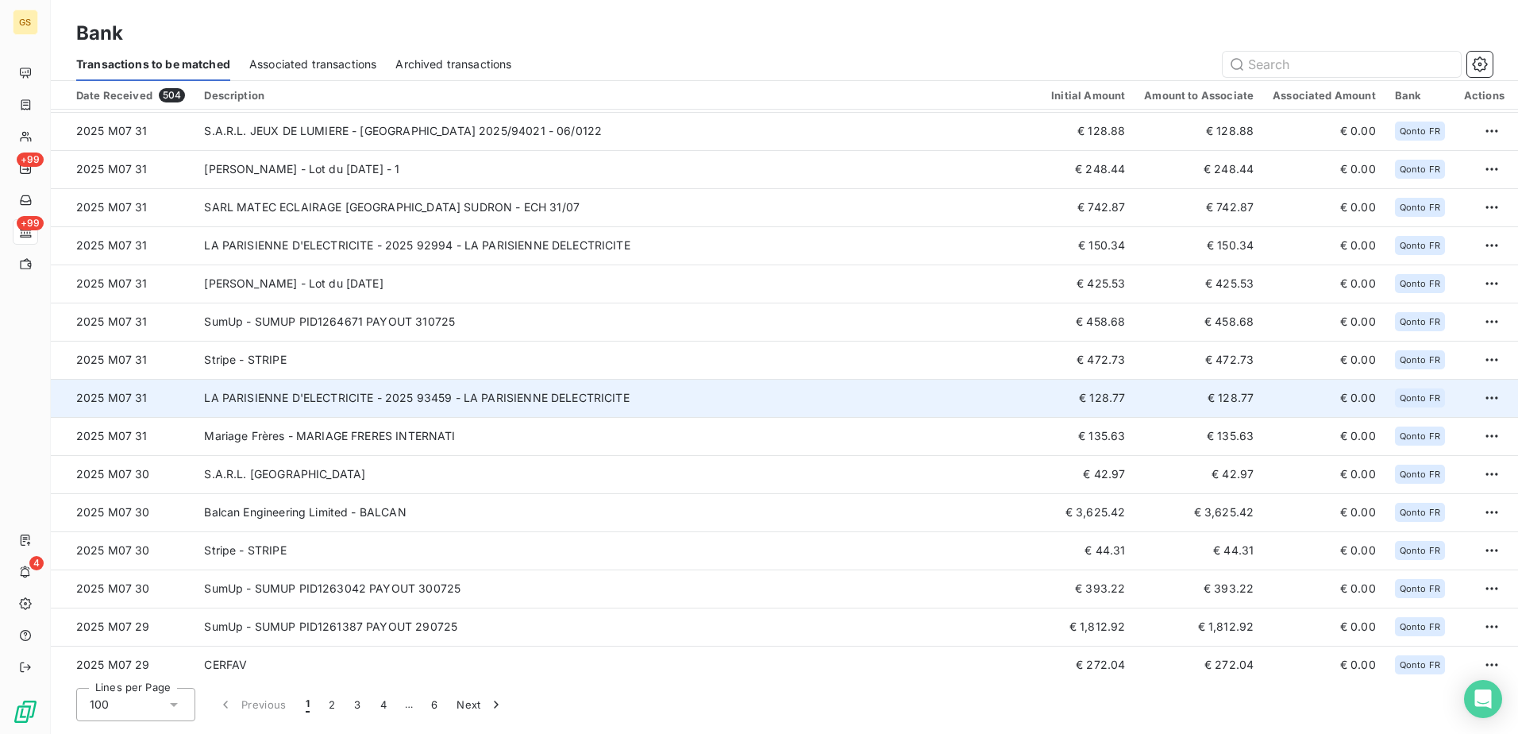
scroll to position [1509, 0]
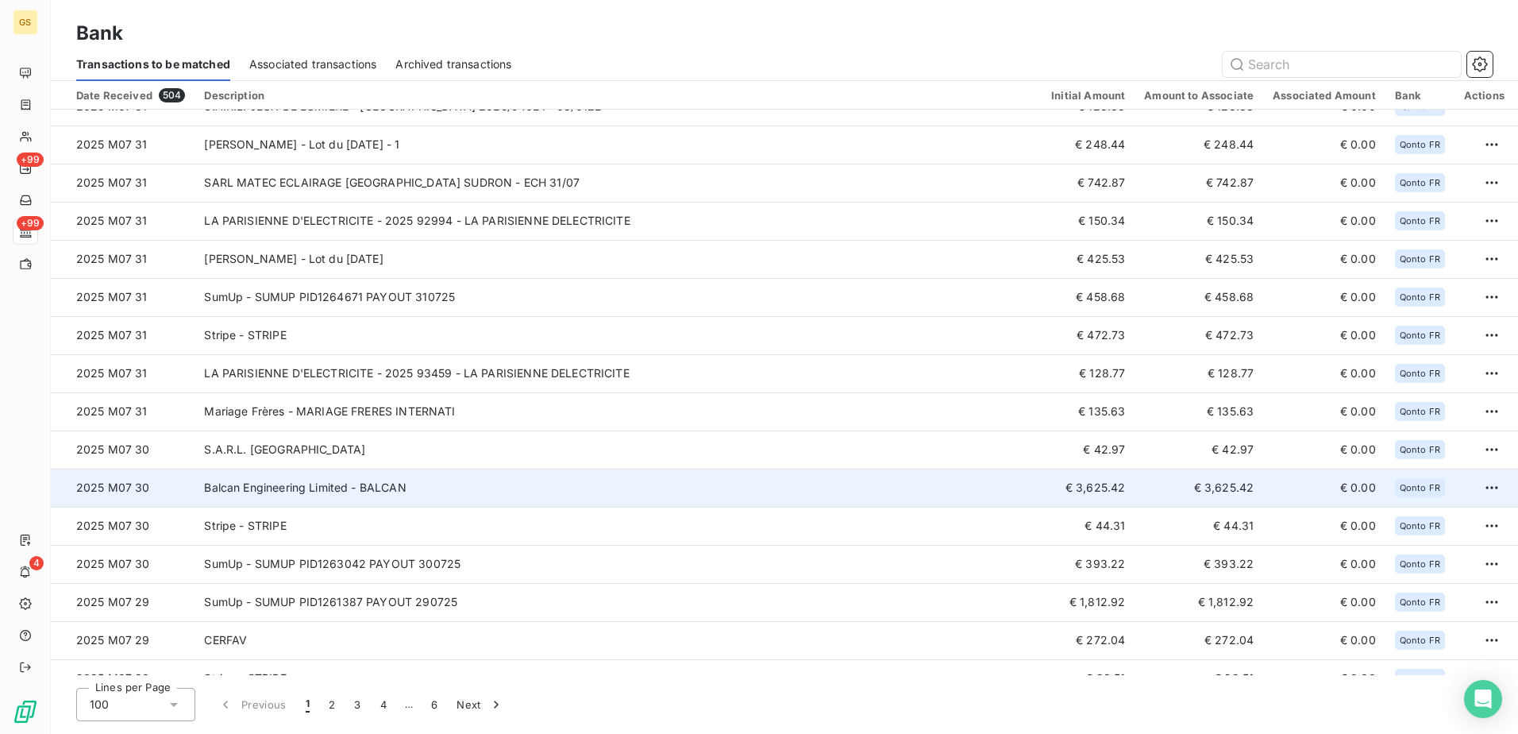
click at [517, 487] on td "Balcan Engineering Limited - BALCAN" at bounding box center [618, 487] width 847 height 38
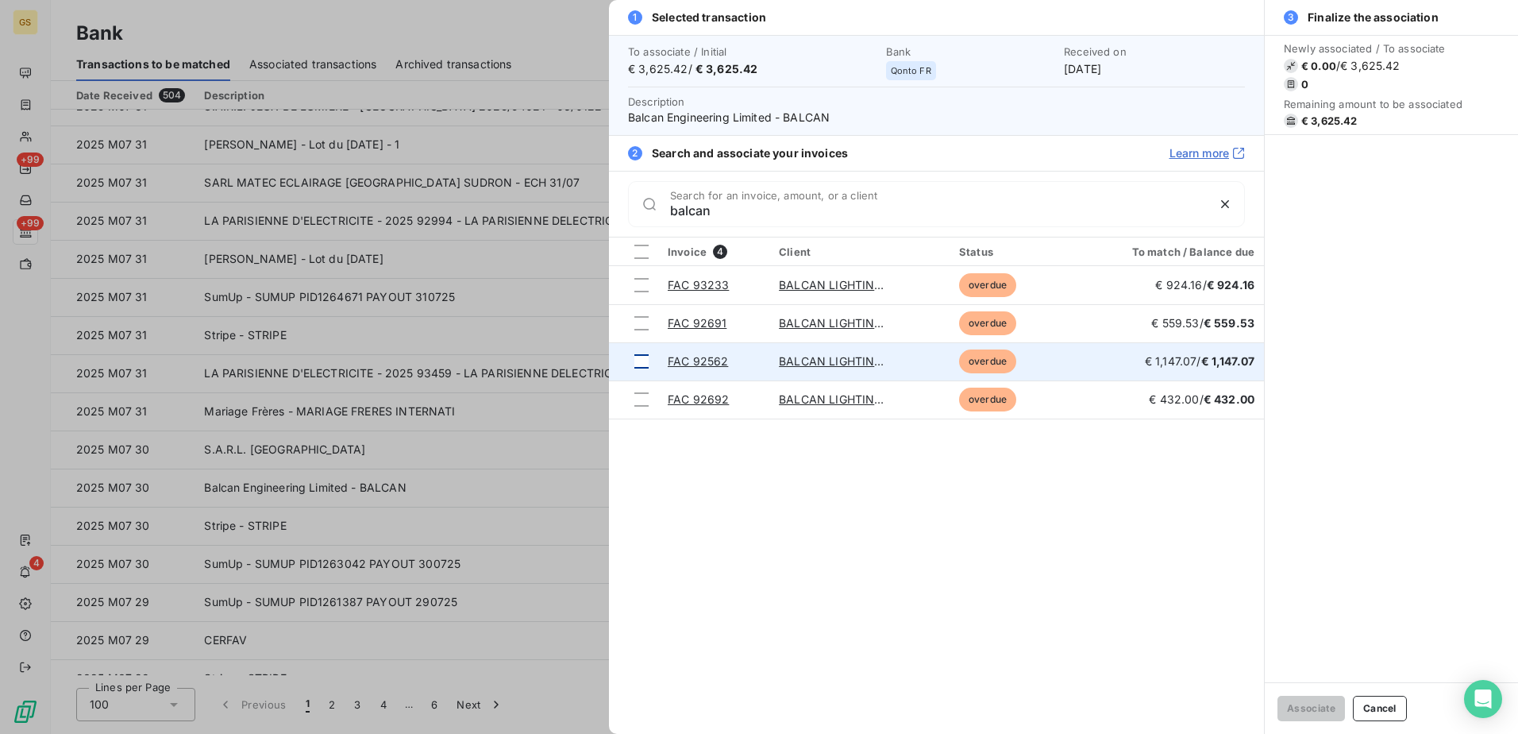
type input "balcan"
click at [644, 366] on div at bounding box center [641, 361] width 14 height 14
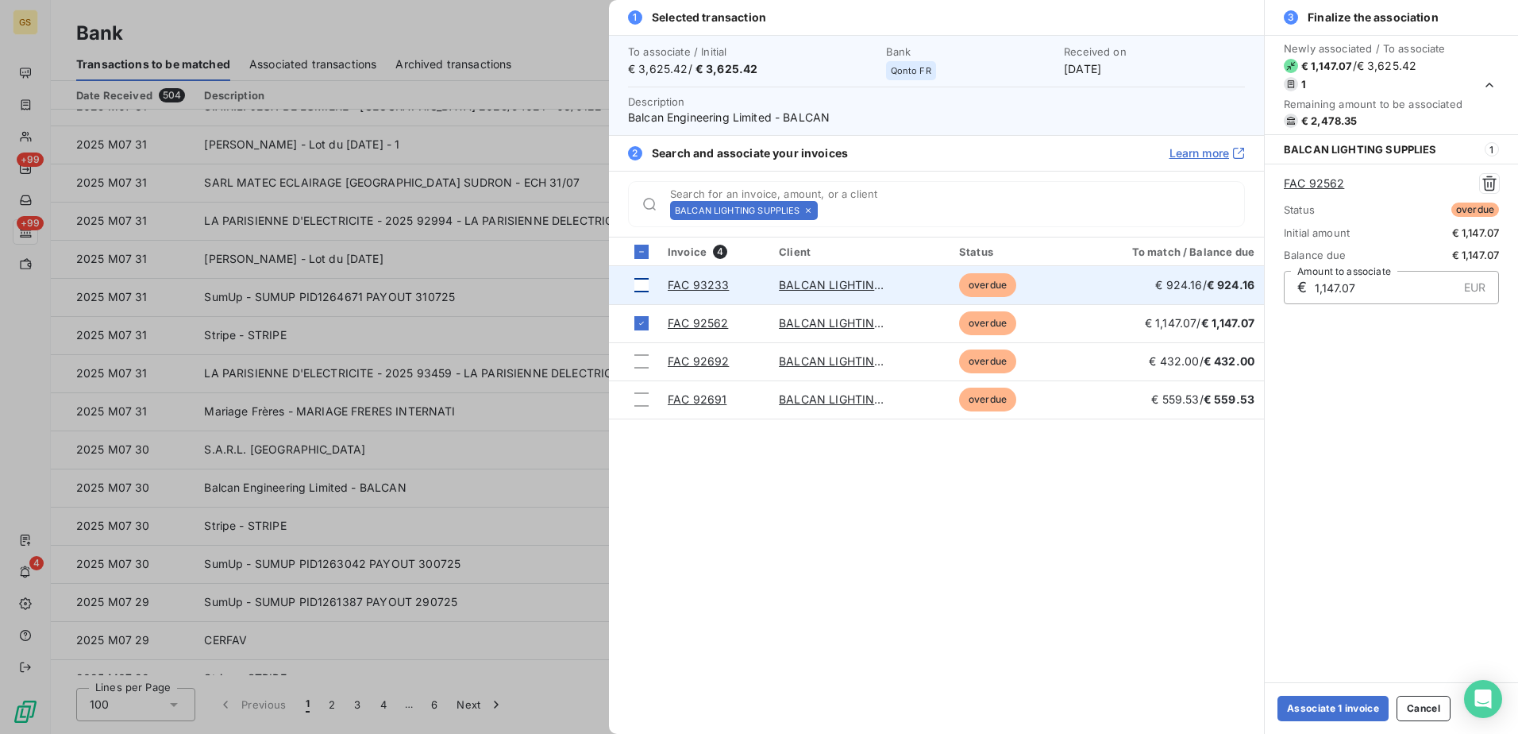
click at [643, 285] on div at bounding box center [641, 285] width 14 height 14
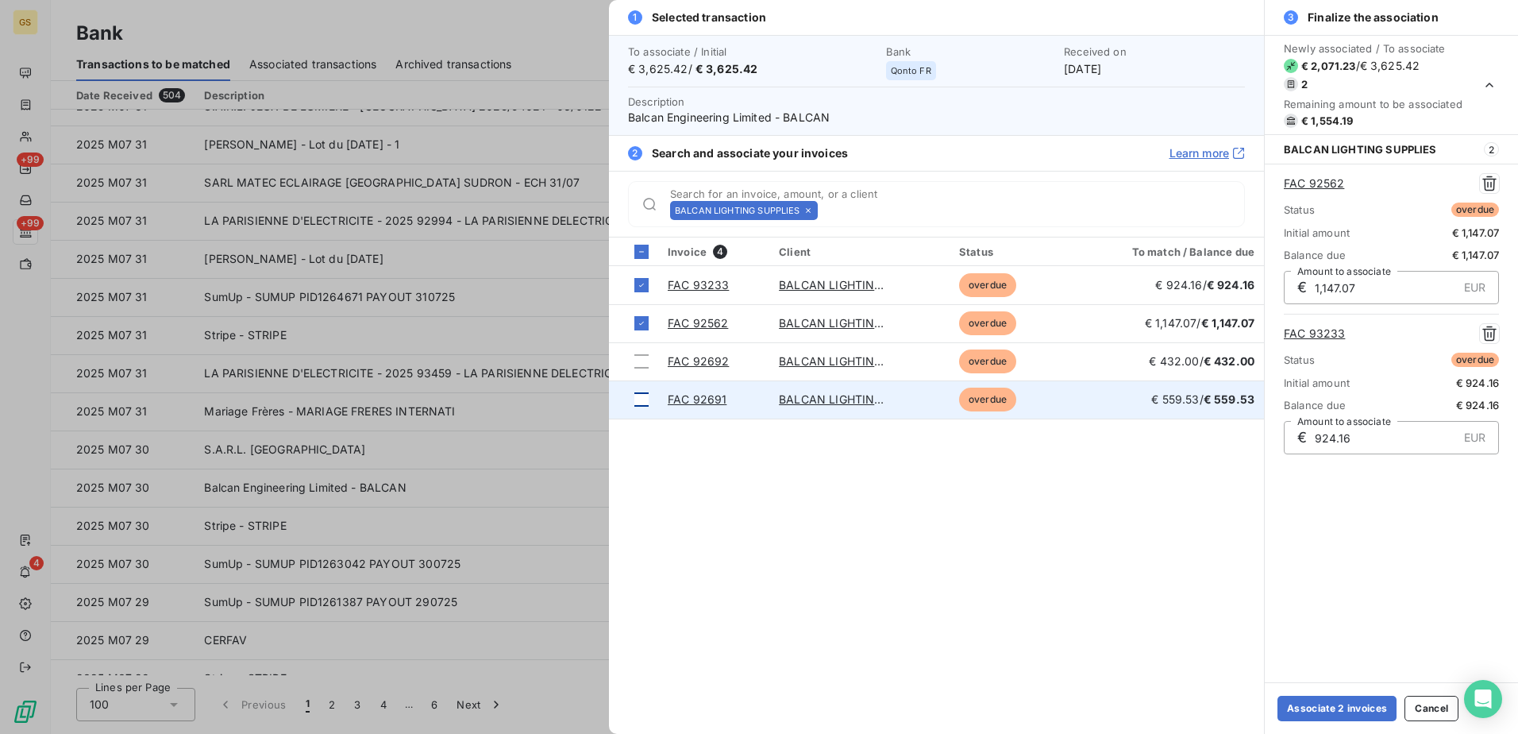
click at [648, 395] on div at bounding box center [641, 399] width 14 height 14
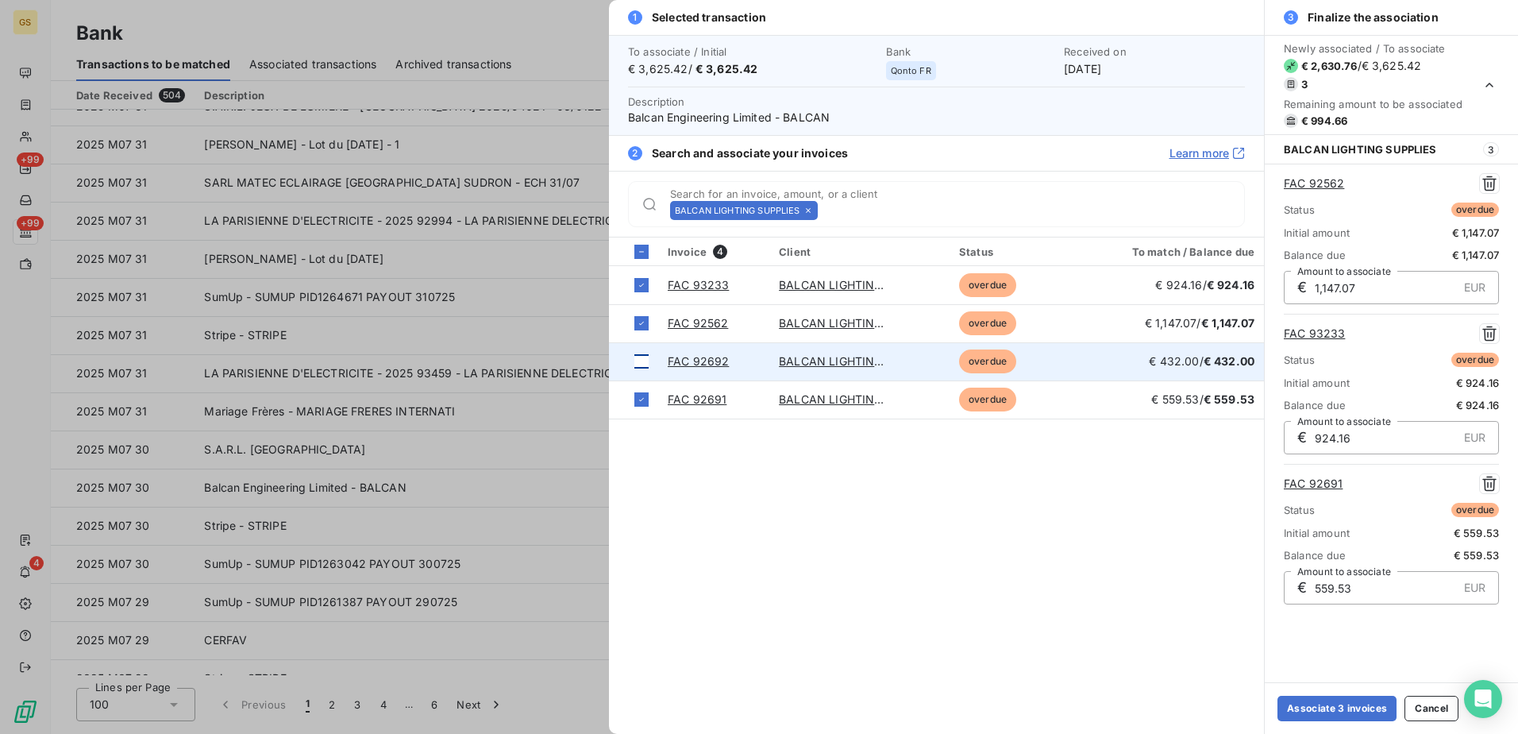
click at [640, 353] on td at bounding box center [633, 361] width 49 height 38
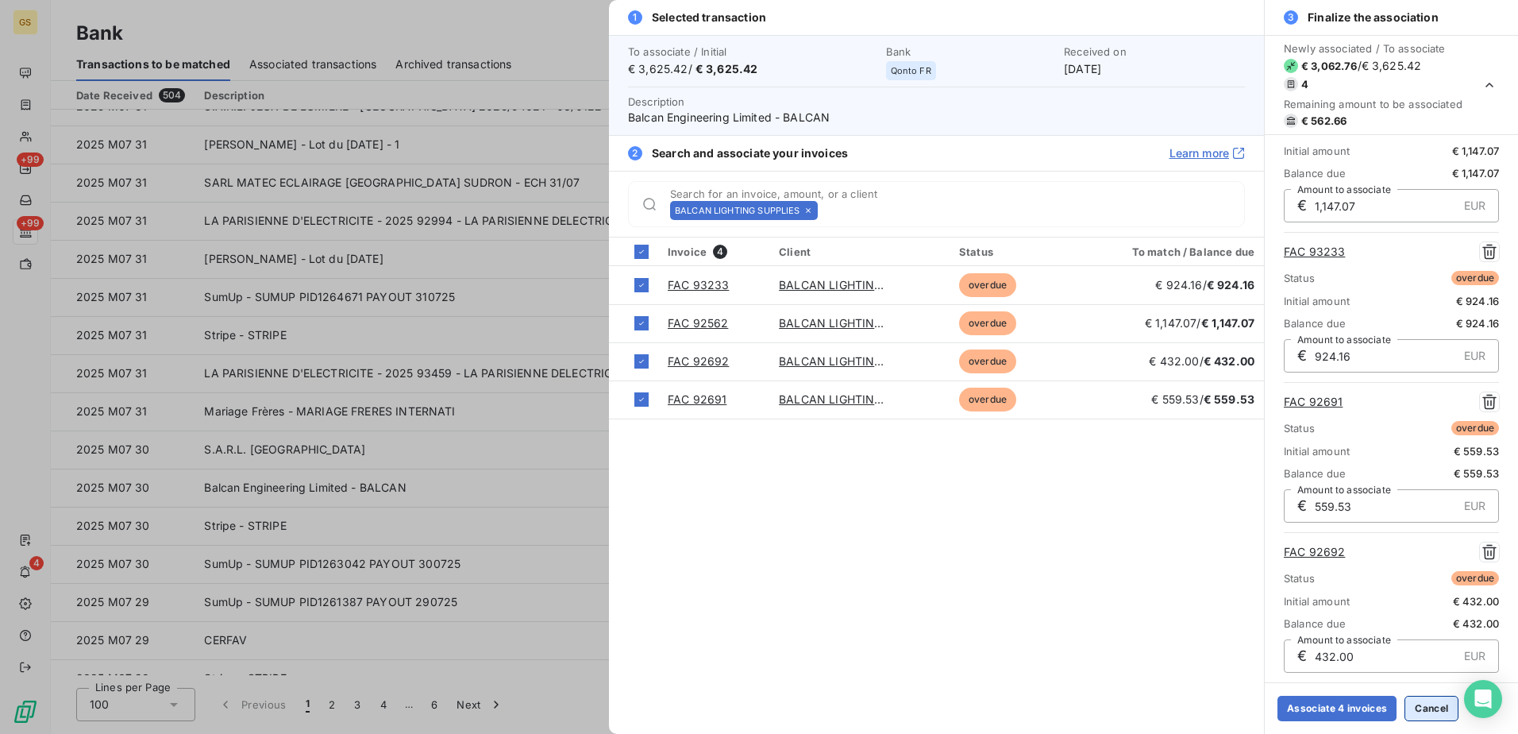
click at [1423, 704] on button "Cancel" at bounding box center [1432, 708] width 54 height 25
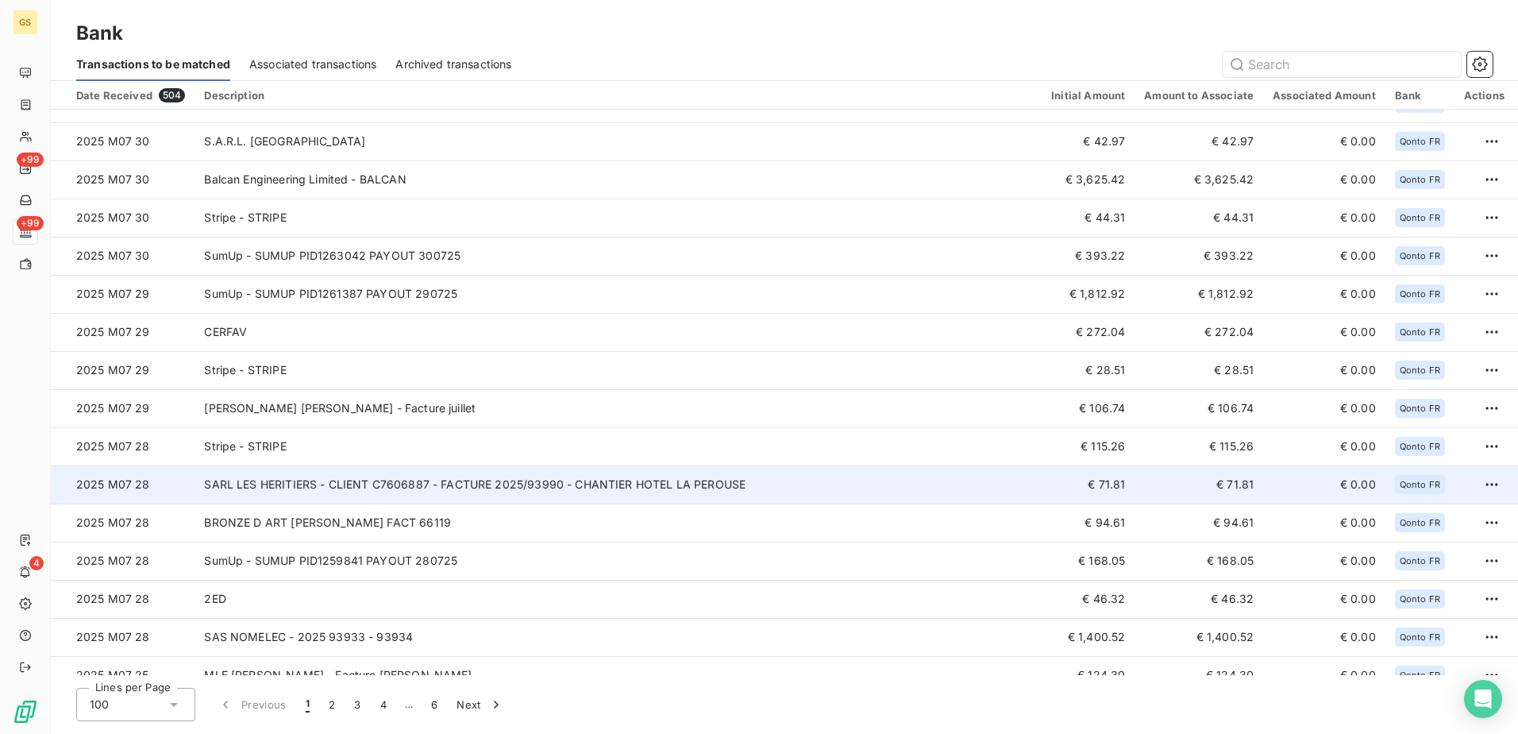
scroll to position [1906, 0]
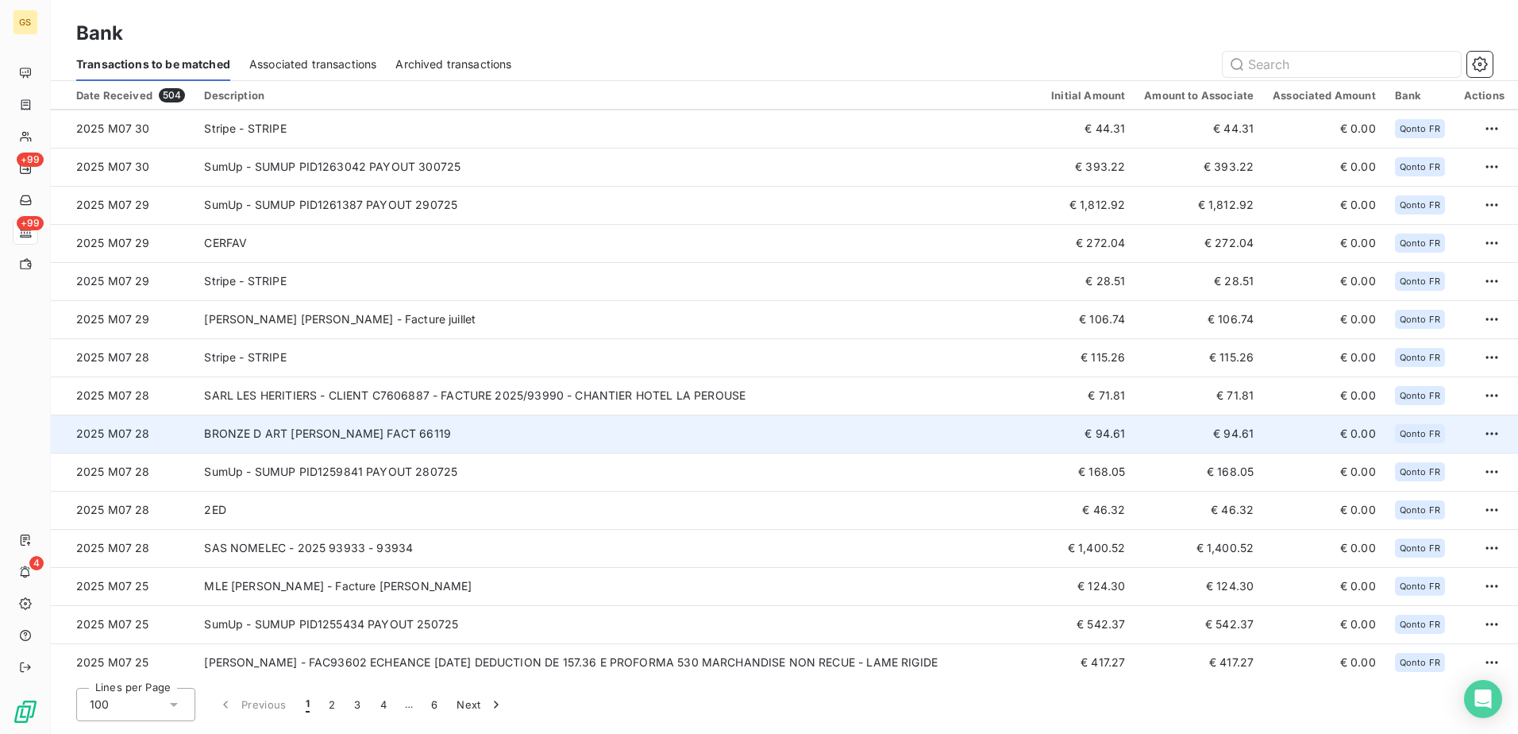
click at [617, 450] on td "BRONZE D ART [PERSON_NAME] FACT 66119" at bounding box center [618, 433] width 847 height 38
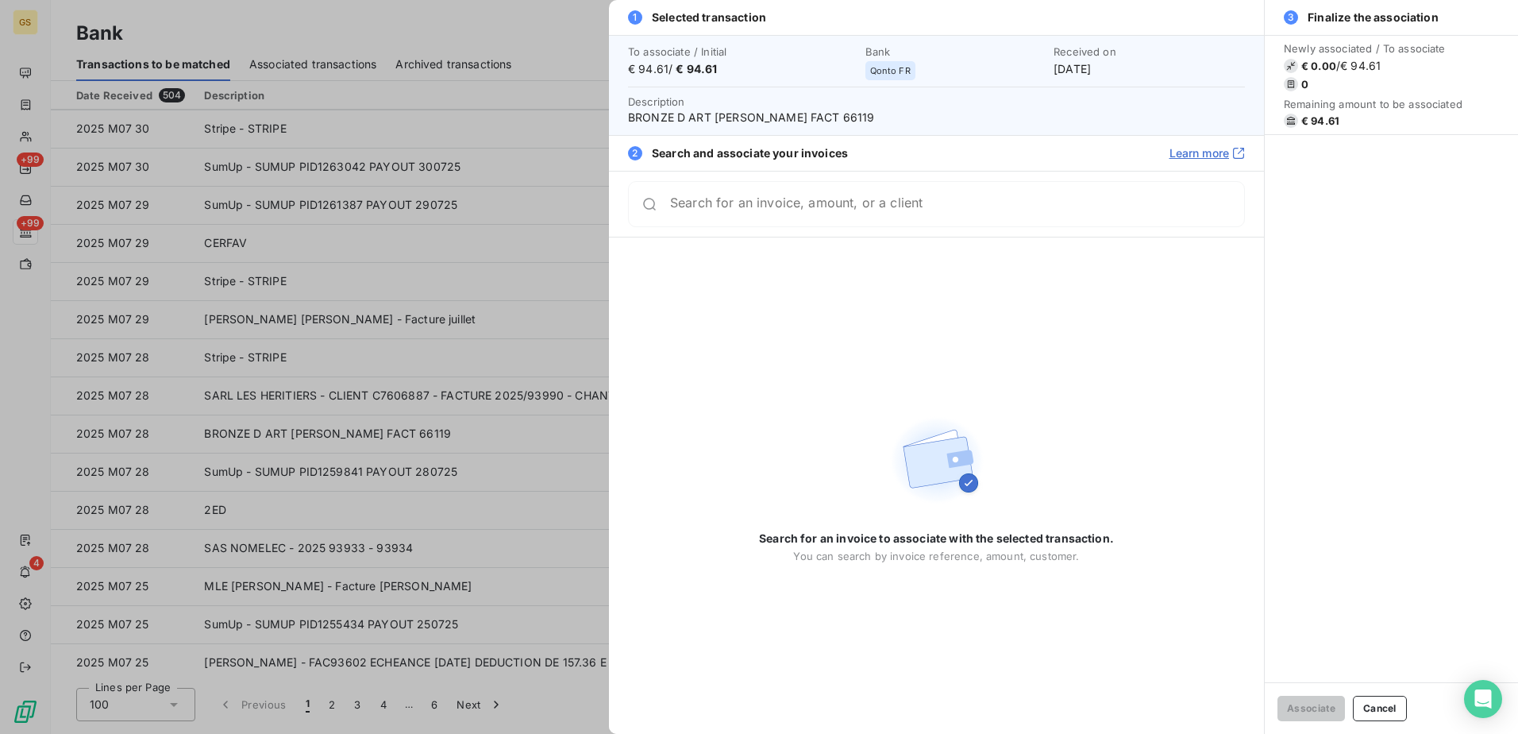
click at [923, 122] on span "BRONZE D ART [PERSON_NAME] FACT 66119" at bounding box center [936, 118] width 617 height 16
copy span "66119"
click at [424, 445] on div at bounding box center [759, 367] width 1518 height 734
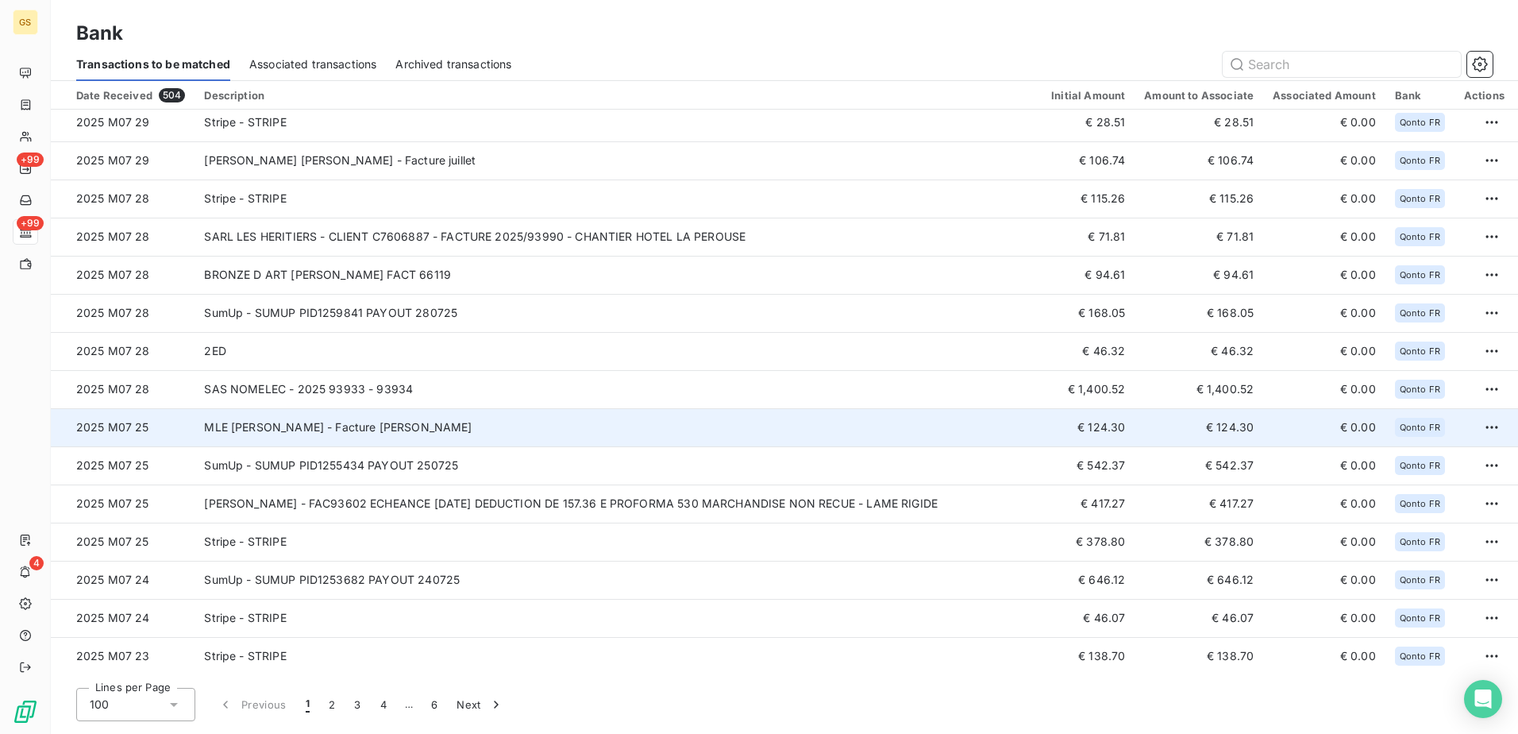
scroll to position [2144, 0]
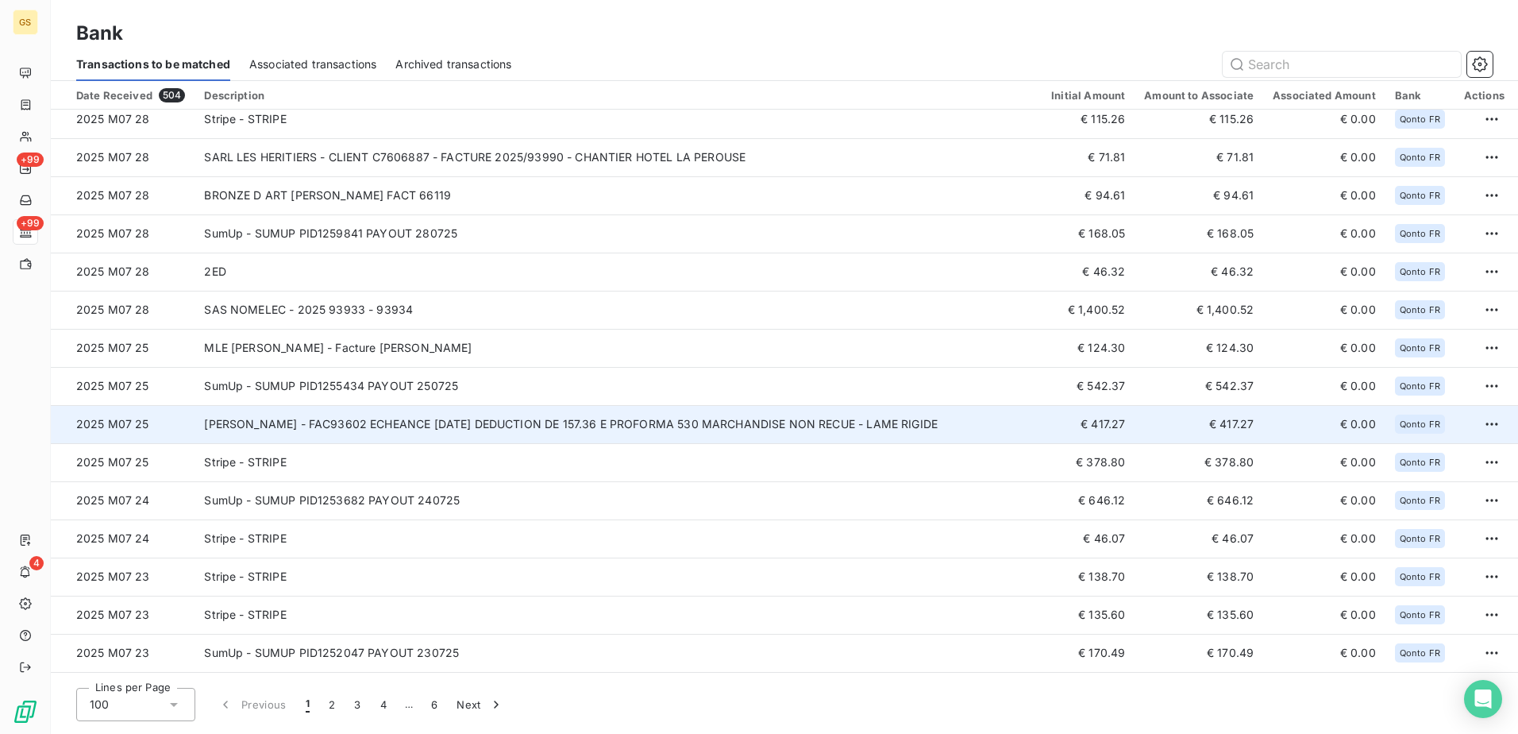
click at [629, 430] on td "[PERSON_NAME] - FAC93602 ECHEANCE [DATE] DEDUCTION DE 157.36 E PROFORMA 530 MAR…" at bounding box center [618, 424] width 847 height 38
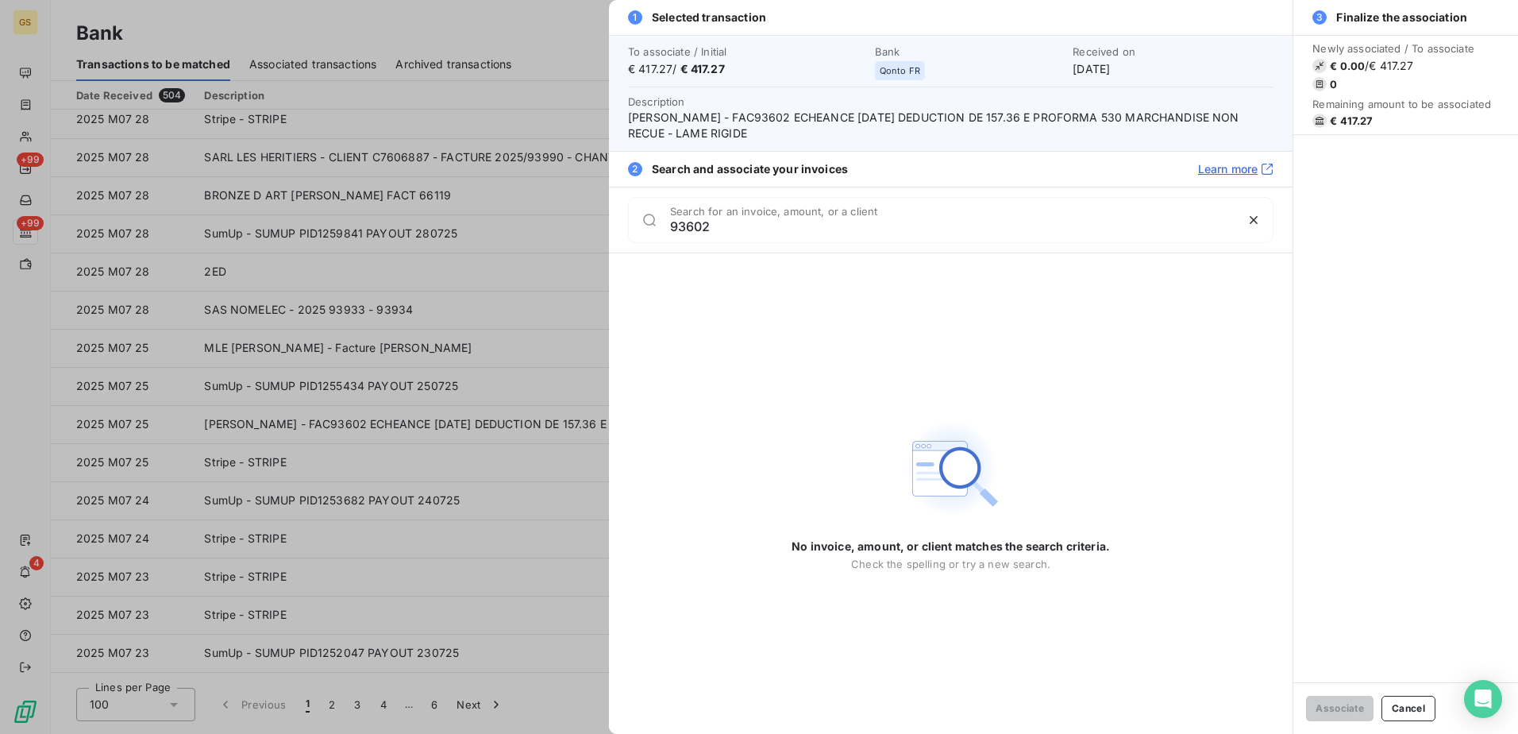
type input "93602"
click at [578, 418] on div at bounding box center [759, 367] width 1518 height 734
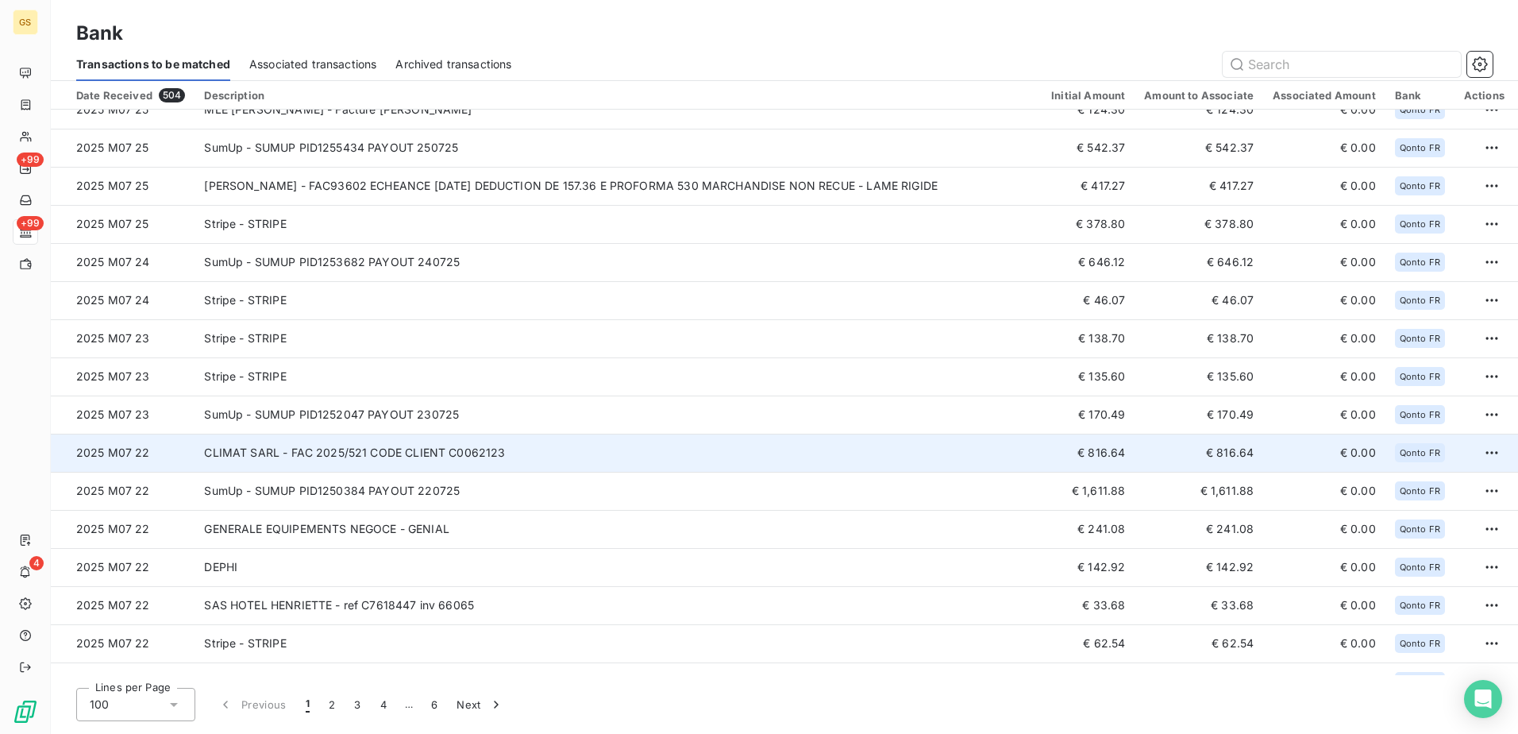
scroll to position [2541, 0]
